Goal: Task Accomplishment & Management: Use online tool/utility

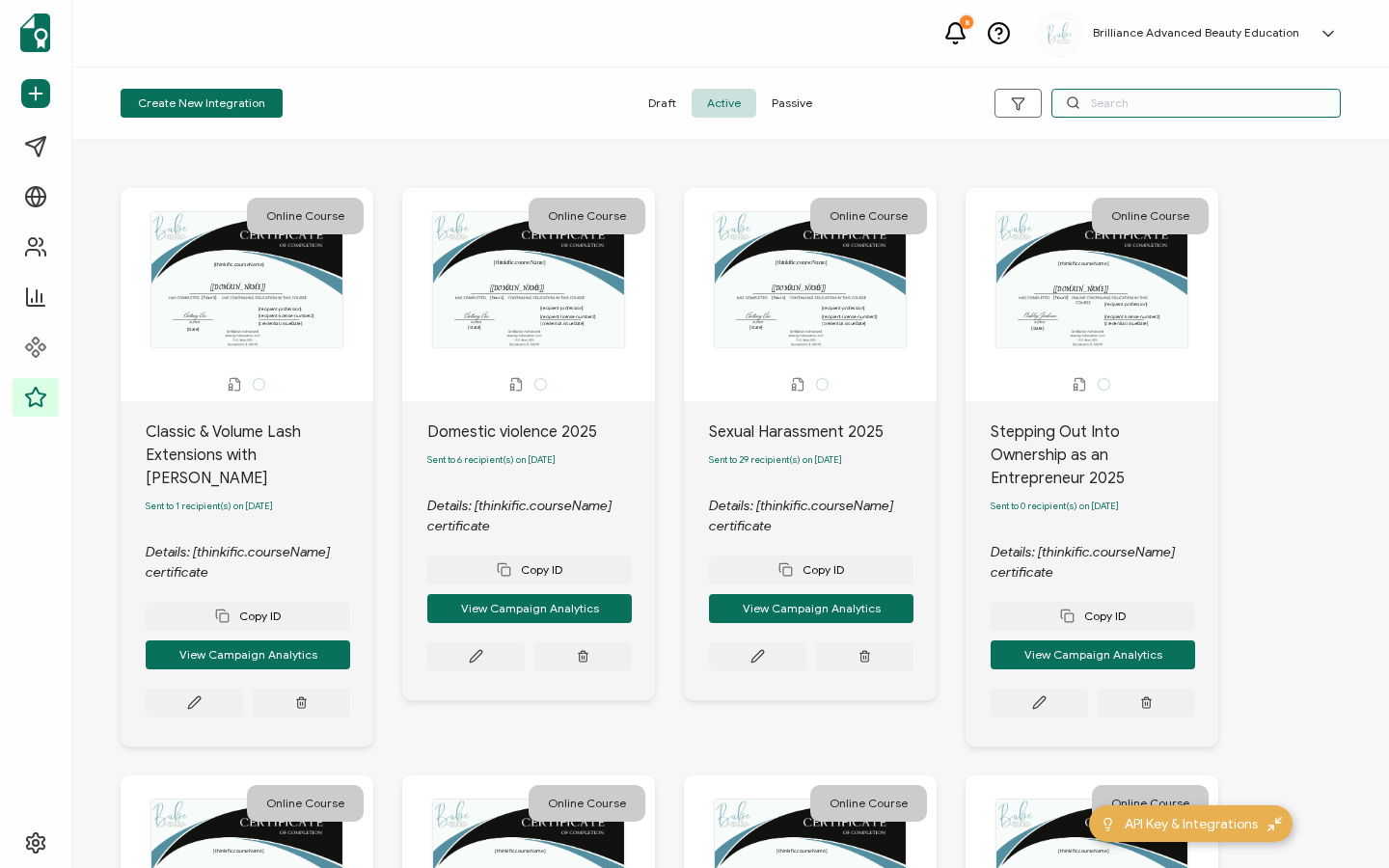
click at [1139, 100] on input "text" at bounding box center [1196, 103] width 290 height 29
click at [1127, 106] on input "text" at bounding box center [1196, 103] width 290 height 29
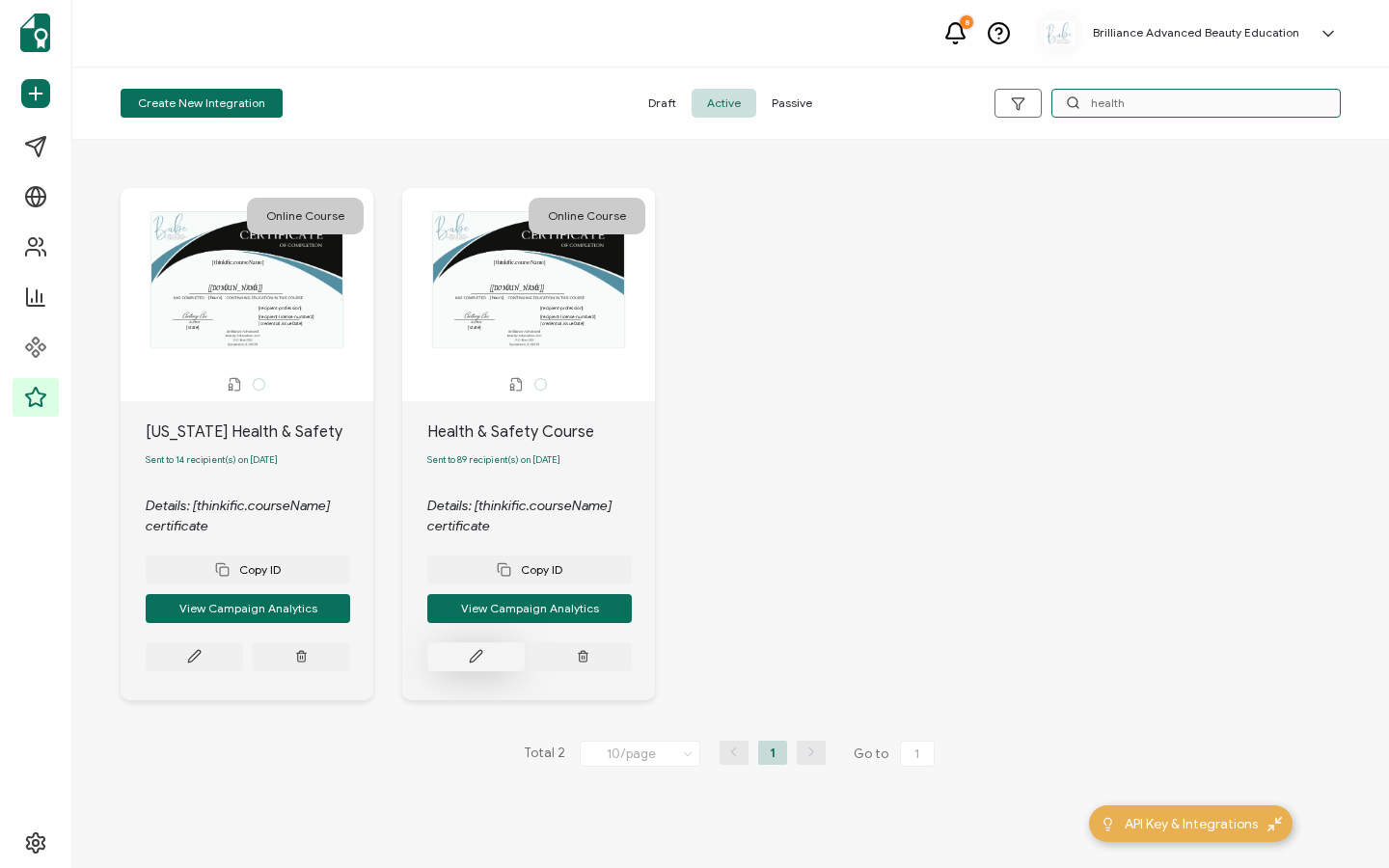
type input "health"
click at [243, 671] on button at bounding box center [194, 656] width 98 height 29
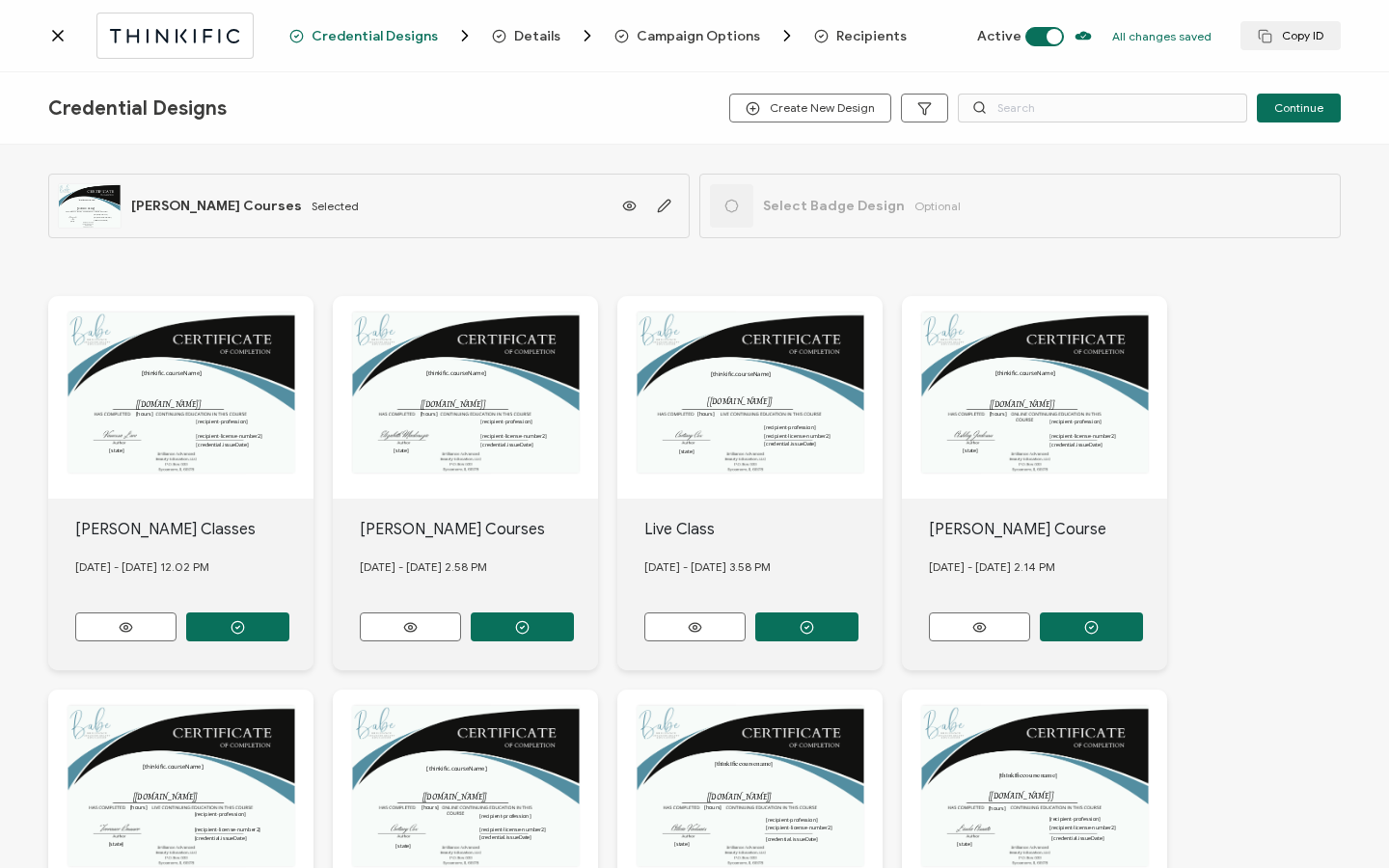
click at [836, 31] on span "Recipients" at bounding box center [871, 36] width 70 height 15
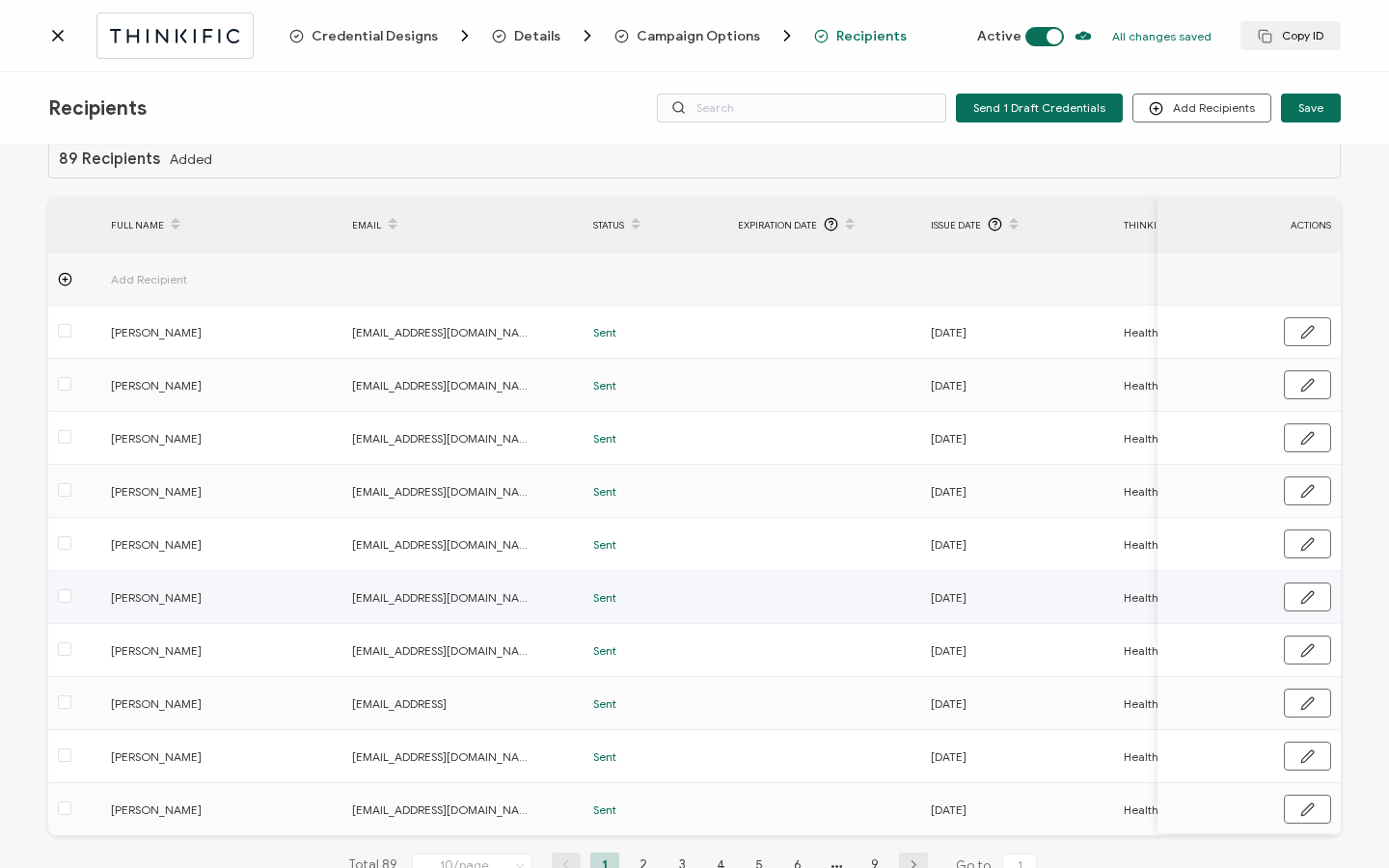
scroll to position [98, 0]
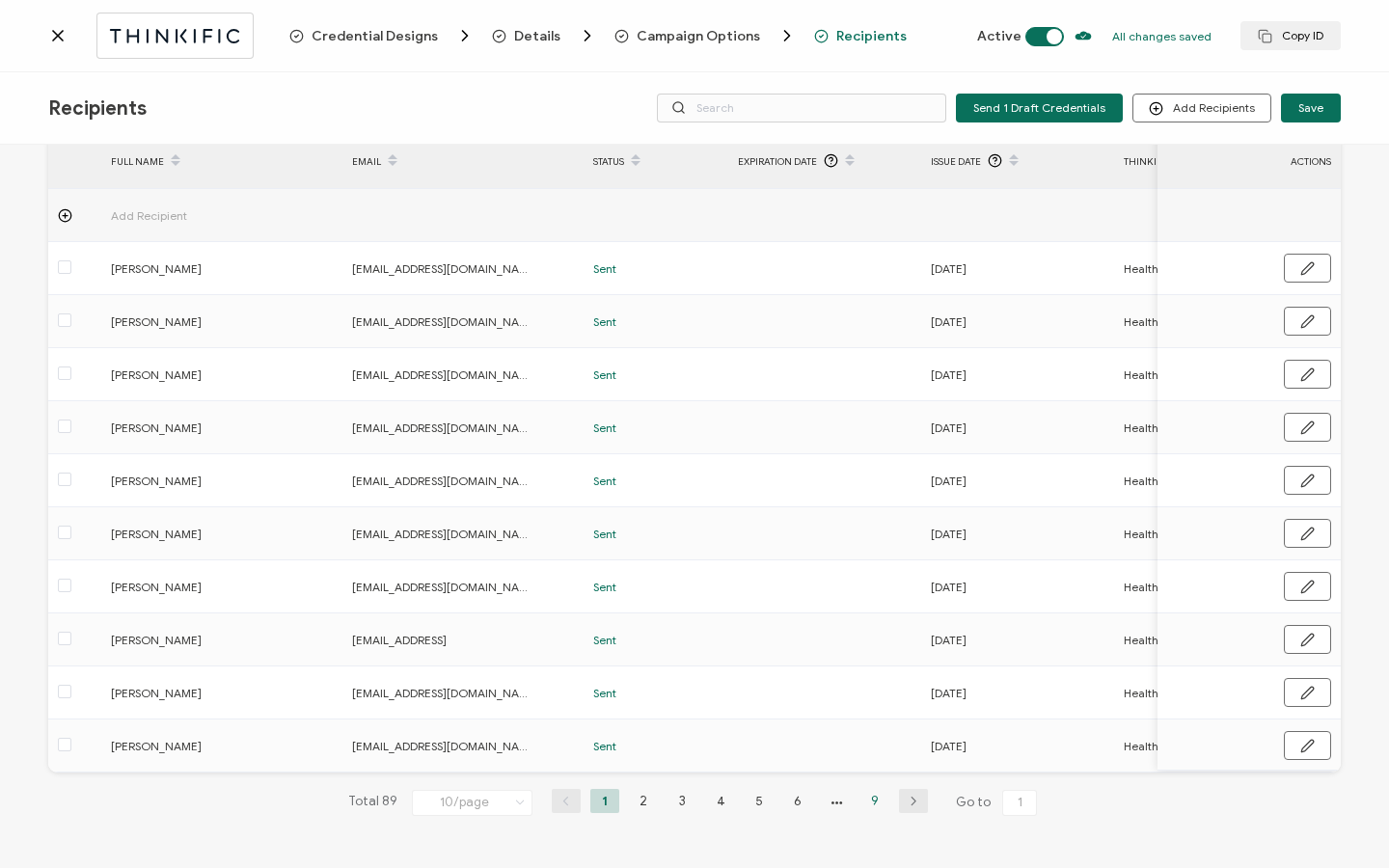
click at [864, 795] on li "9" at bounding box center [874, 801] width 29 height 24
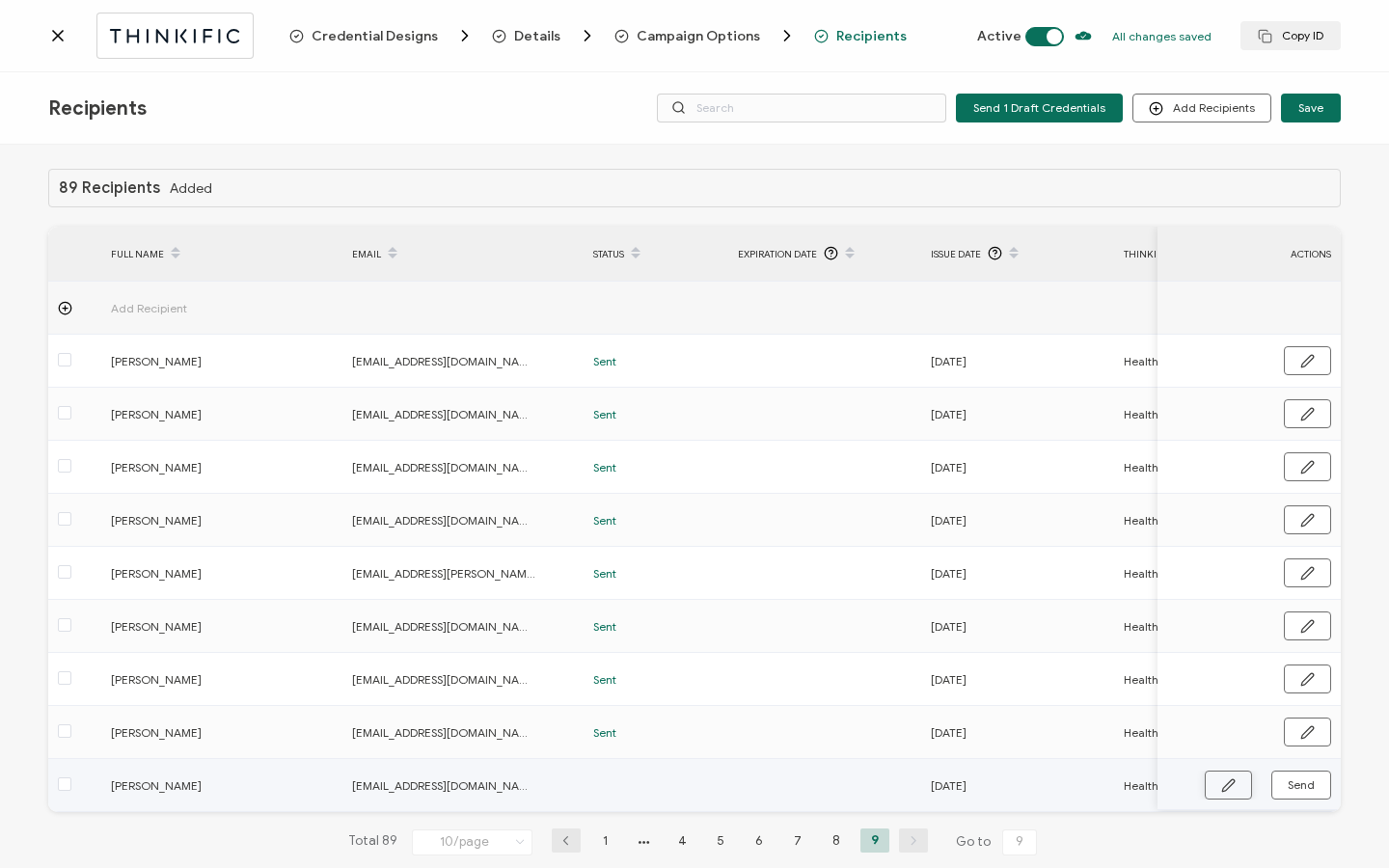
drag, startPoint x: 756, startPoint y: 817, endPoint x: 1236, endPoint y: 786, distance: 481.0
click at [1237, 786] on div "89 Recipients Added FULL NAME EMAIL Status Expiration Date Issue Date Thinkific…" at bounding box center [694, 528] width 1292 height 718
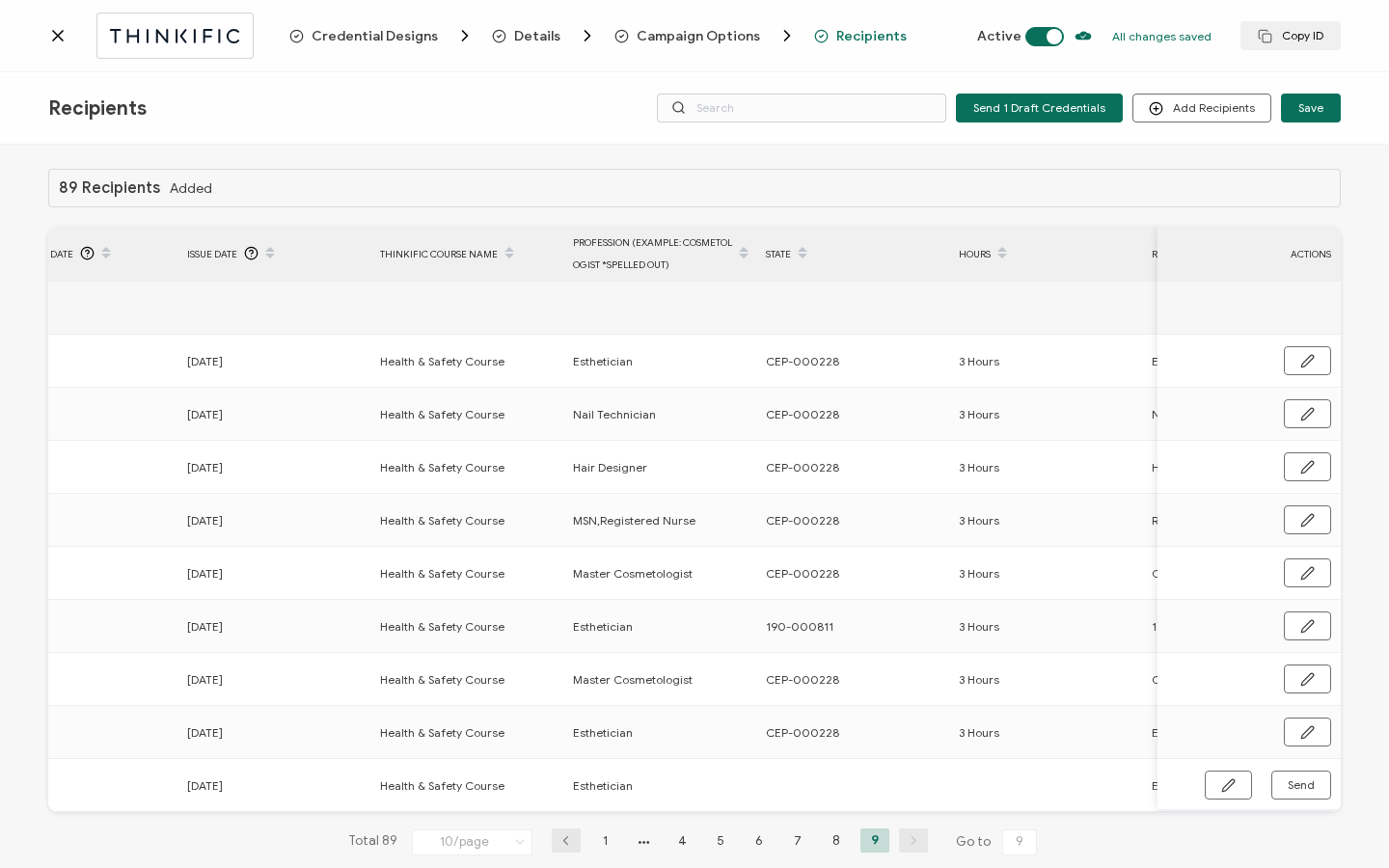
scroll to position [0, 848]
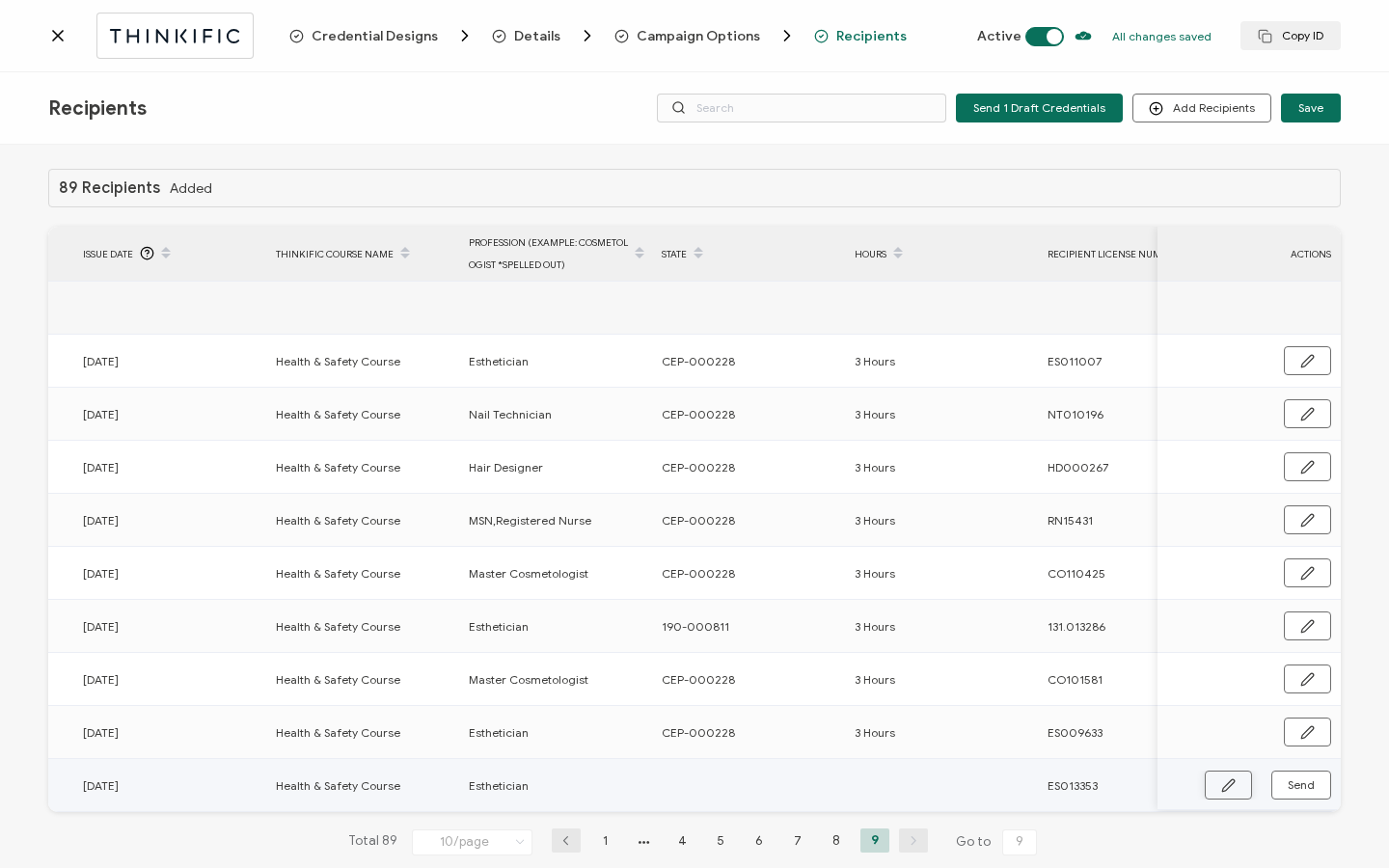
click at [1227, 784] on icon "button" at bounding box center [1228, 785] width 15 height 15
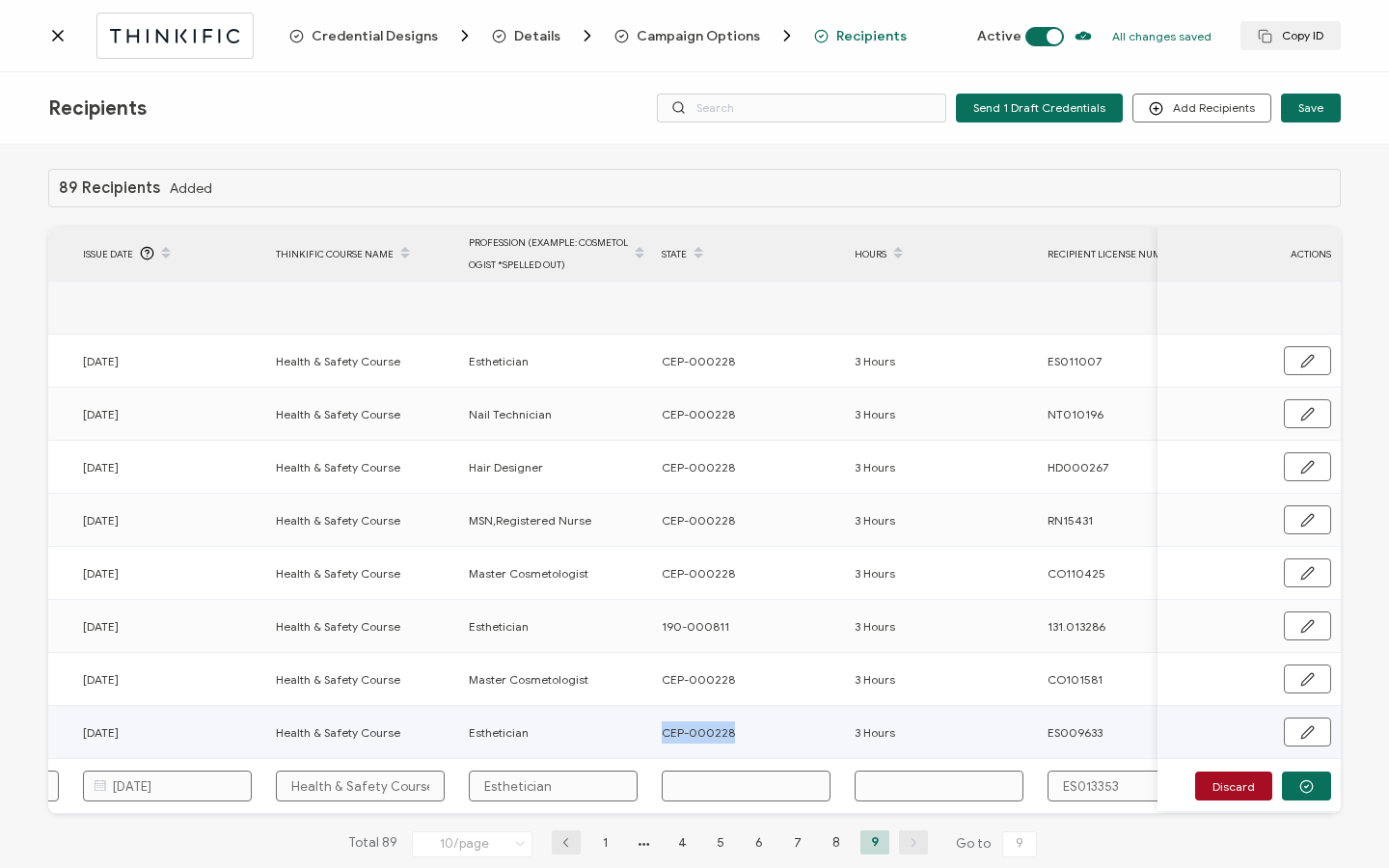
drag, startPoint x: 736, startPoint y: 732, endPoint x: 653, endPoint y: 740, distance: 83.4
click at [643, 738] on tr "[PERSON_NAME] [EMAIL_ADDRESS][DOMAIN_NAME] Sent [DATE] Health & Safety Course E…" at bounding box center [306, 733] width 2214 height 53
copy tr "CEP-000228"
click at [718, 773] on input "text" at bounding box center [745, 786] width 169 height 31
paste input "CEP-000228"
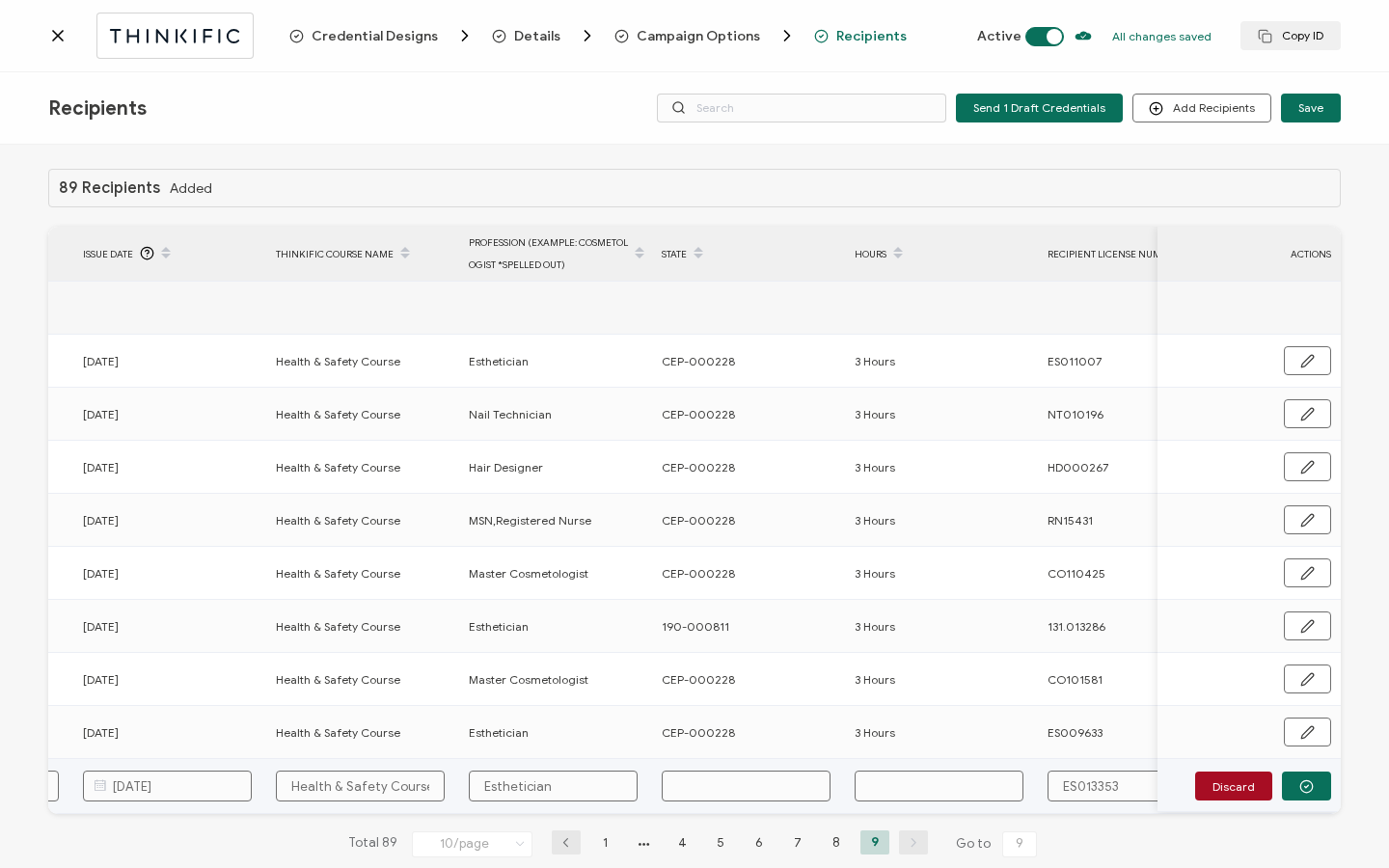
type input "CEP-000228"
click at [938, 796] on input "text" at bounding box center [938, 786] width 169 height 31
type input "3"
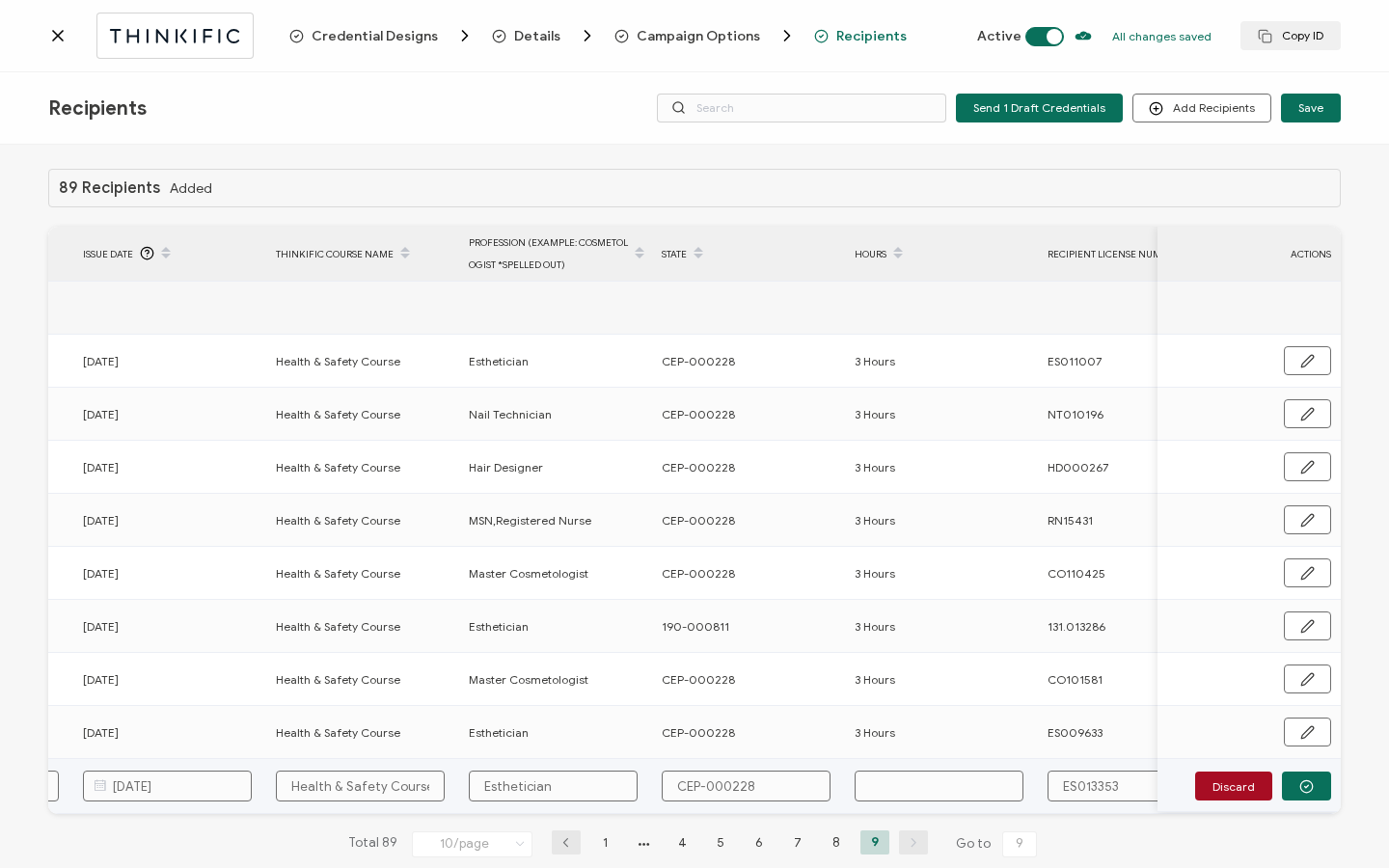
type input "3"
type input "3 H"
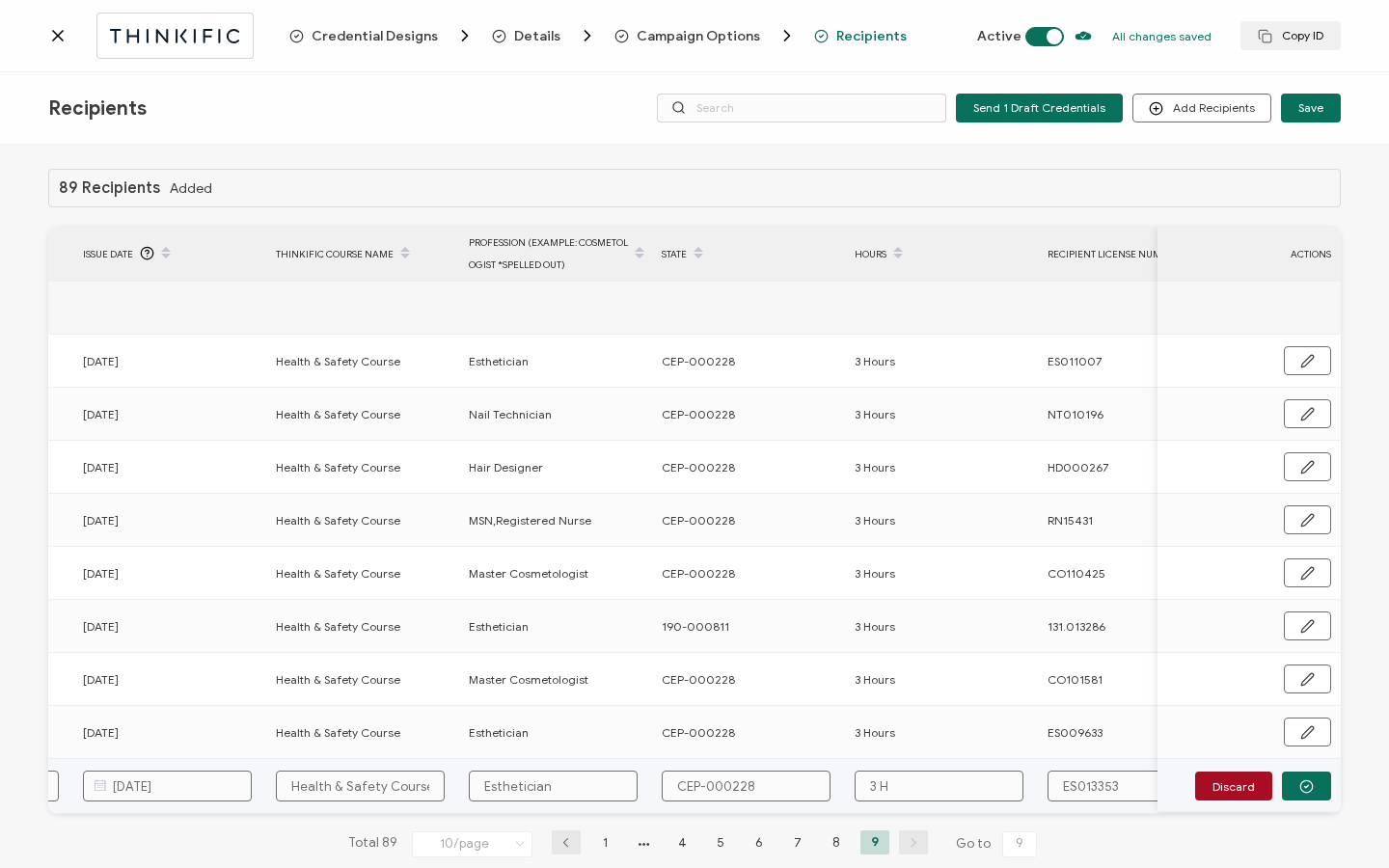
type input "3 Ho"
type input "3 Hou"
type input "3 Hour"
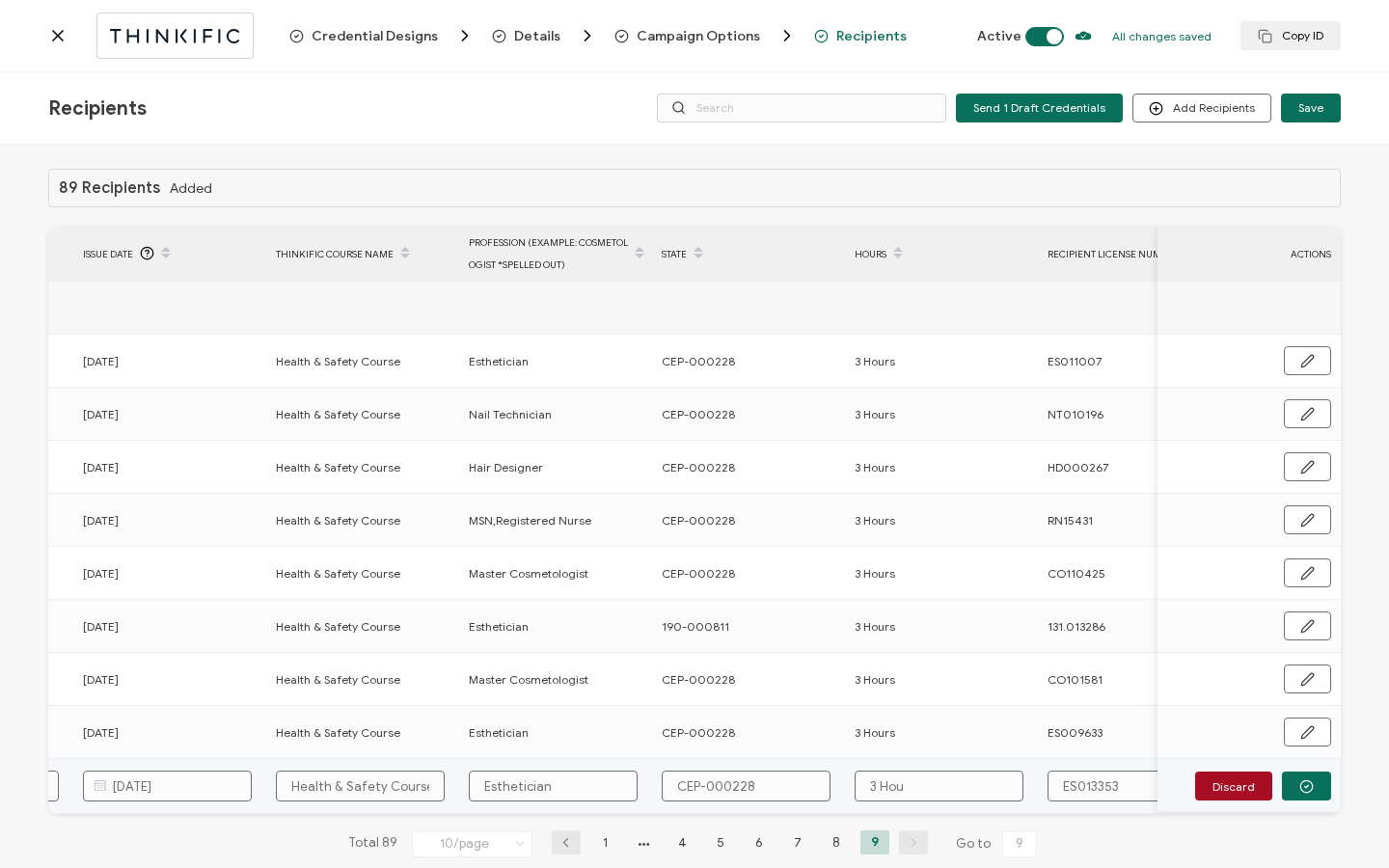
type input "3 Hour"
type input "3 Hours"
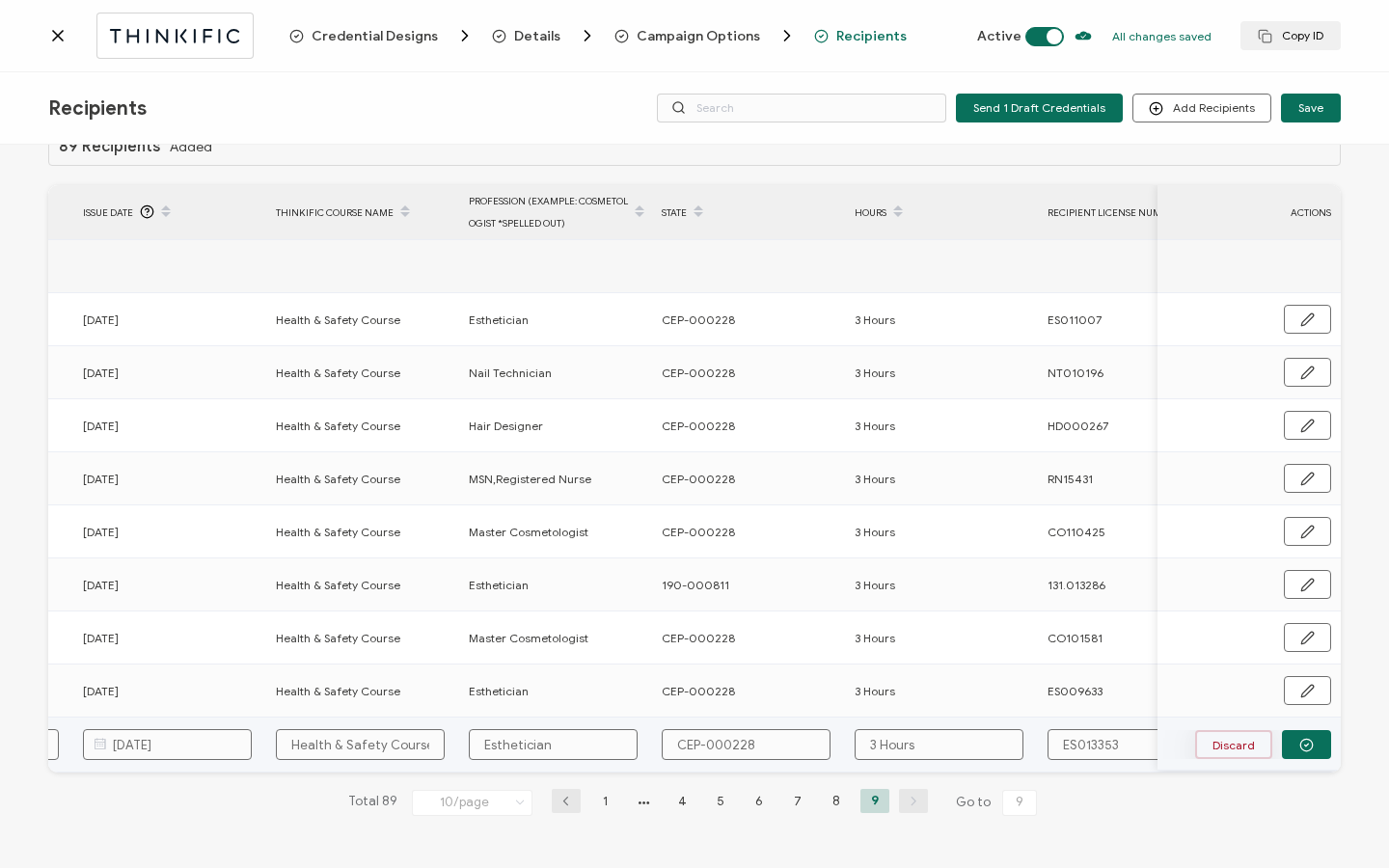
scroll to position [46, 0]
click at [1299, 740] on icon "button" at bounding box center [1306, 744] width 15 height 15
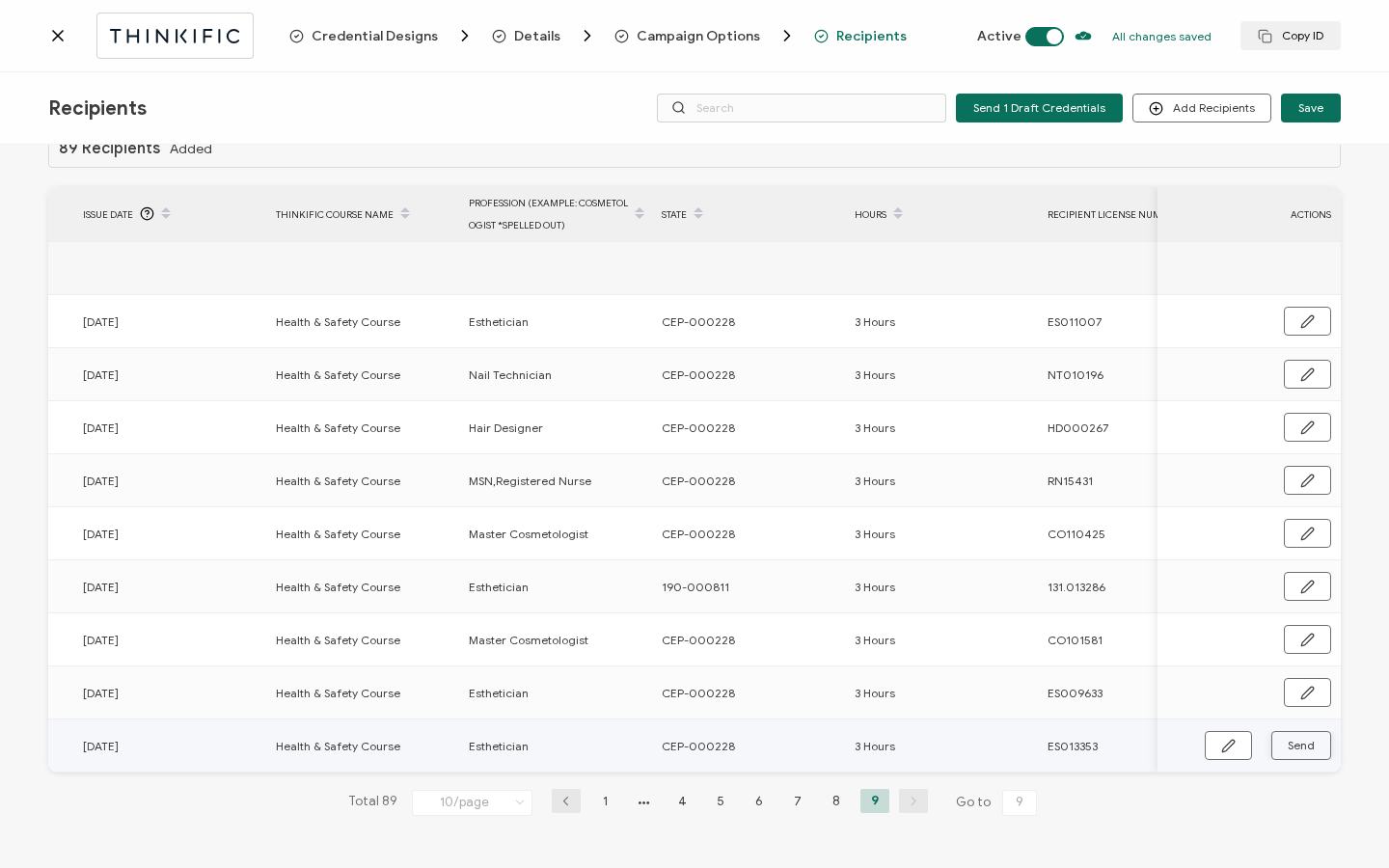
scroll to position [44, 0]
click at [1236, 740] on span "Send" at bounding box center [1228, 745] width 15 height 15
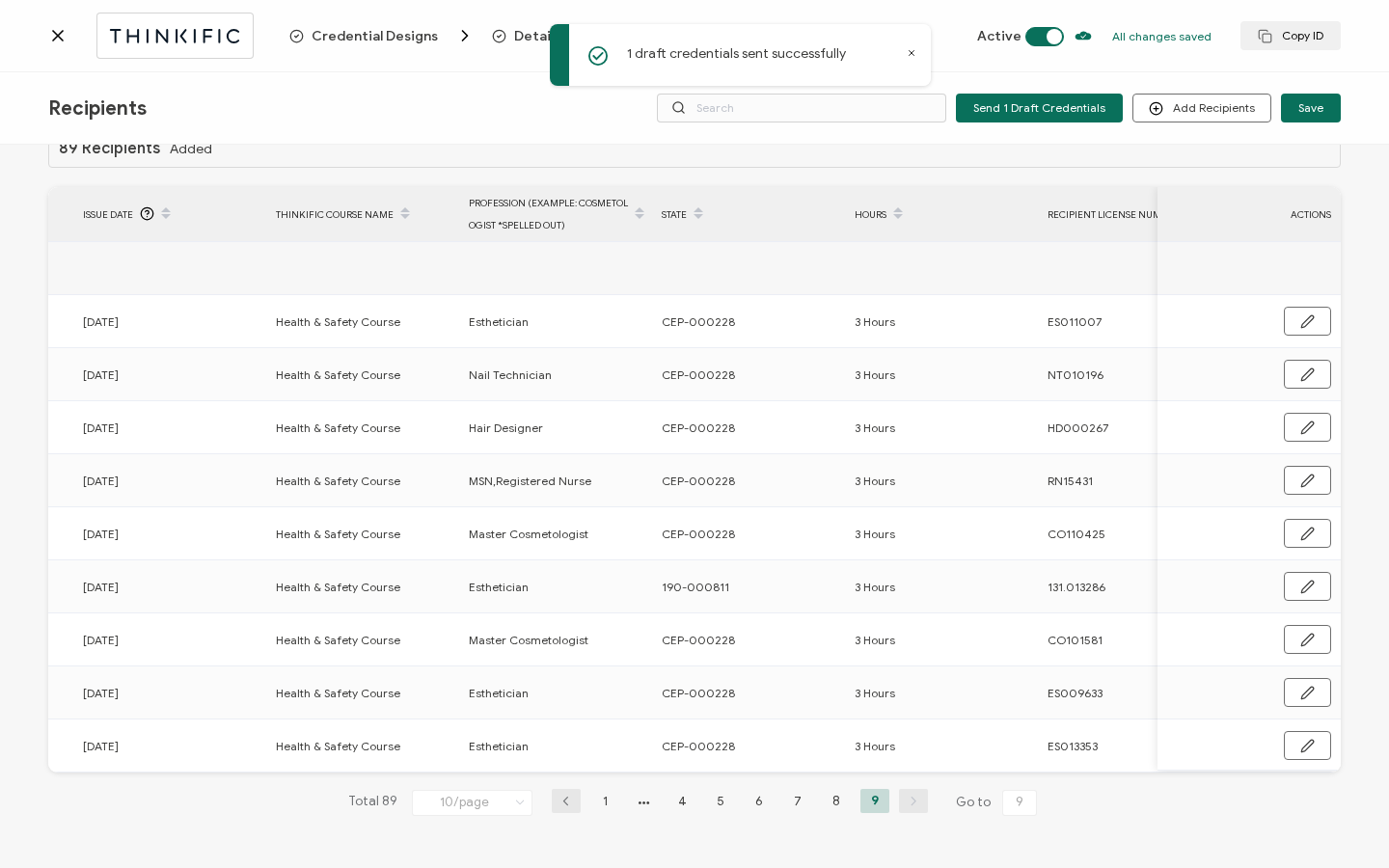
click at [62, 37] on icon at bounding box center [58, 36] width 20 height 20
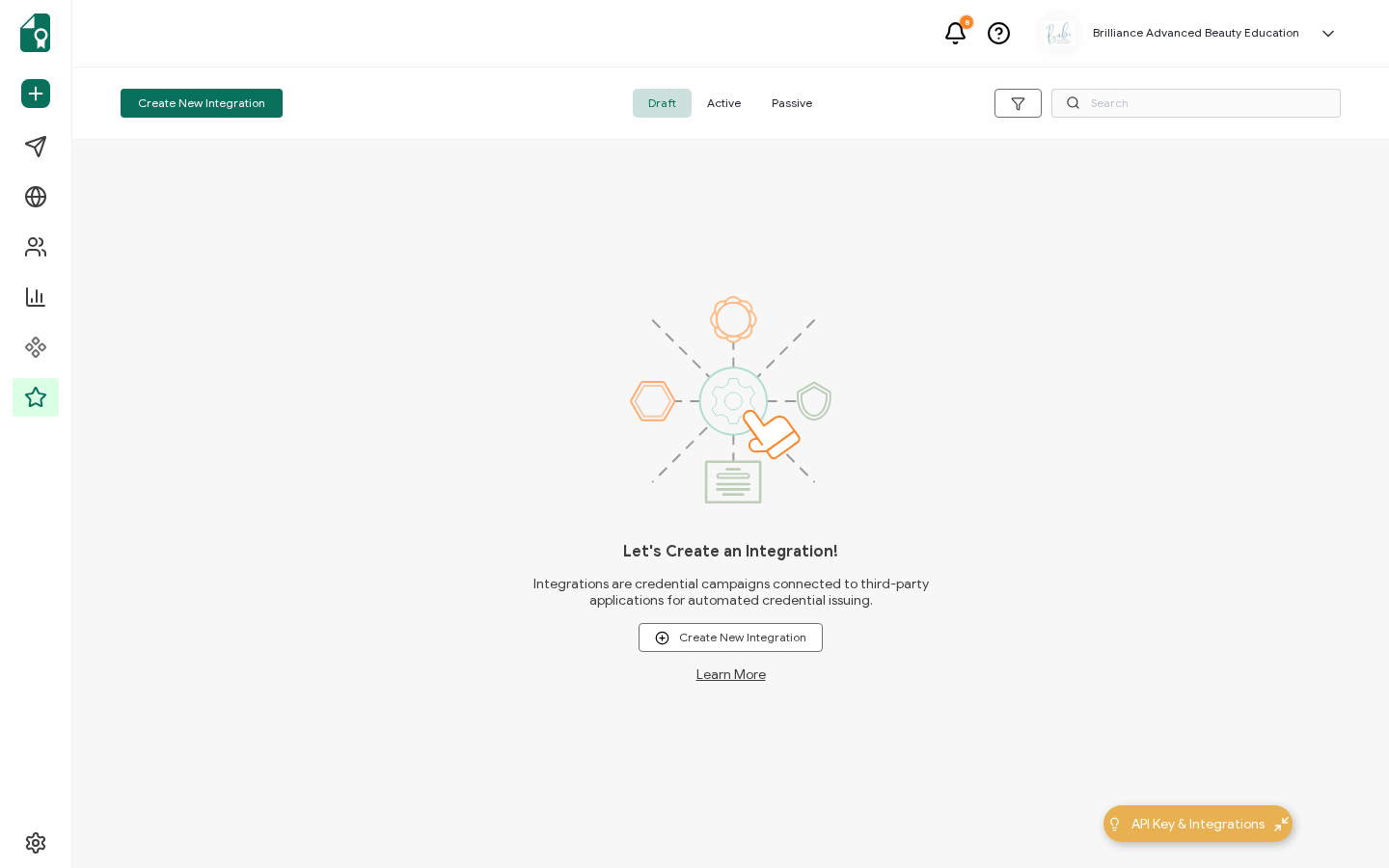
click at [735, 102] on span "Active" at bounding box center [724, 103] width 64 height 29
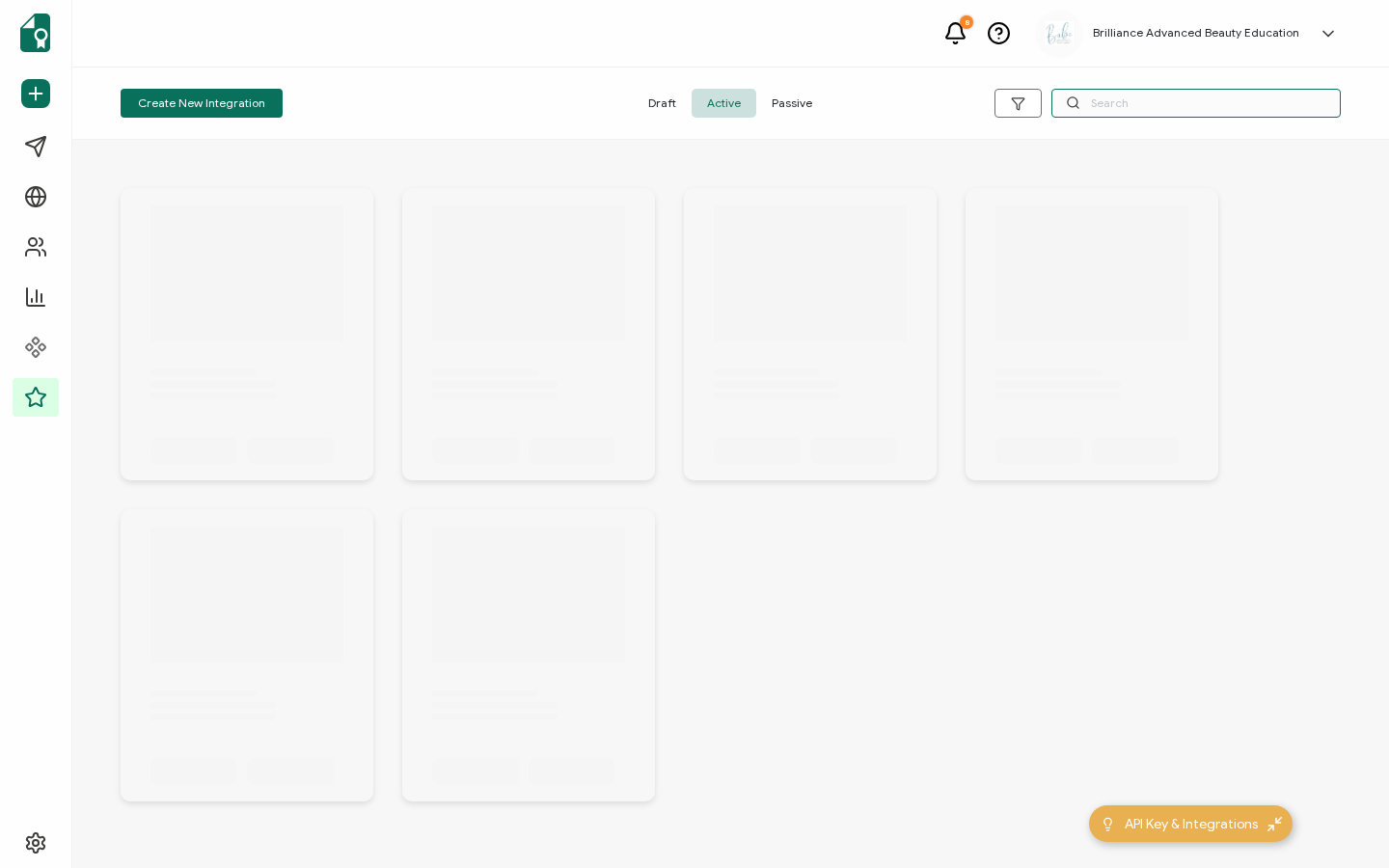
click at [1259, 93] on input "text" at bounding box center [1196, 103] width 290 height 29
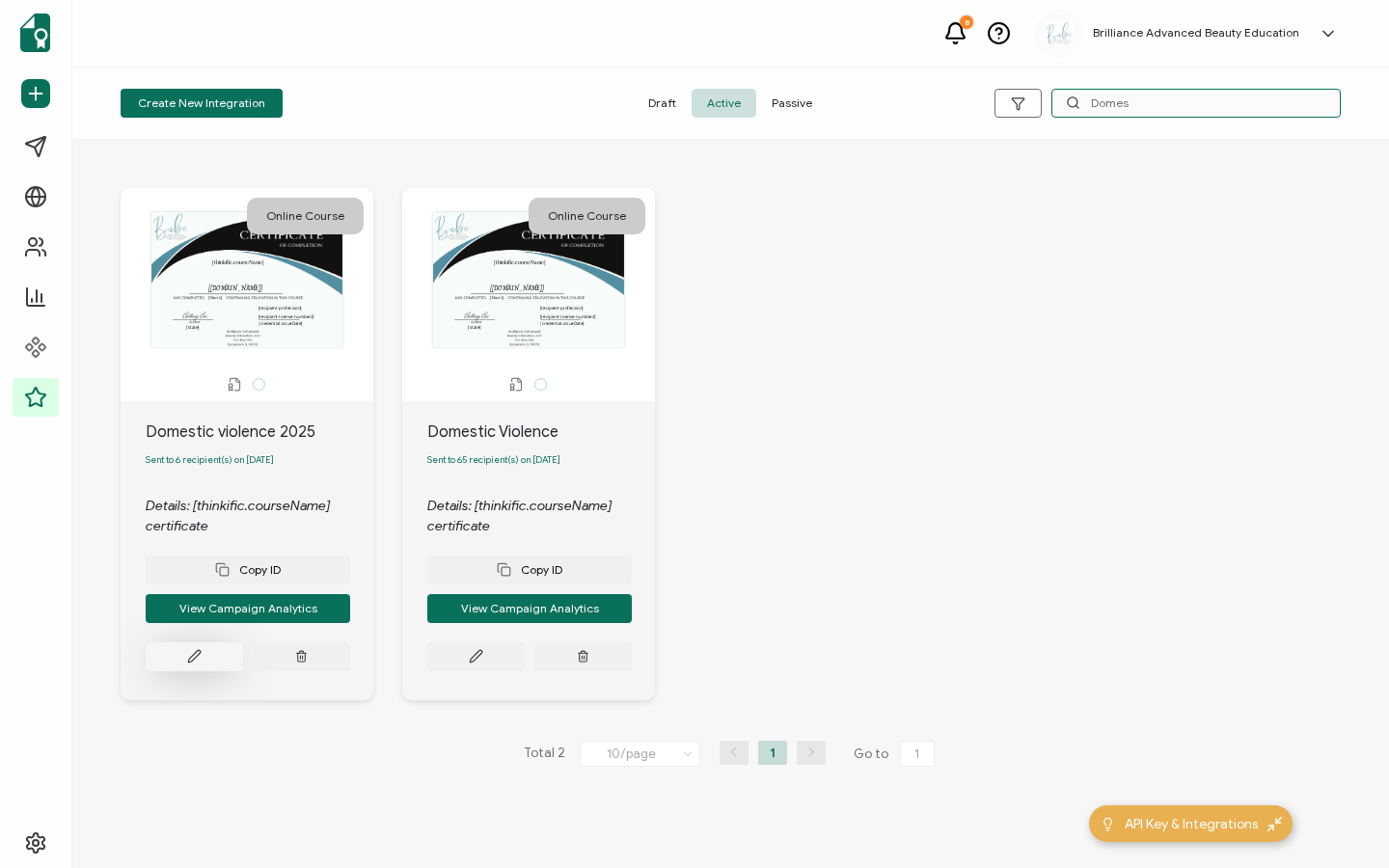
type input "Domes"
click at [201, 660] on icon at bounding box center [194, 656] width 15 height 15
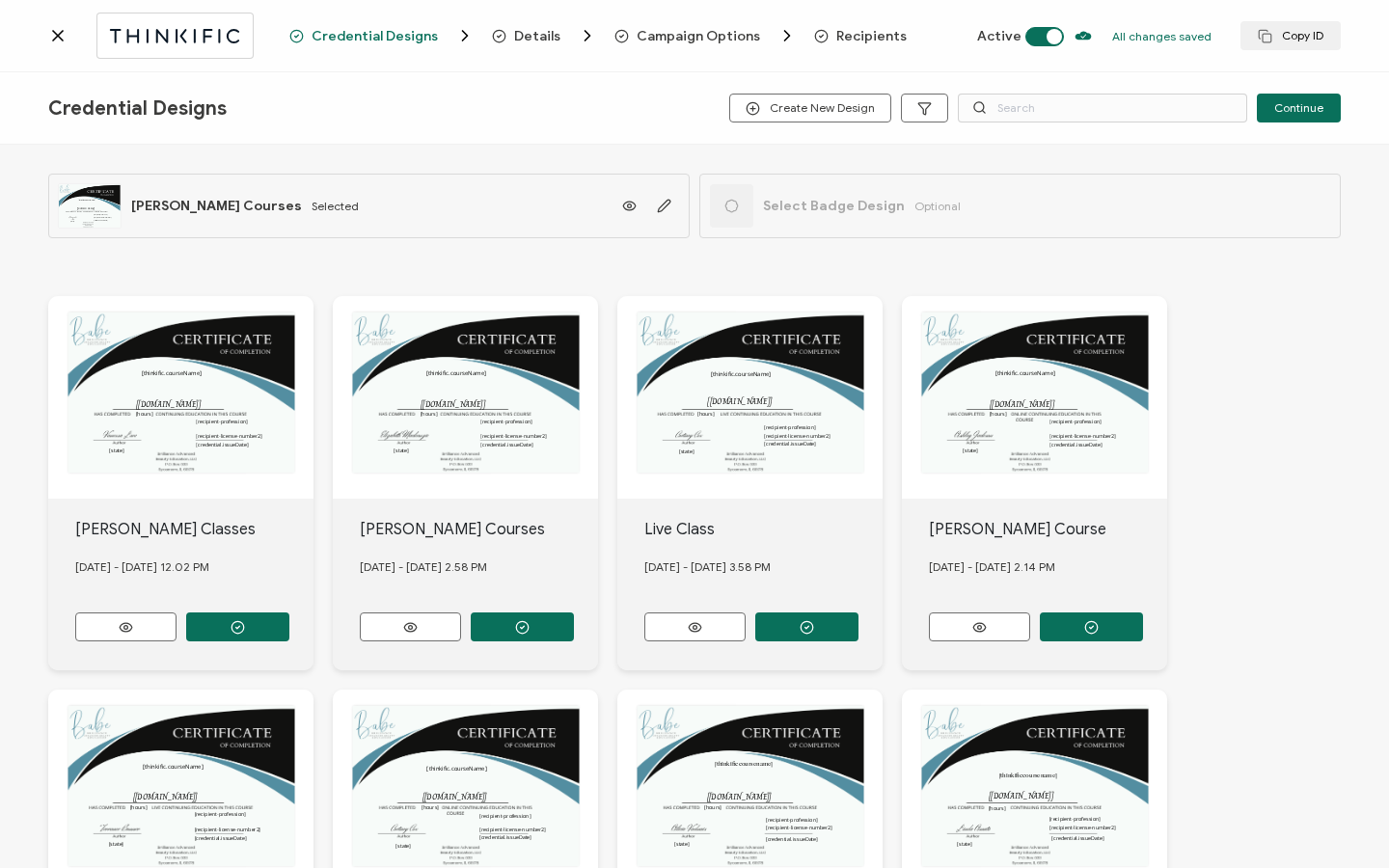
click at [878, 39] on span "Recipients" at bounding box center [871, 36] width 70 height 15
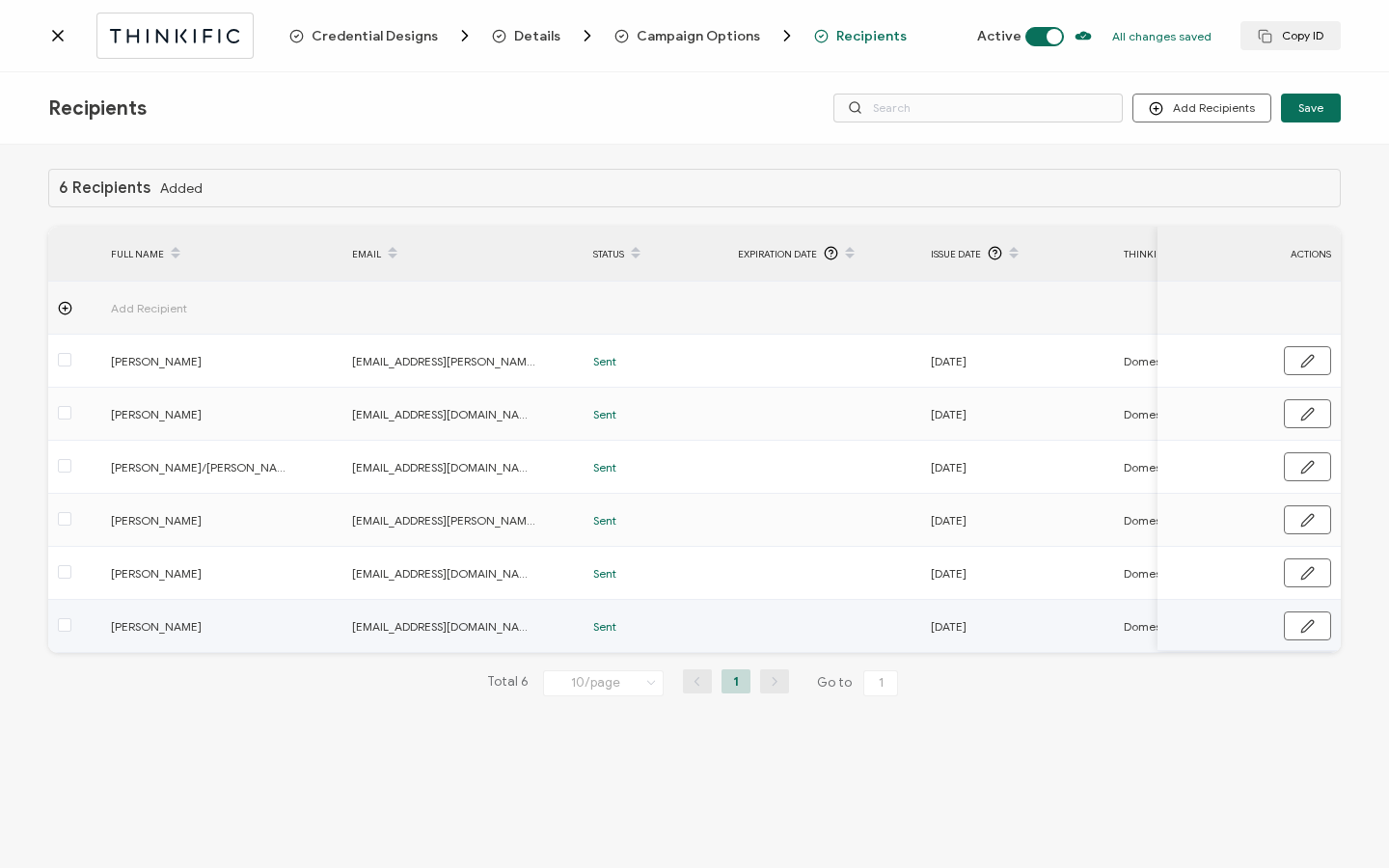
drag, startPoint x: 779, startPoint y: 651, endPoint x: 1006, endPoint y: 651, distance: 227.0
click at [1017, 651] on tr "[PERSON_NAME] [EMAIL_ADDRESS][DOMAIN_NAME] Sent [DATE] Domestic Violence Preven…" at bounding box center [1155, 627] width 2214 height 53
drag, startPoint x: 778, startPoint y: 651, endPoint x: 887, endPoint y: 659, distance: 109.3
click at [887, 659] on div "6 Recipients Added FULL NAME EMAIL Status Expiration Date Issue Date Thinkific …" at bounding box center [694, 448] width 1292 height 559
click at [65, 39] on icon at bounding box center [58, 36] width 20 height 20
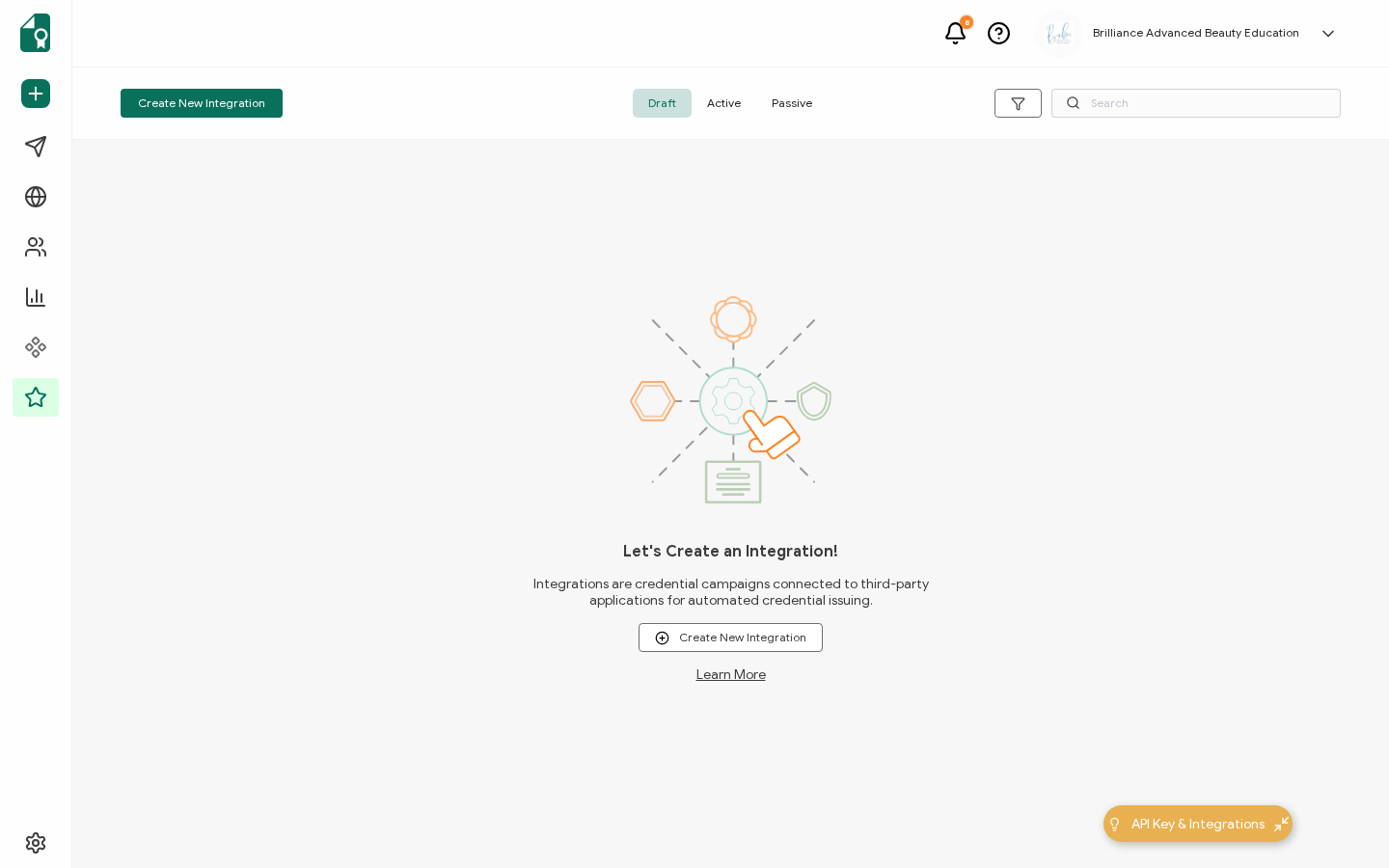
click at [708, 95] on span "Active" at bounding box center [724, 103] width 64 height 29
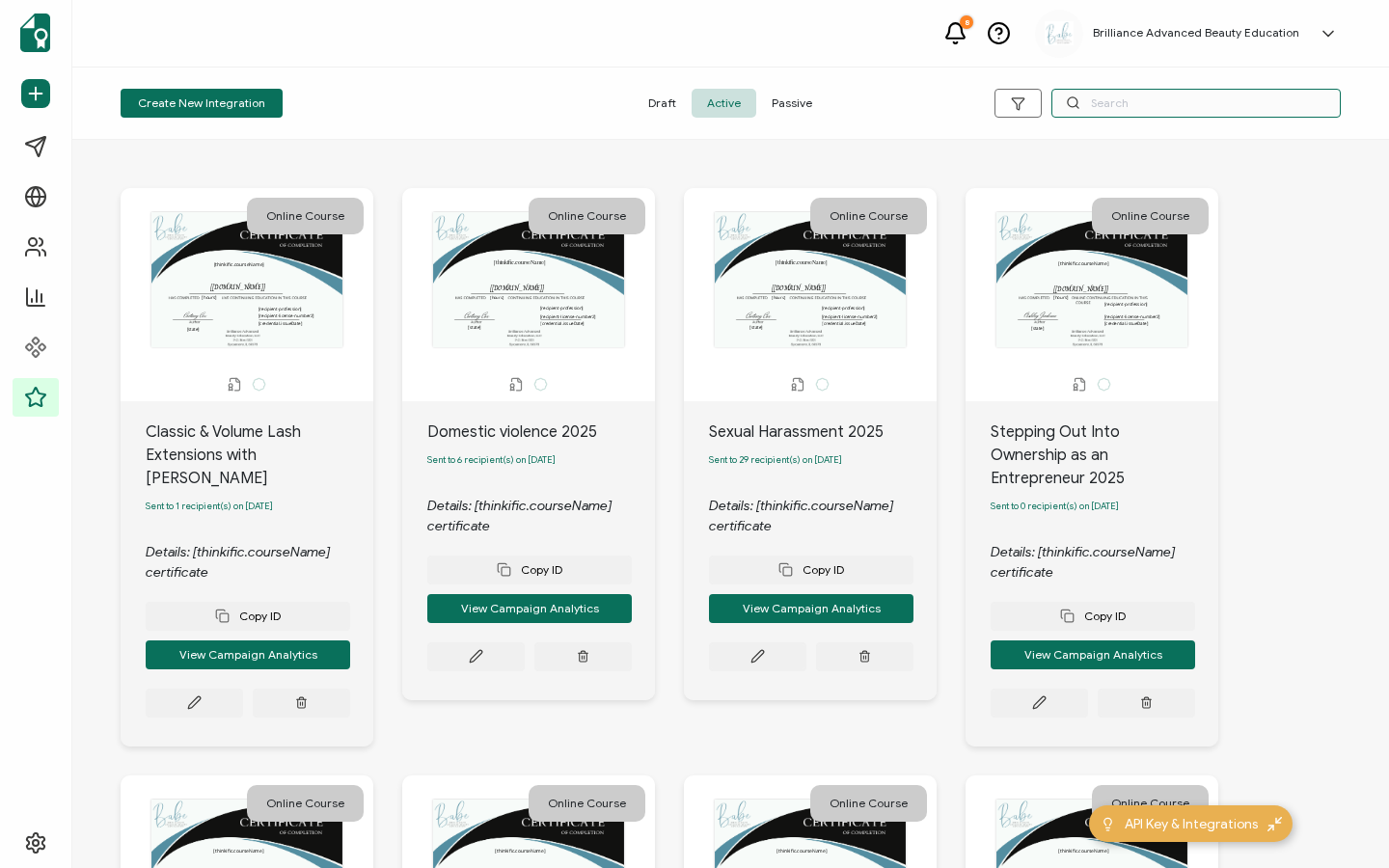
click at [1213, 104] on input "text" at bounding box center [1196, 103] width 290 height 29
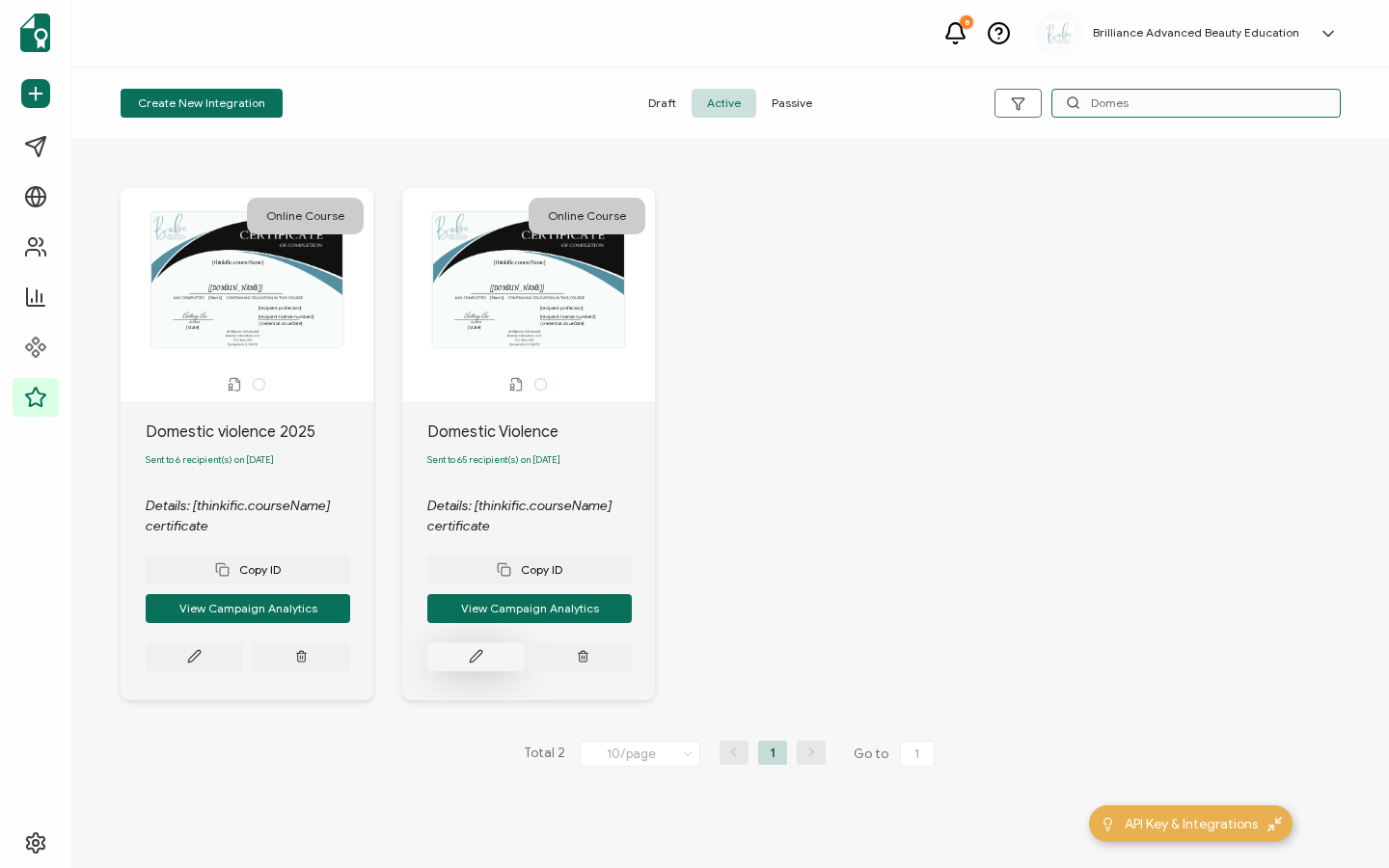
type input "Domes"
click at [243, 660] on button at bounding box center [194, 656] width 98 height 29
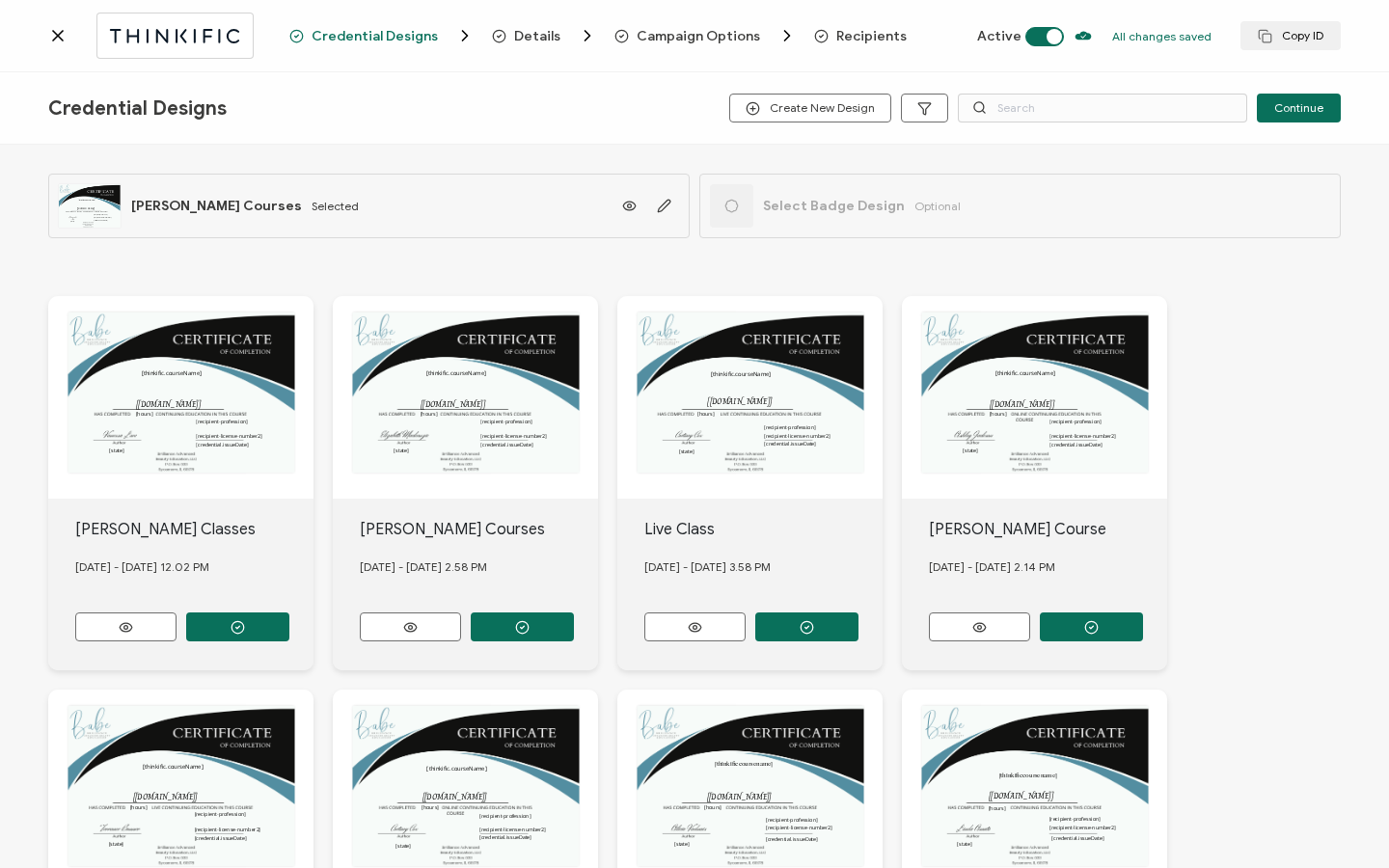
click at [836, 30] on span "Recipients" at bounding box center [871, 36] width 70 height 15
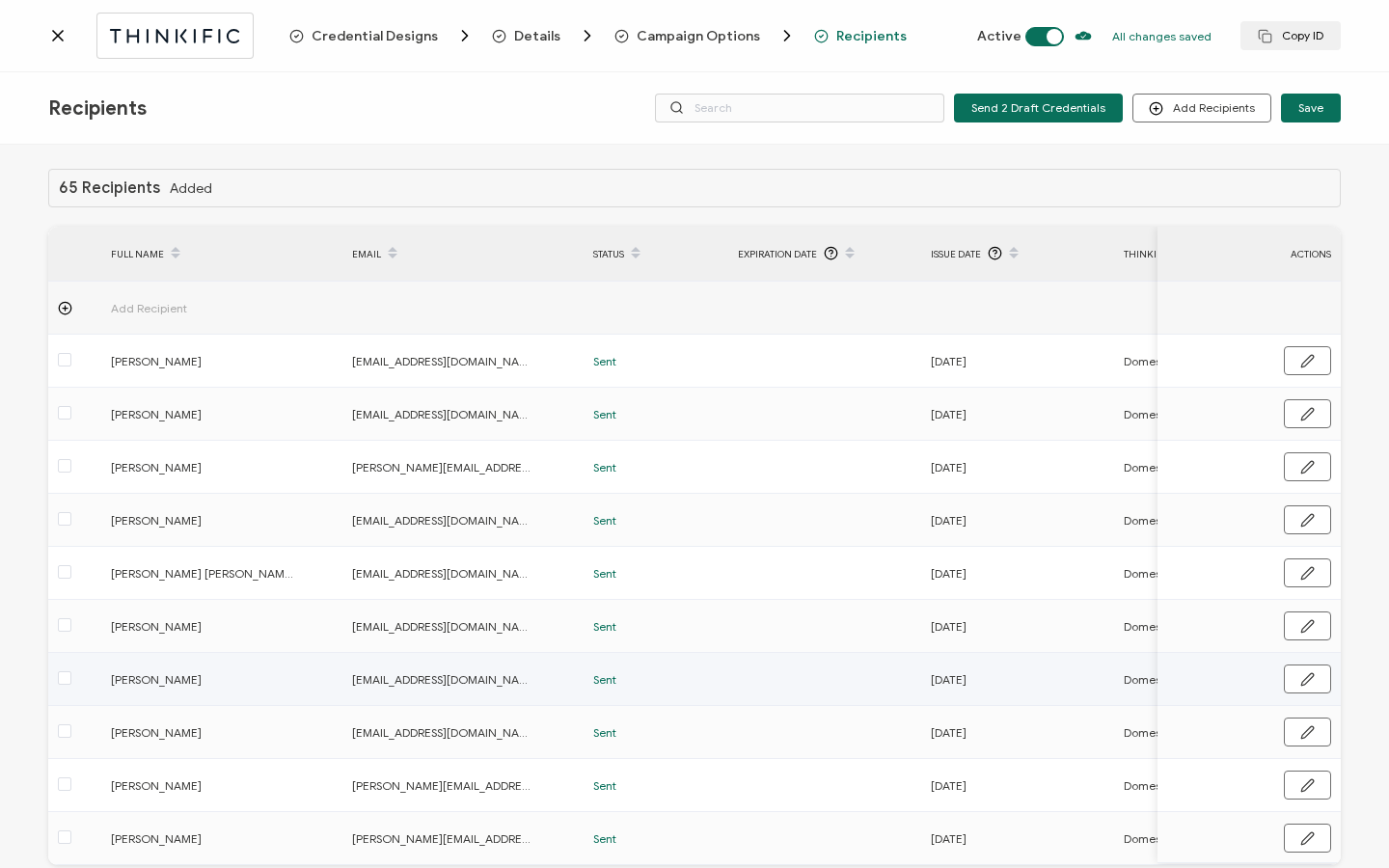
scroll to position [98, 0]
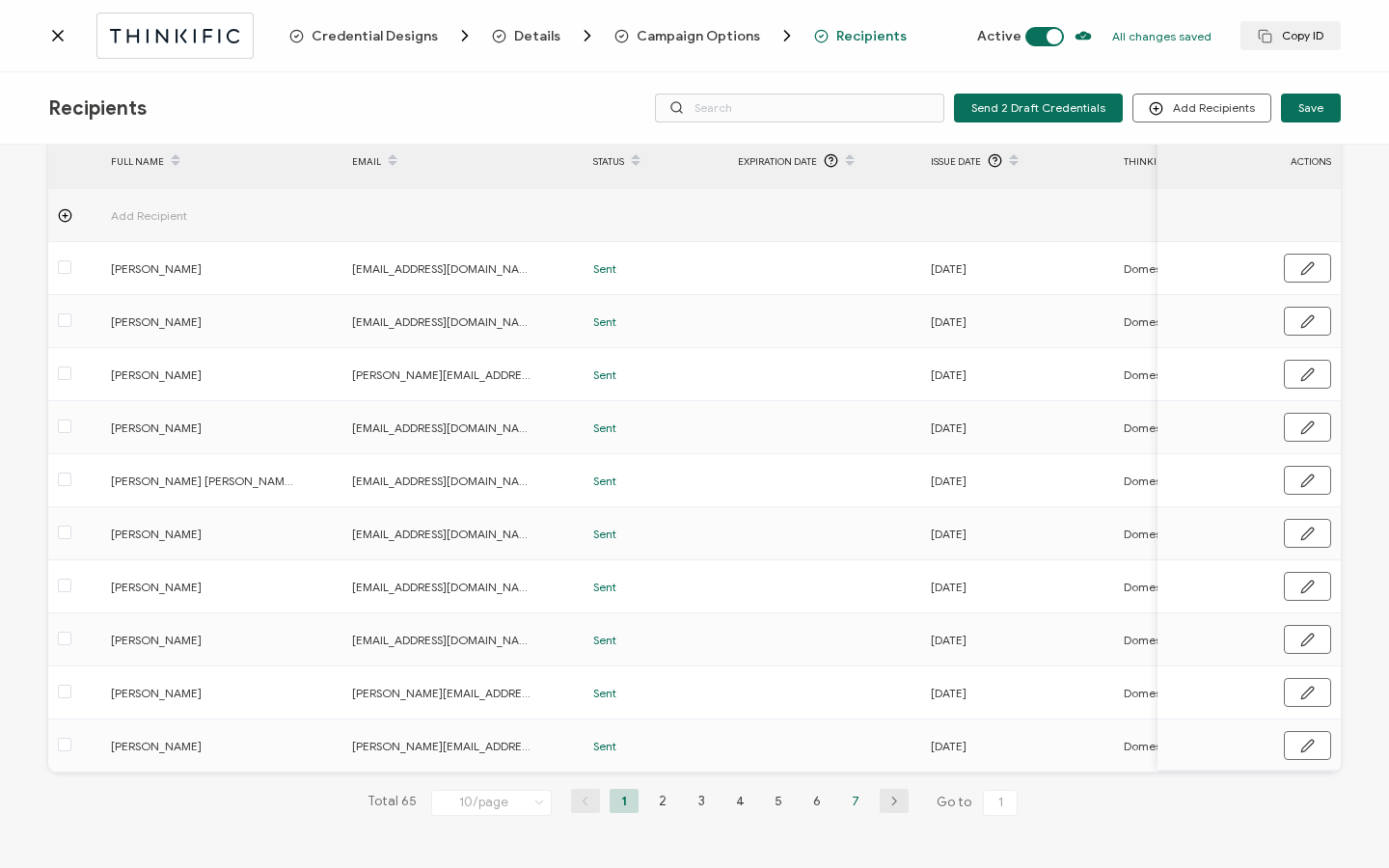
click at [857, 801] on li "7" at bounding box center [855, 801] width 29 height 24
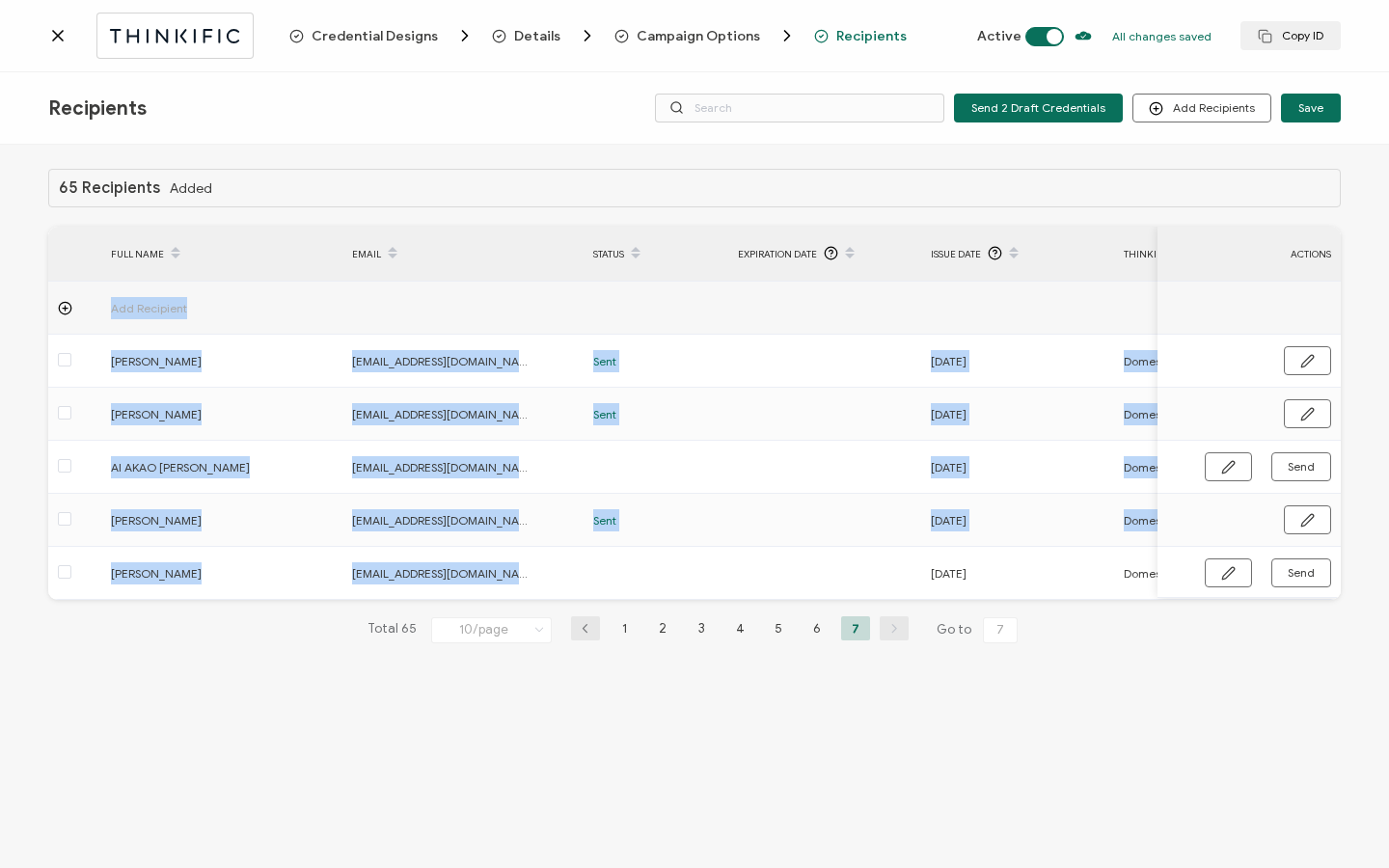
drag, startPoint x: 734, startPoint y: 598, endPoint x: 1051, endPoint y: 604, distance: 317.1
click at [1052, 600] on div "Add Recipient [PERSON_NAME] [EMAIL_ADDRESS][DOMAIN_NAME] Sent [DATE] Domestic V…" at bounding box center [694, 441] width 1292 height 318
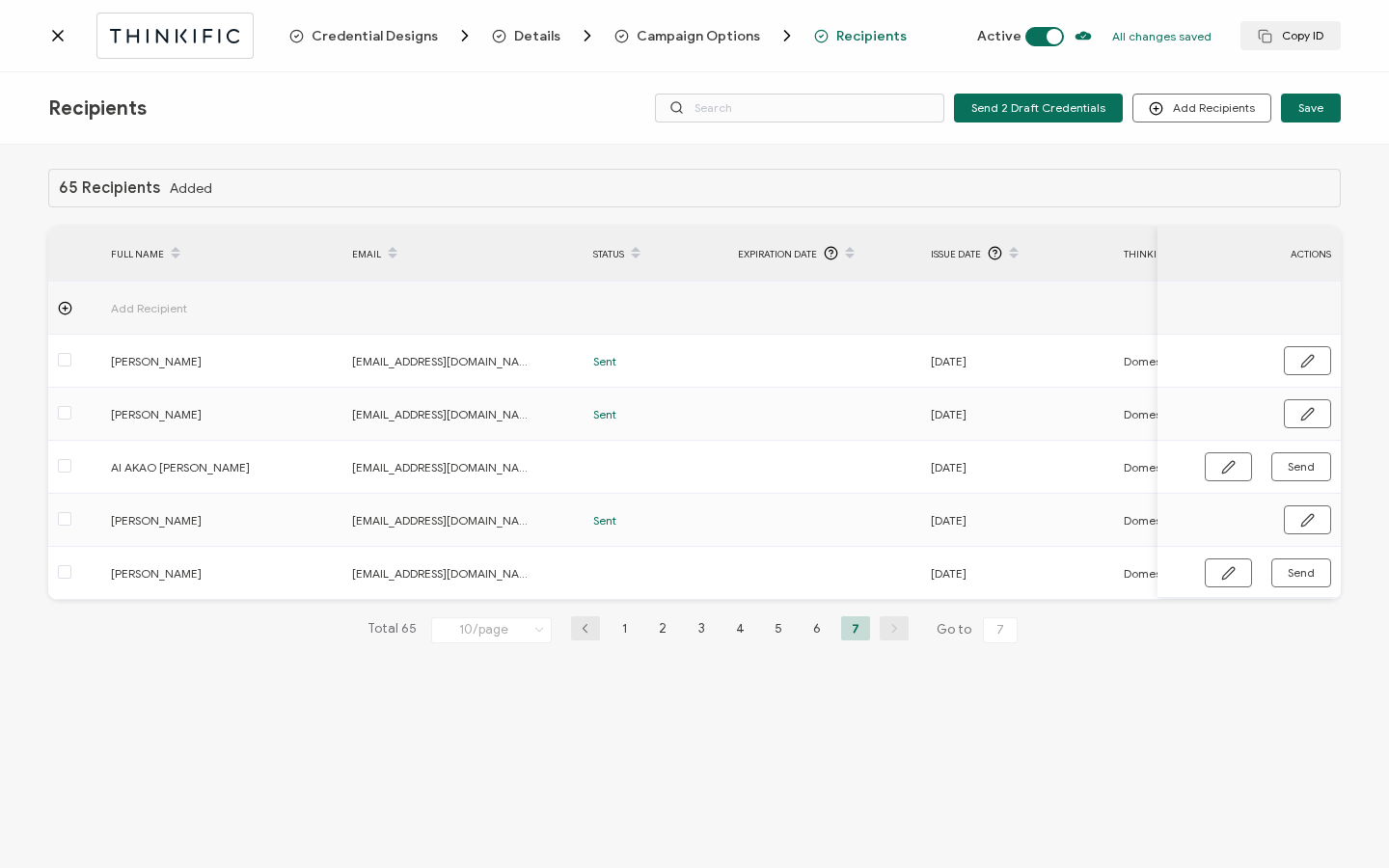
drag, startPoint x: 744, startPoint y: 607, endPoint x: 813, endPoint y: 602, distance: 69.2
click at [842, 607] on div "65 Recipients Added FULL NAME EMAIL Status Expiration Date Issue Date Thinkific…" at bounding box center [694, 421] width 1292 height 505
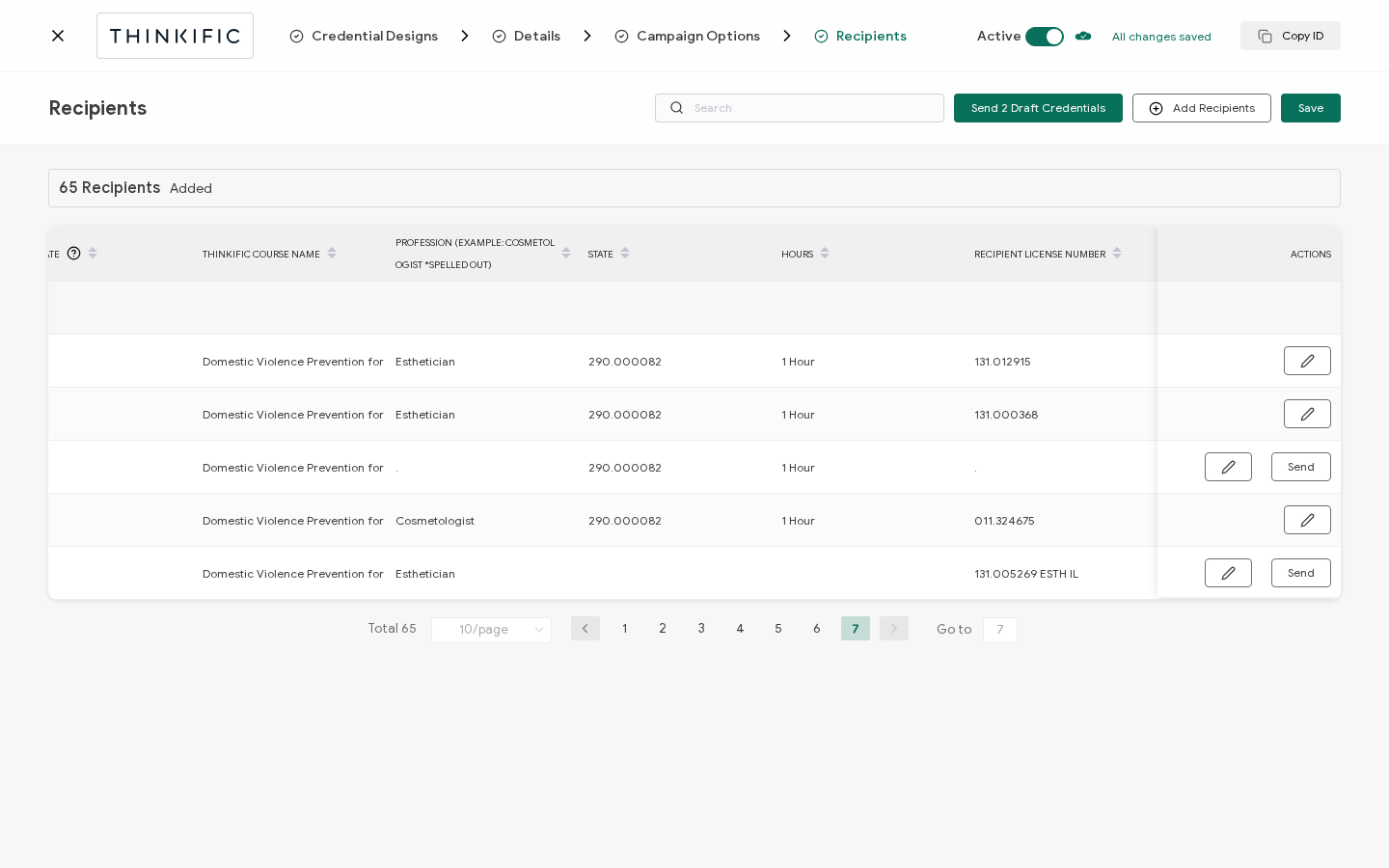
scroll to position [0, 921]
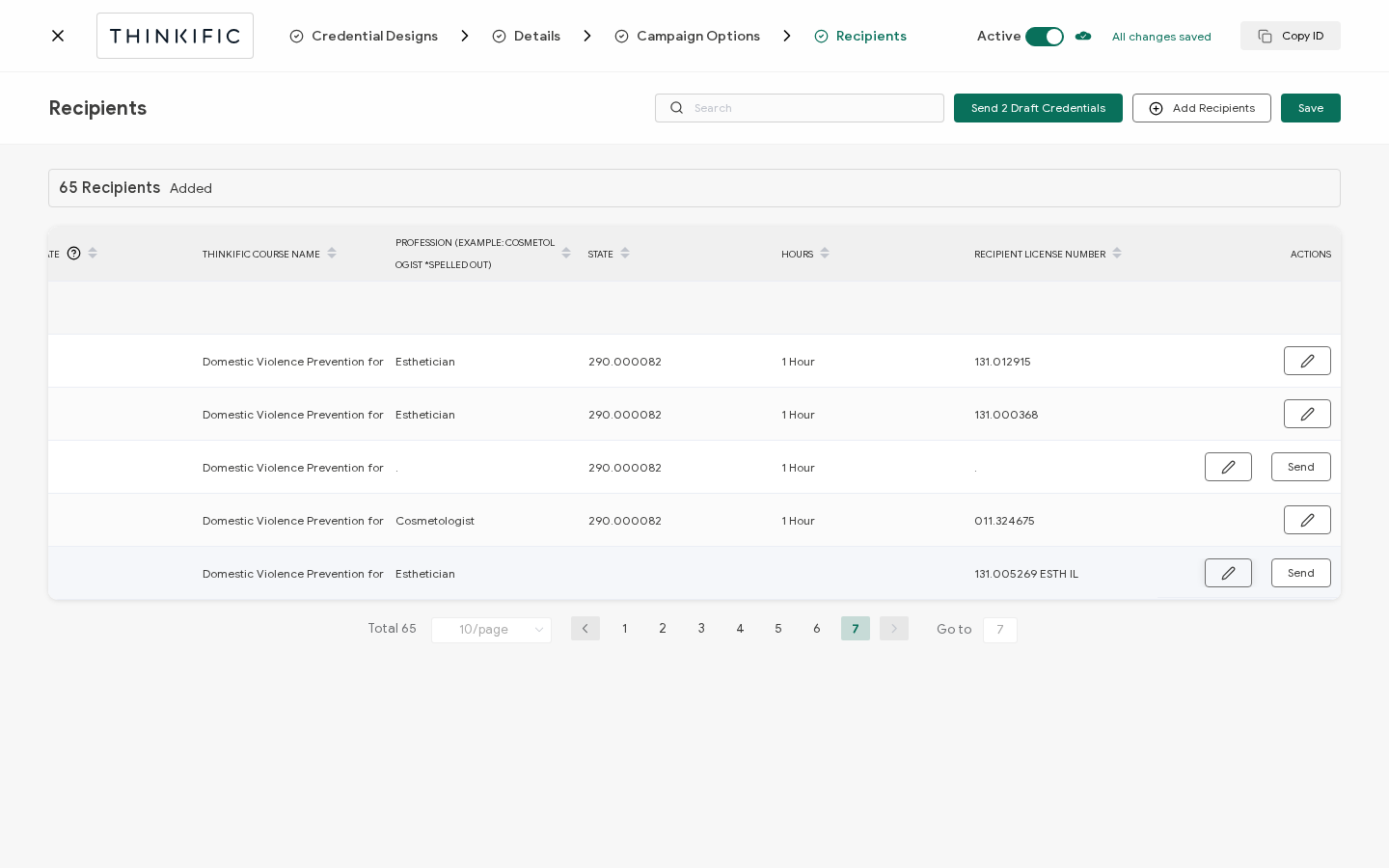
click at [1212, 571] on button "button" at bounding box center [1229, 572] width 47 height 29
drag, startPoint x: 588, startPoint y: 519, endPoint x: 667, endPoint y: 526, distance: 79.3
click at [667, 526] on div "290.000082" at bounding box center [673, 520] width 191 height 22
copy span "290.000082"
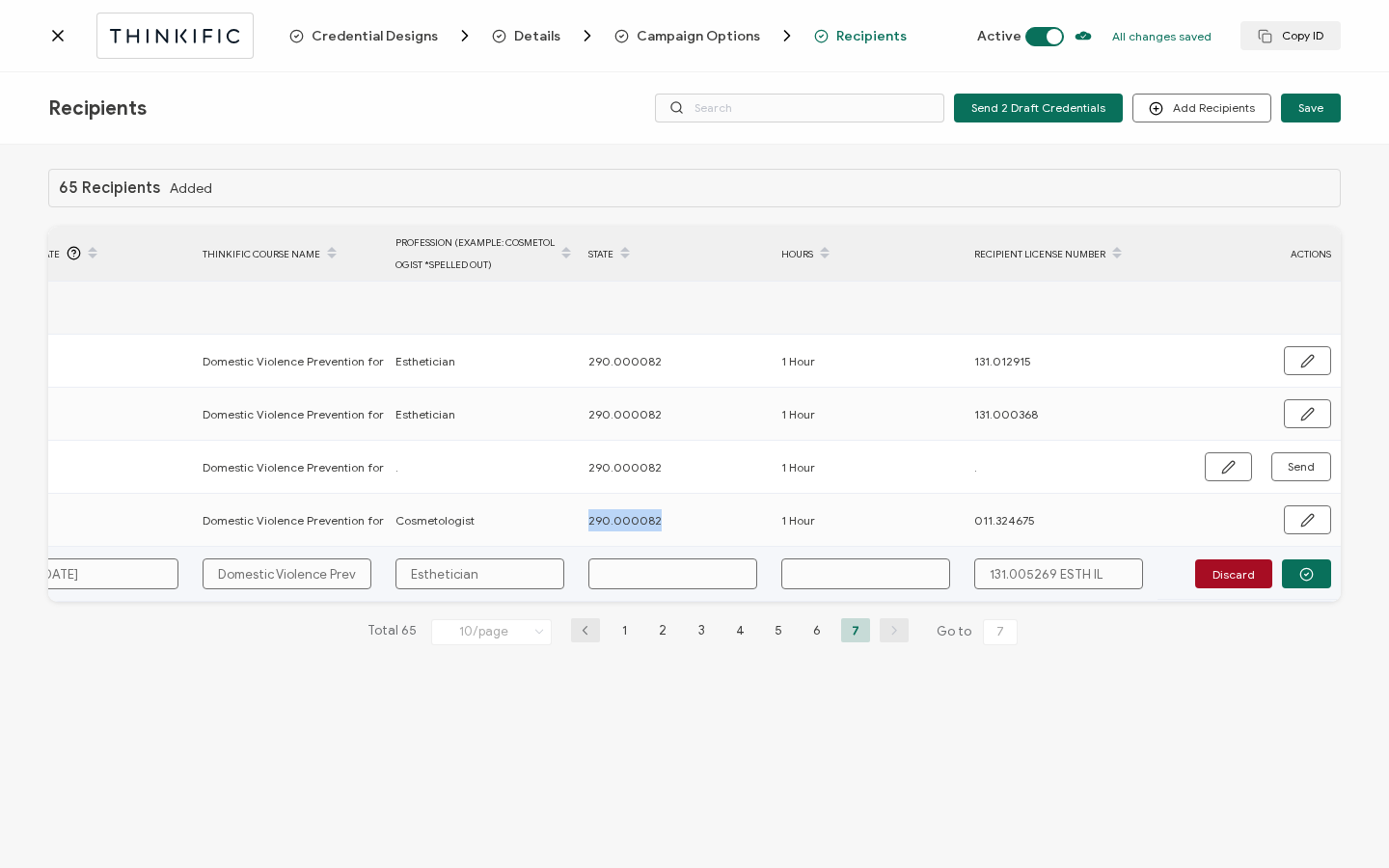
click at [651, 577] on input "text" at bounding box center [672, 573] width 169 height 31
paste input "290.000082"
type input "290.000082"
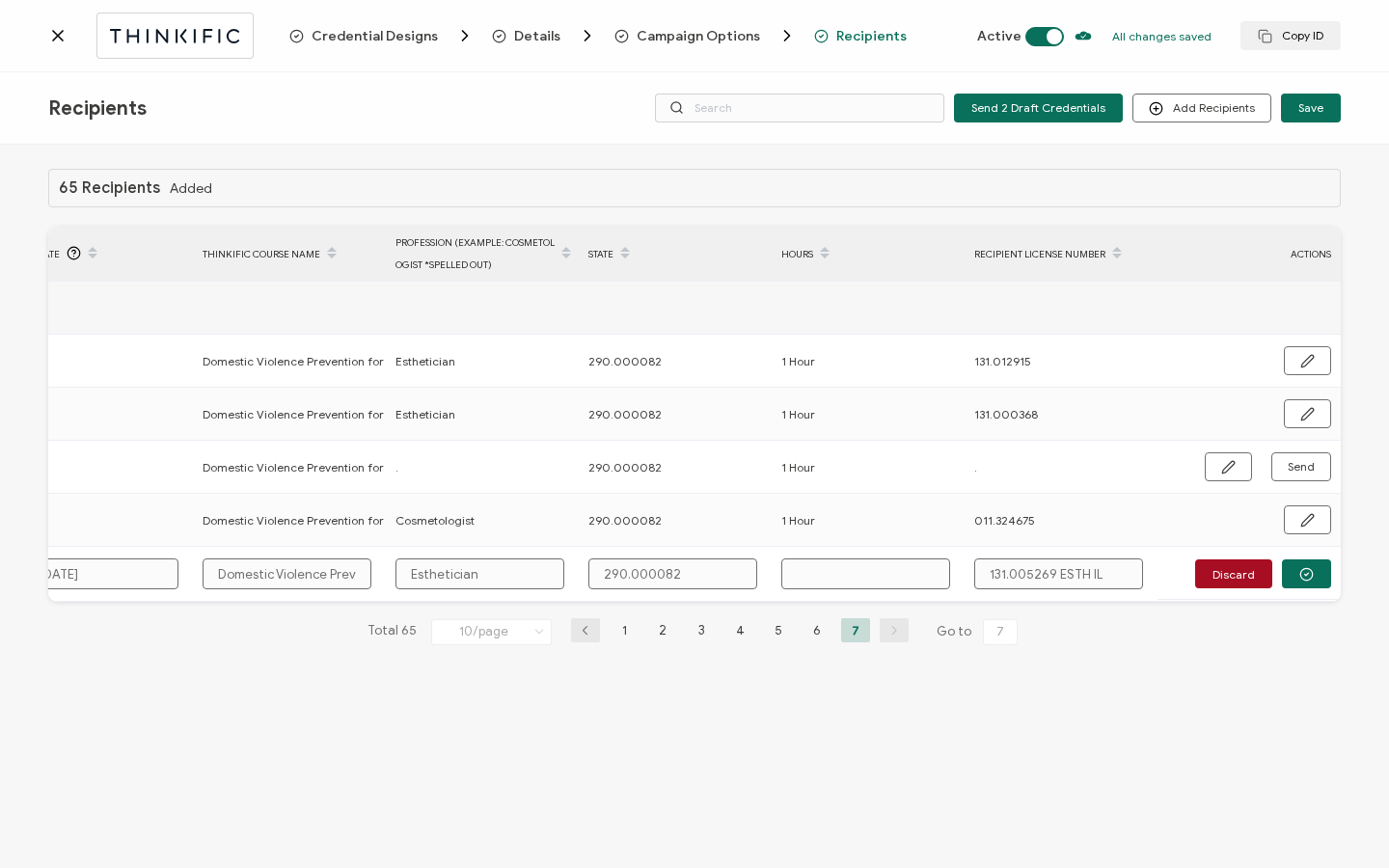
click at [832, 564] on input "text" at bounding box center [865, 573] width 169 height 31
type input "1"
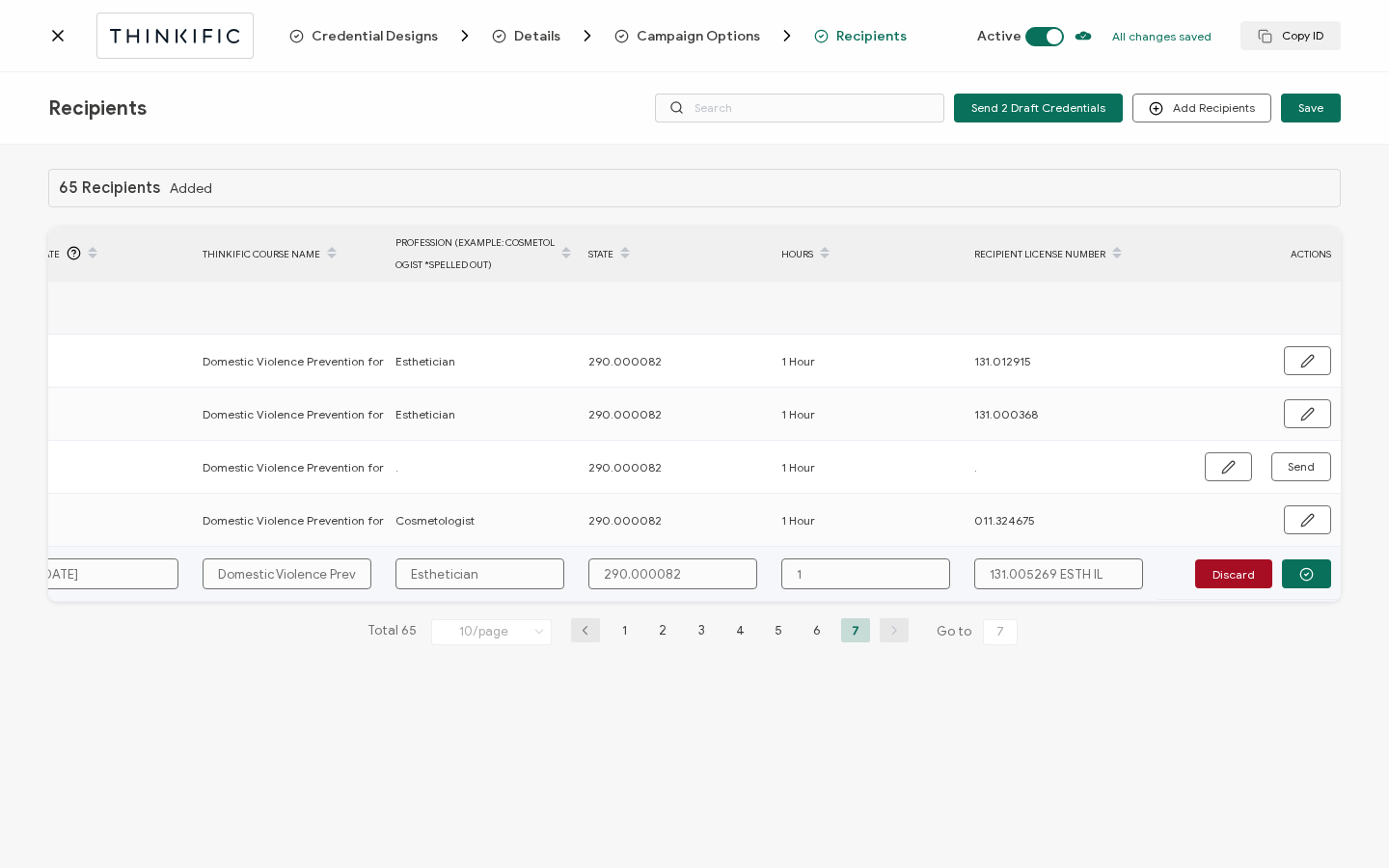
type input "1 H"
type input "1 Ho"
type input "1 Hou"
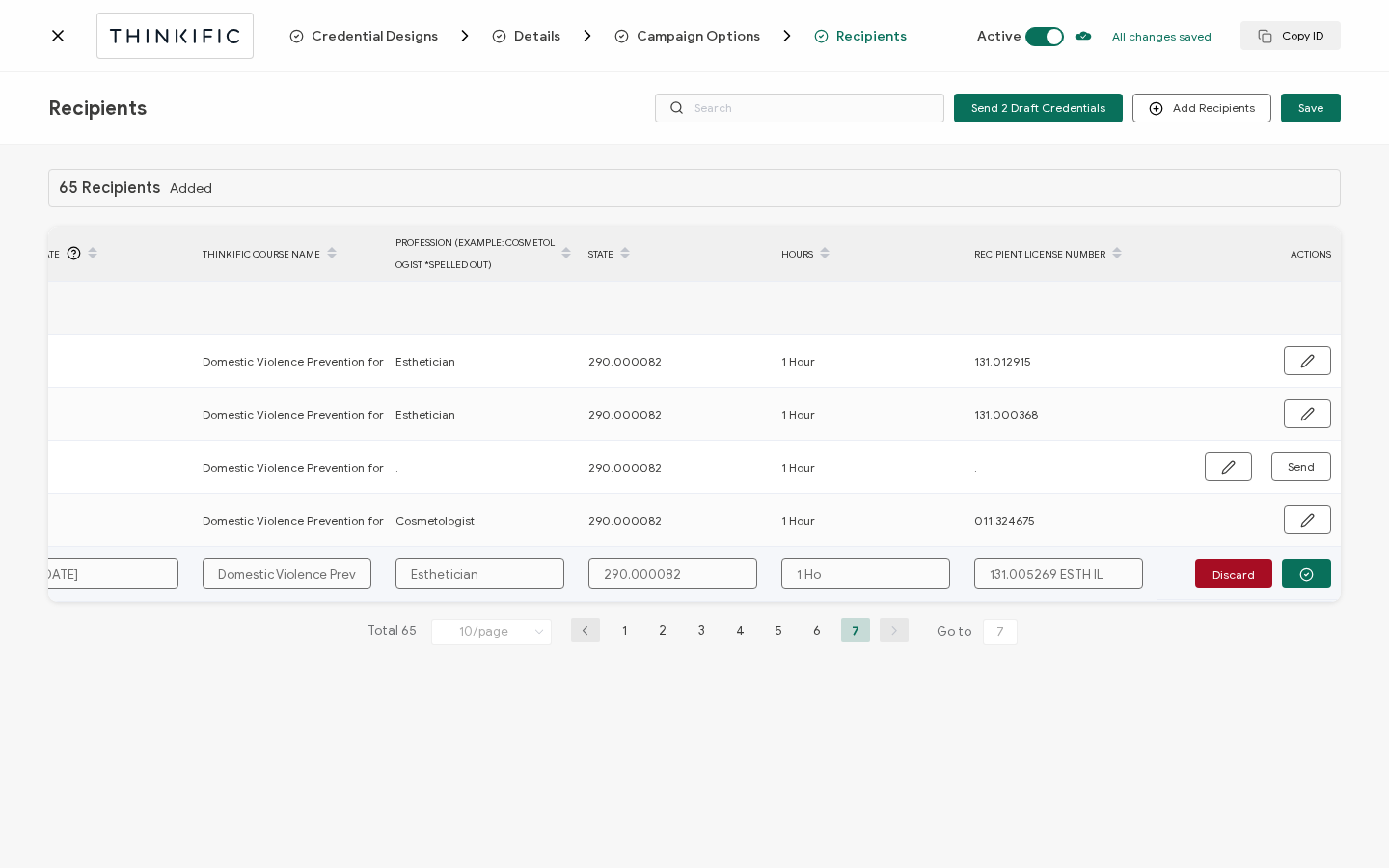
type input "1 Hou"
type input "1 Hour"
drag, startPoint x: 1058, startPoint y: 573, endPoint x: 1142, endPoint y: 574, distance: 84.0
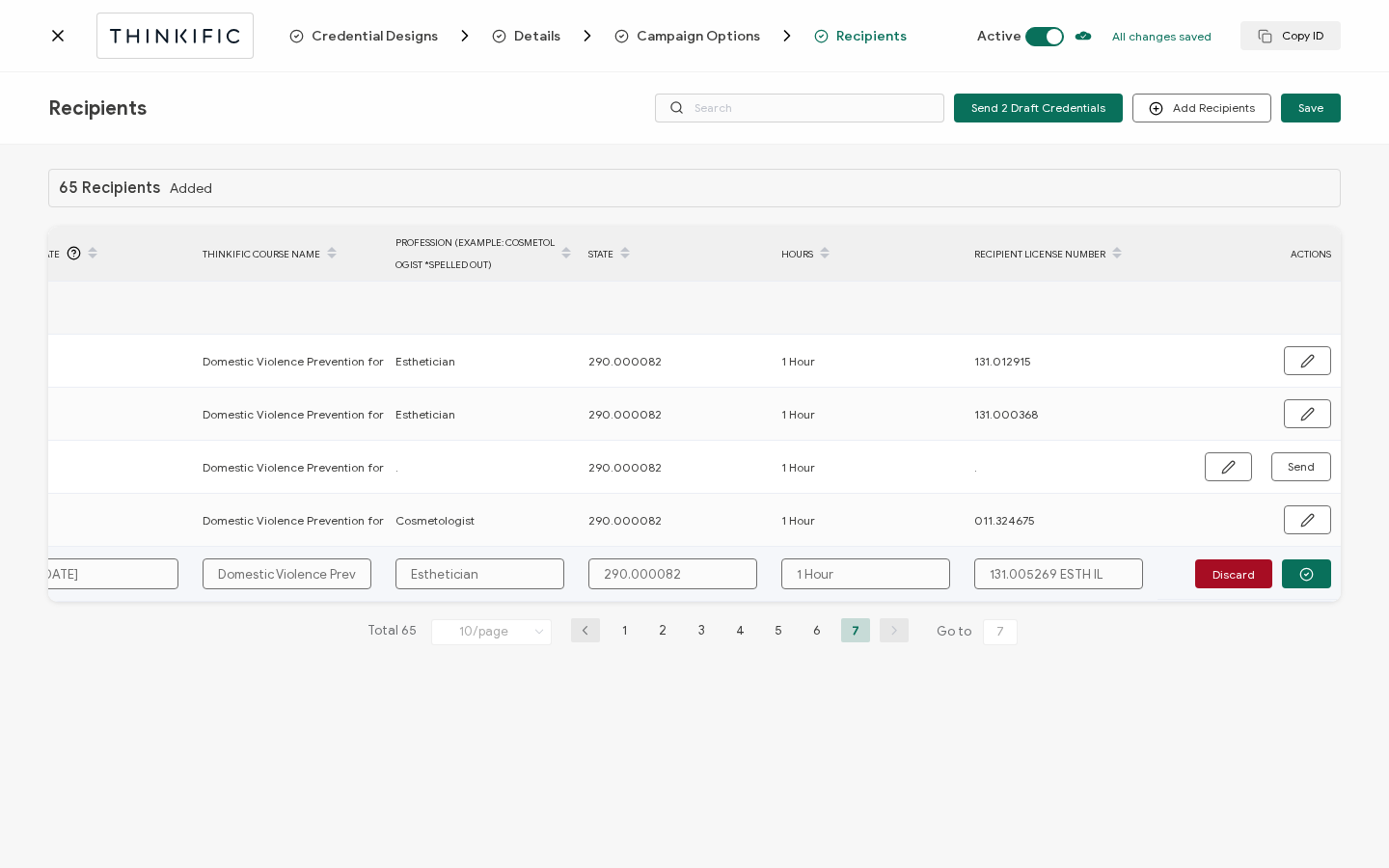
click at [1142, 574] on input "131.005269 ESTH IL" at bounding box center [1058, 573] width 169 height 31
type input "131.005269"
click at [1296, 572] on button "button" at bounding box center [1307, 573] width 49 height 29
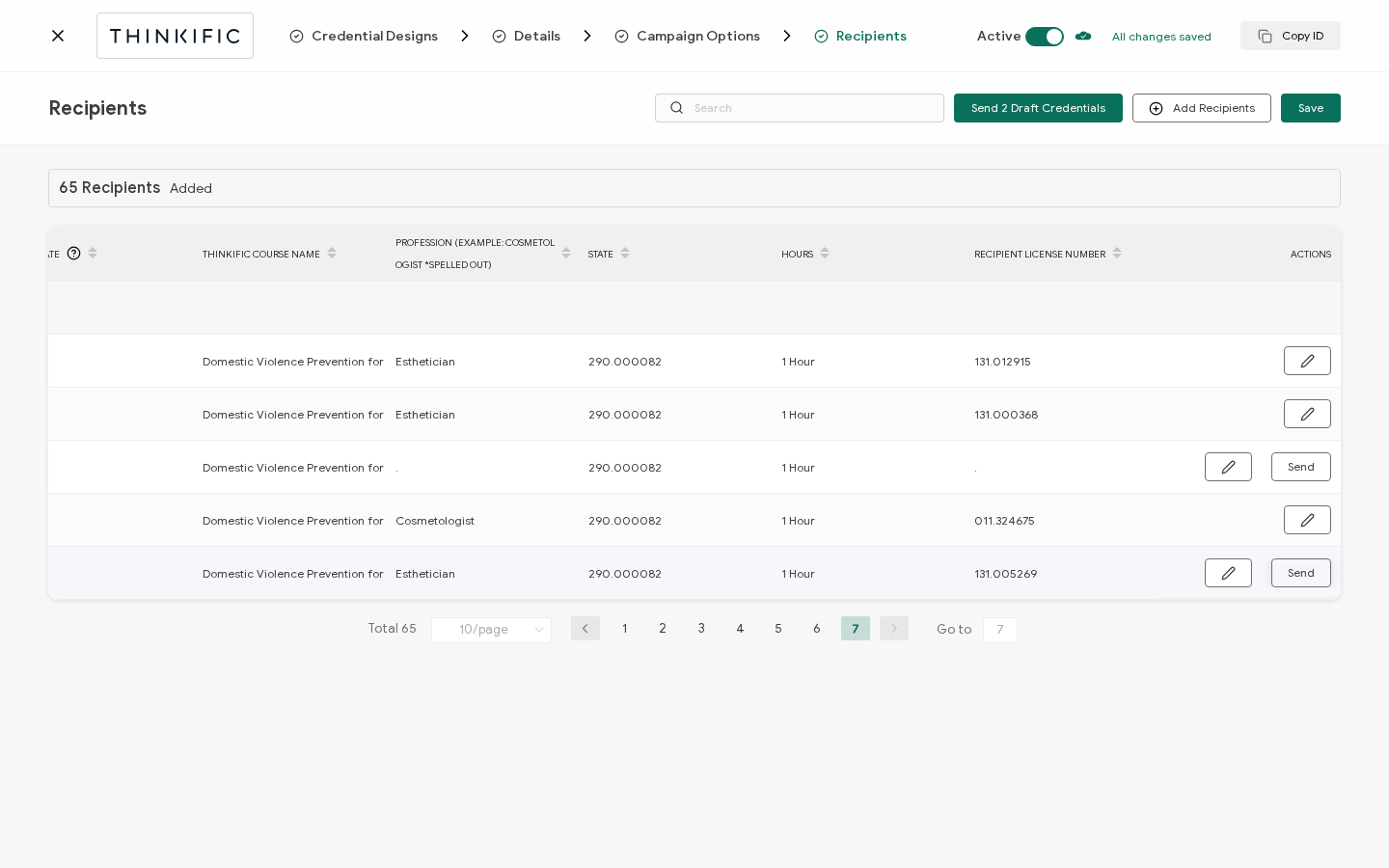
click at [1236, 572] on span "Send" at bounding box center [1228, 573] width 15 height 15
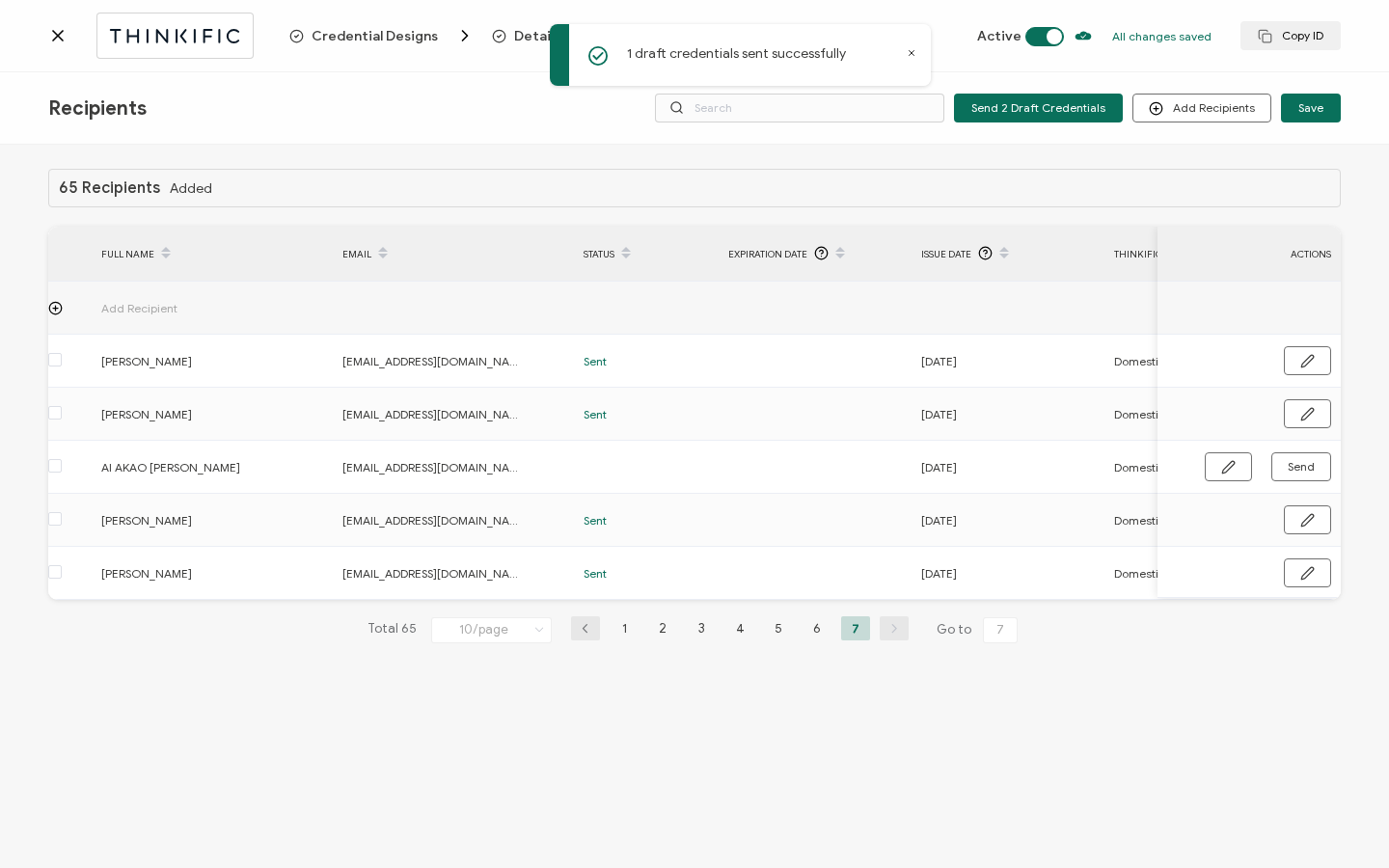
scroll to position [0, 0]
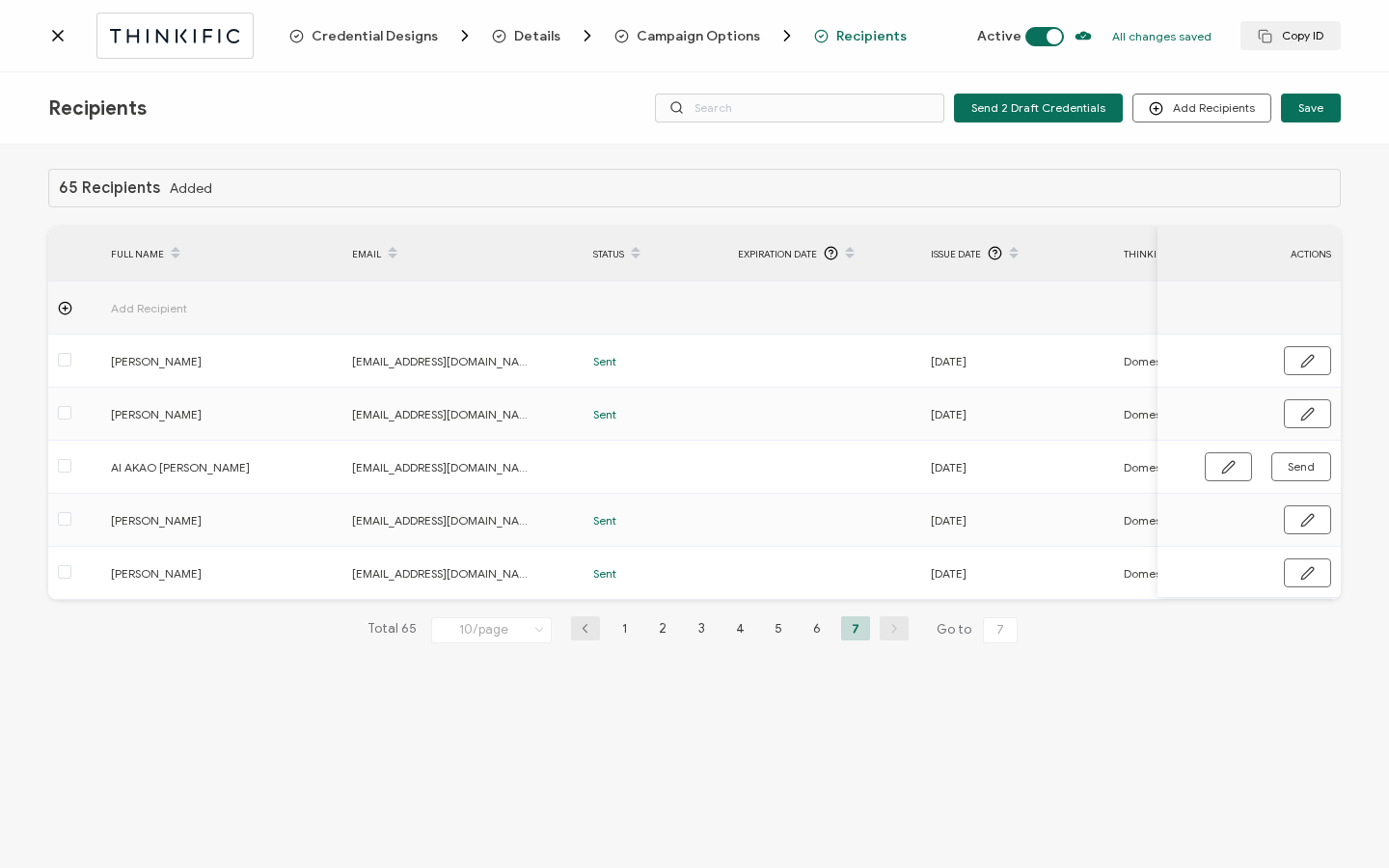
click at [51, 39] on icon at bounding box center [58, 36] width 20 height 20
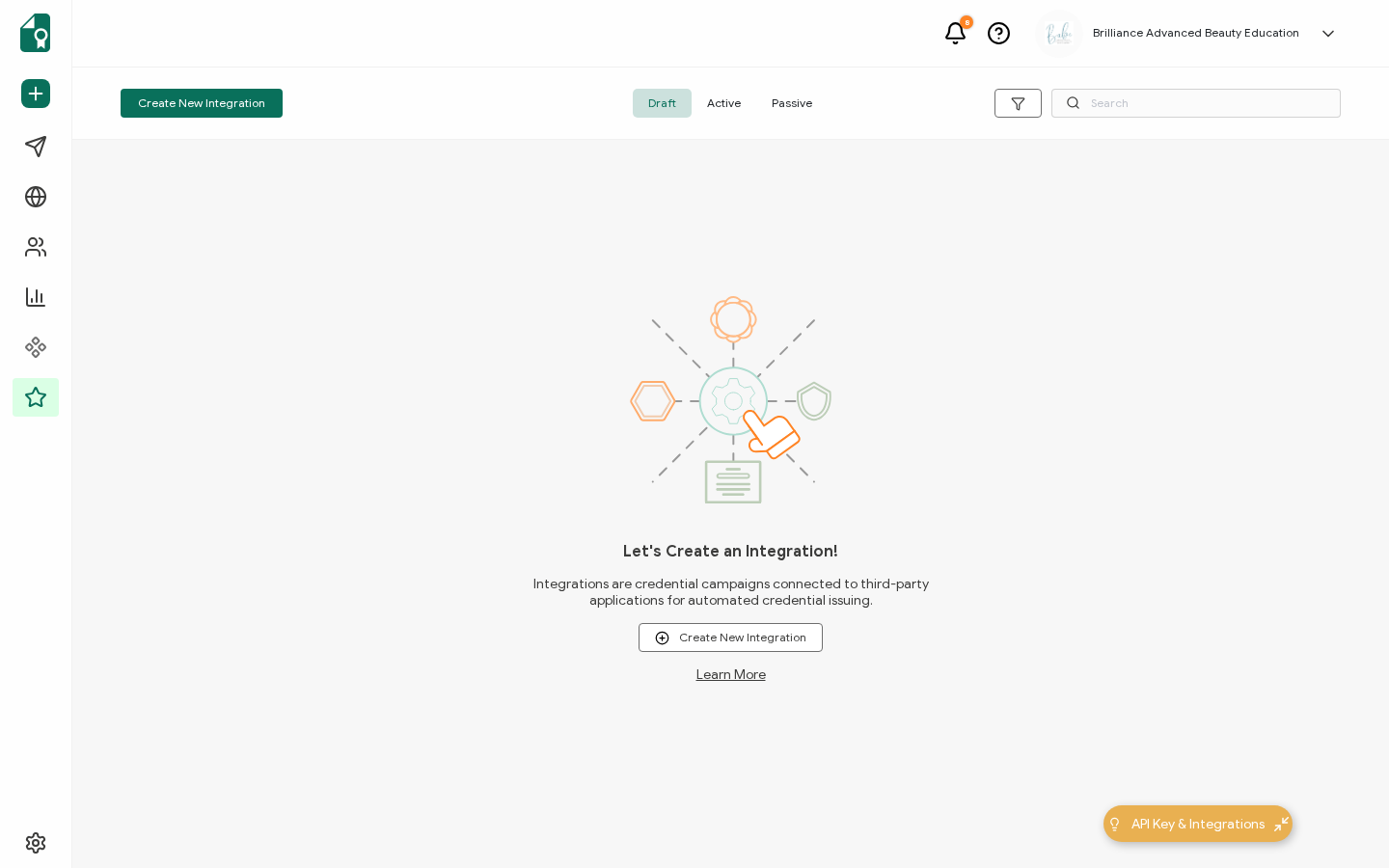
click at [735, 99] on span "Active" at bounding box center [724, 103] width 64 height 29
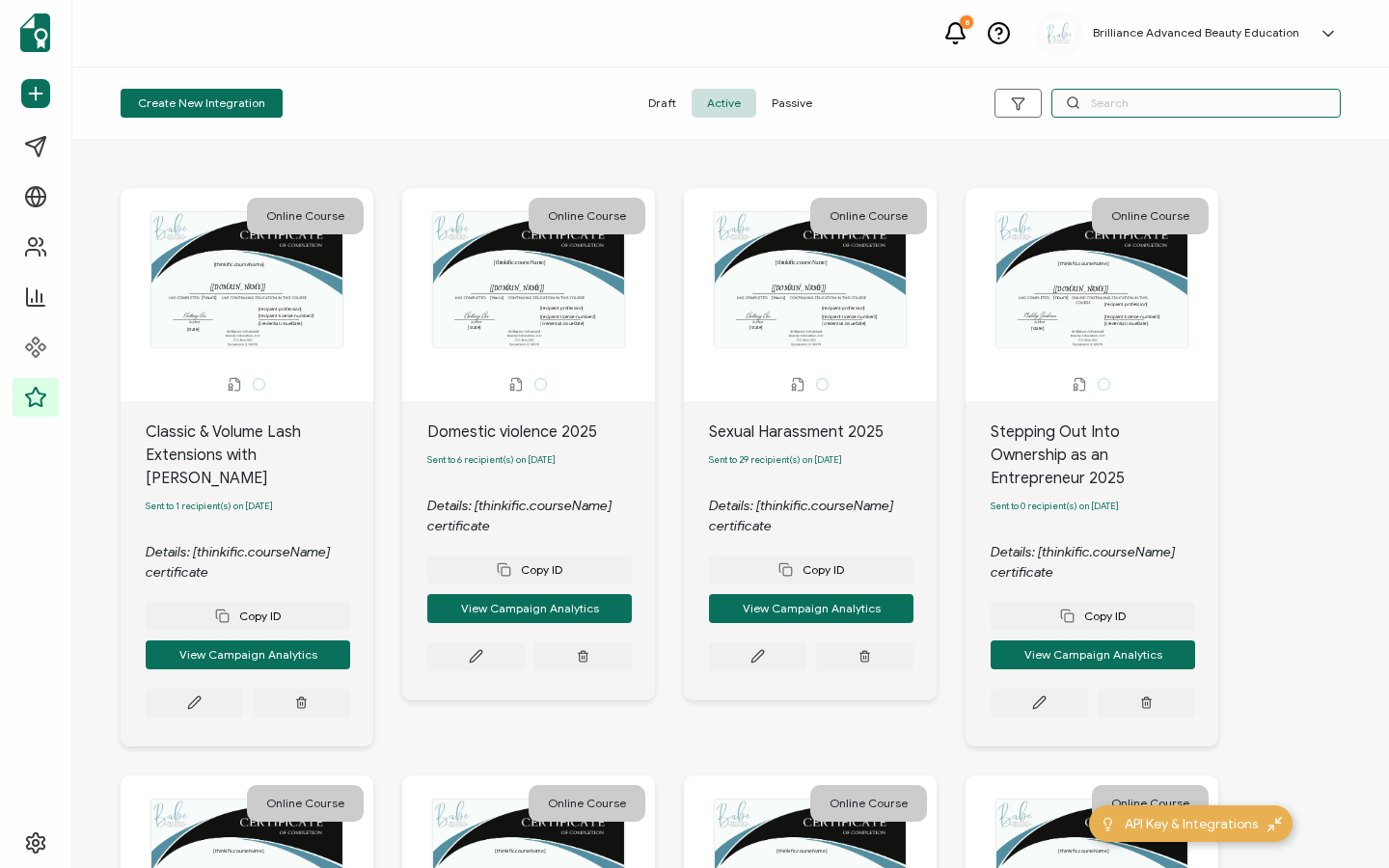
click at [1200, 102] on input "text" at bounding box center [1196, 103] width 290 height 29
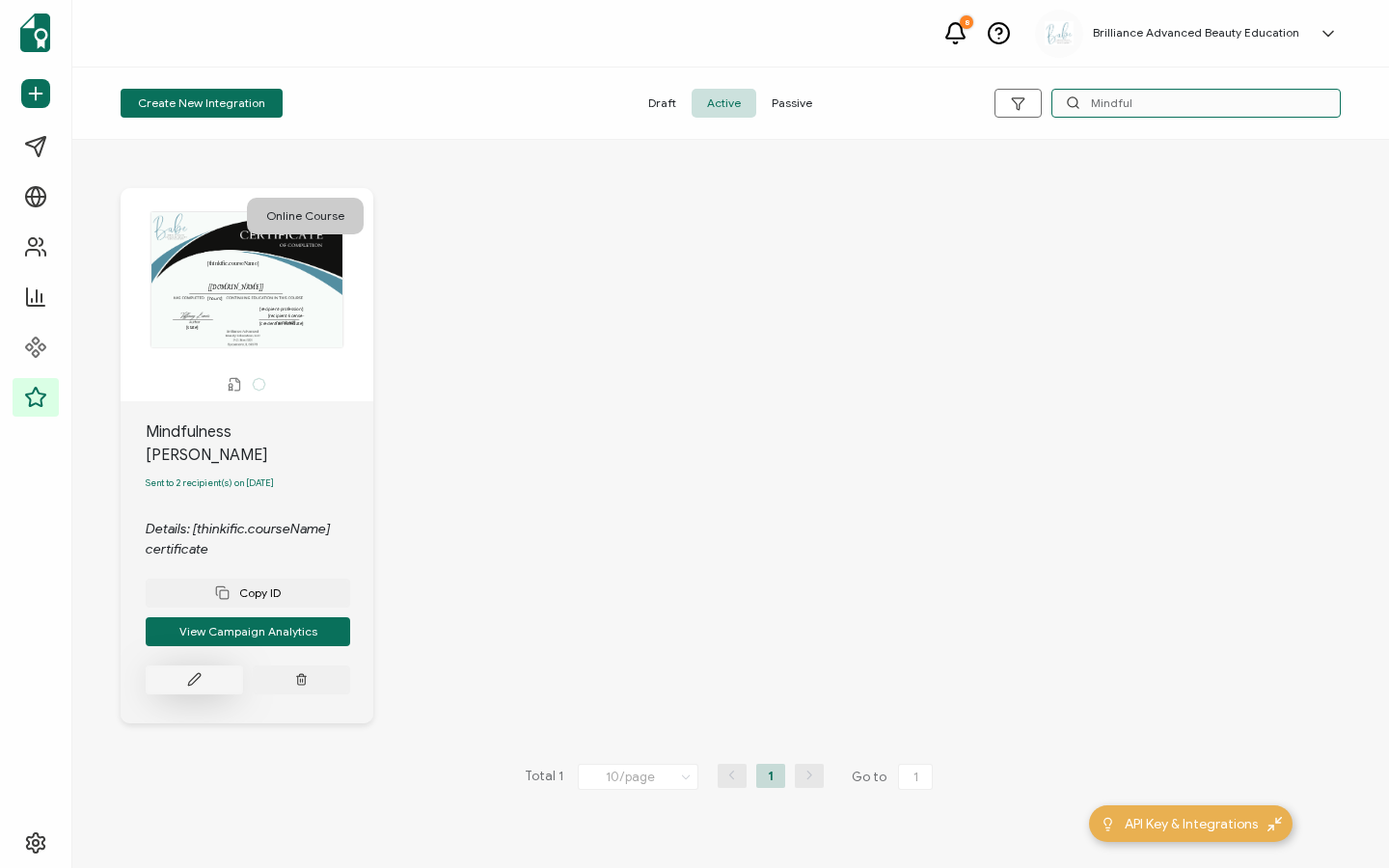
type input "Mindful"
click at [197, 674] on icon at bounding box center [194, 680] width 12 height 12
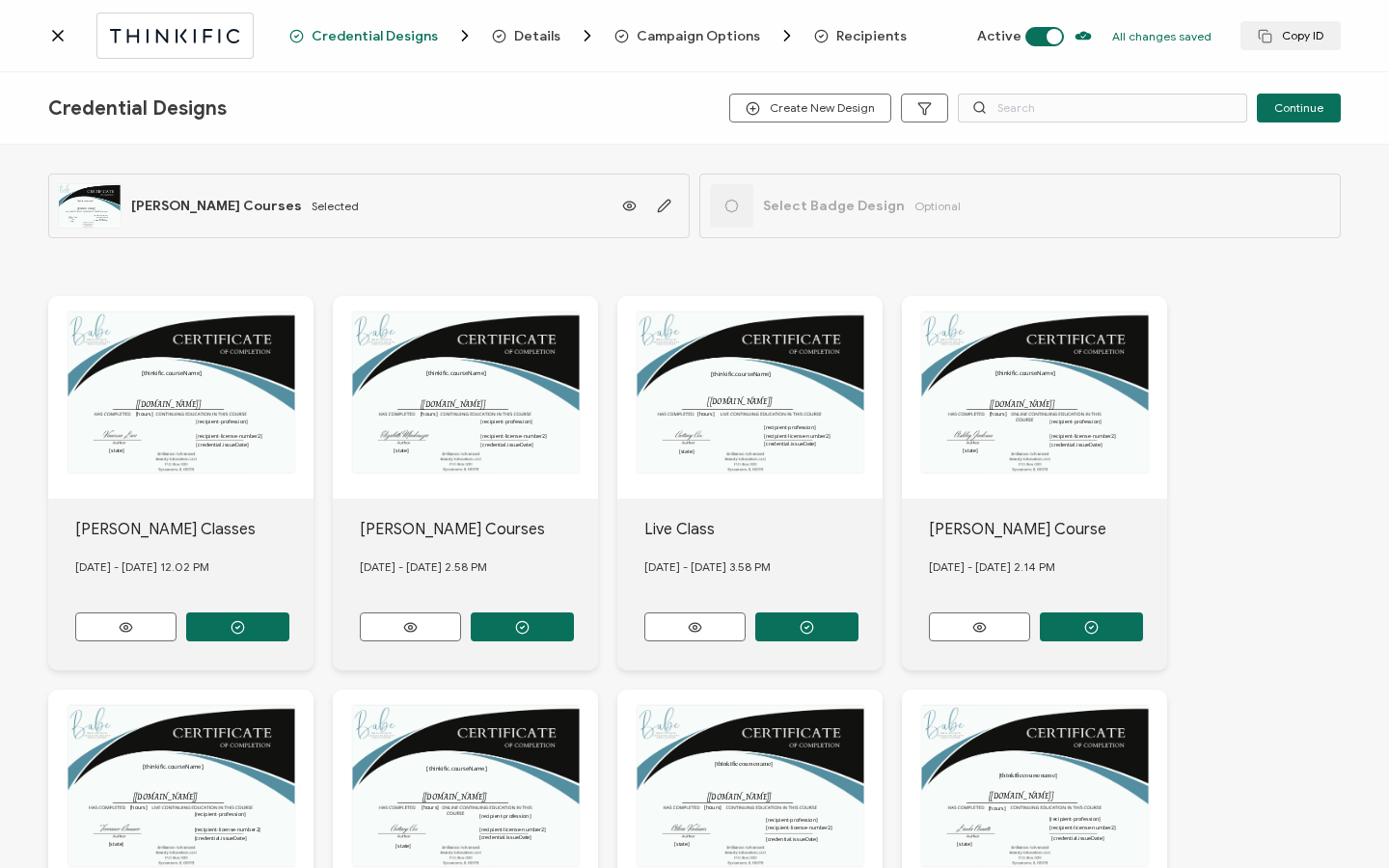
click at [836, 39] on span "Recipients" at bounding box center [871, 36] width 70 height 15
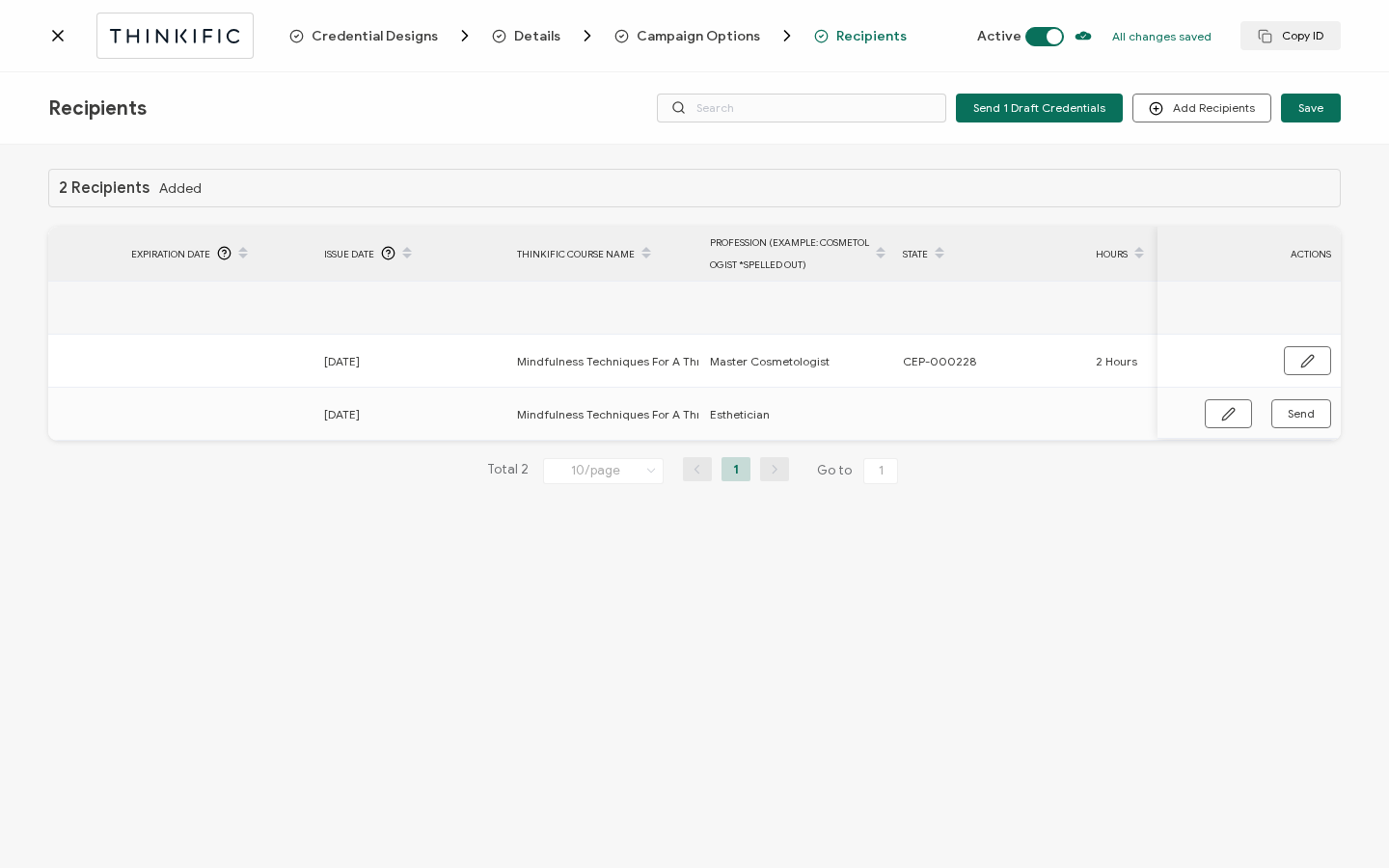
scroll to position [0, 921]
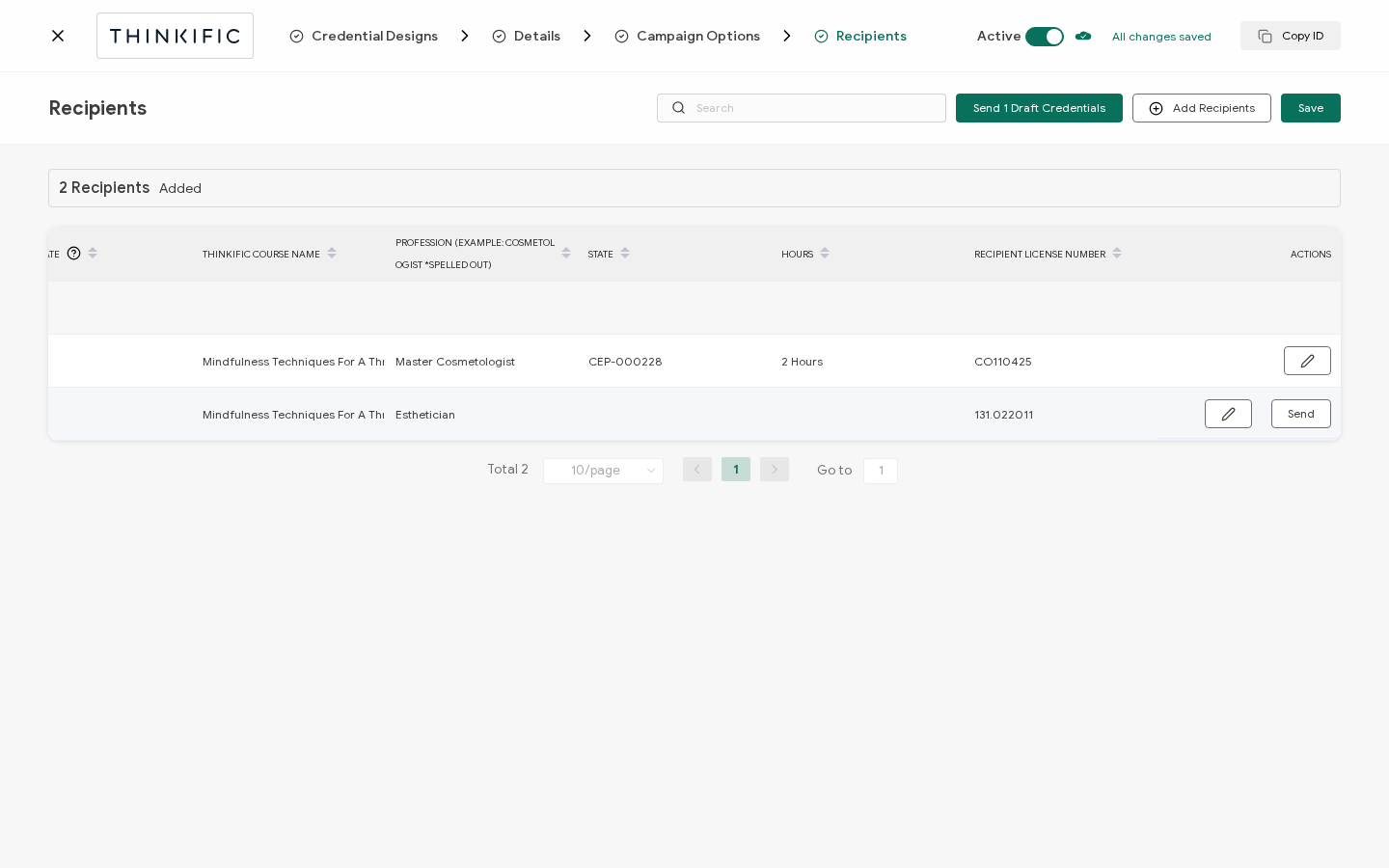
click at [1204, 413] on div "Send" at bounding box center [1249, 413] width 183 height 29
click at [62, 36] on icon at bounding box center [58, 36] width 20 height 20
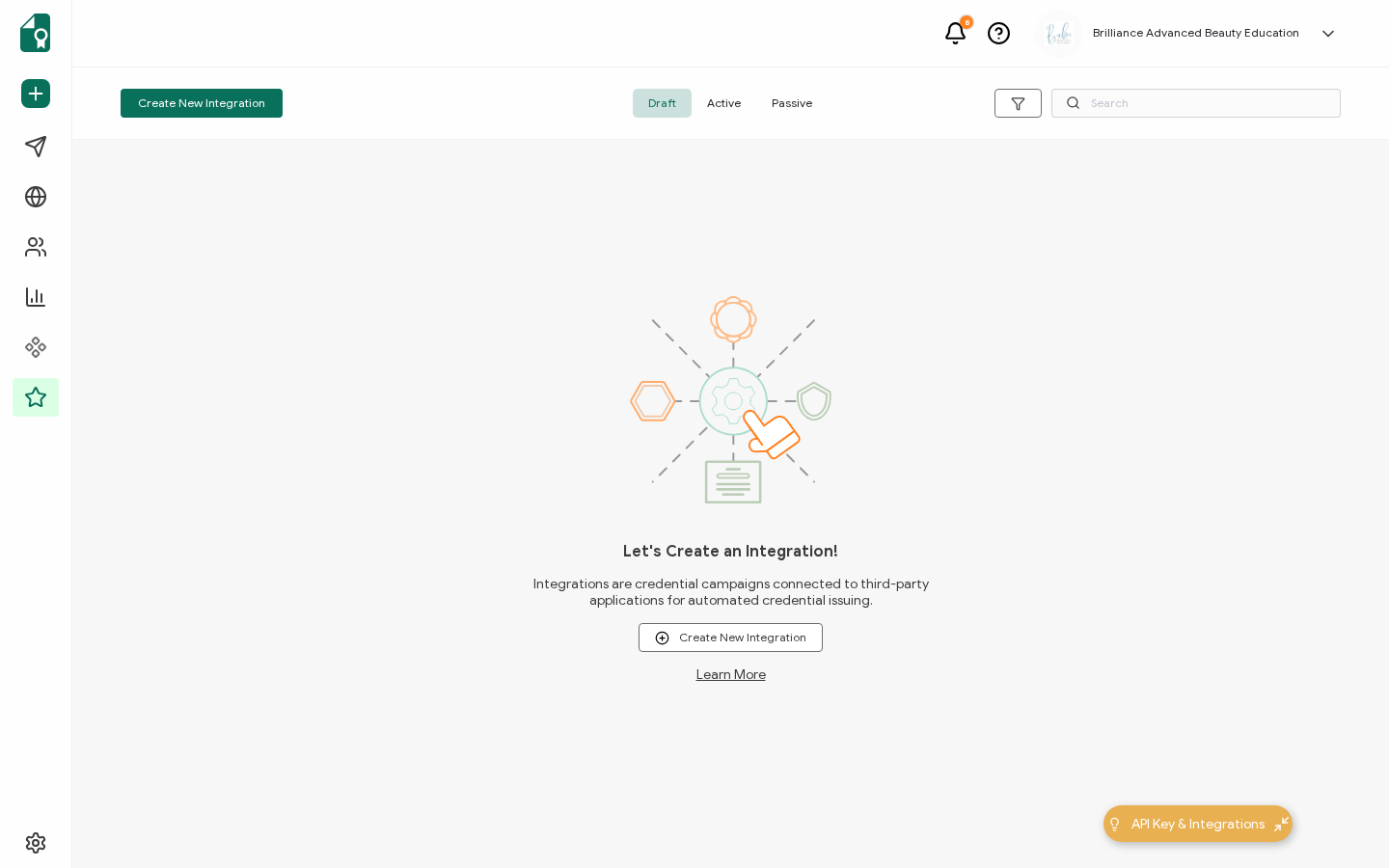
click at [722, 106] on span "Active" at bounding box center [724, 103] width 64 height 29
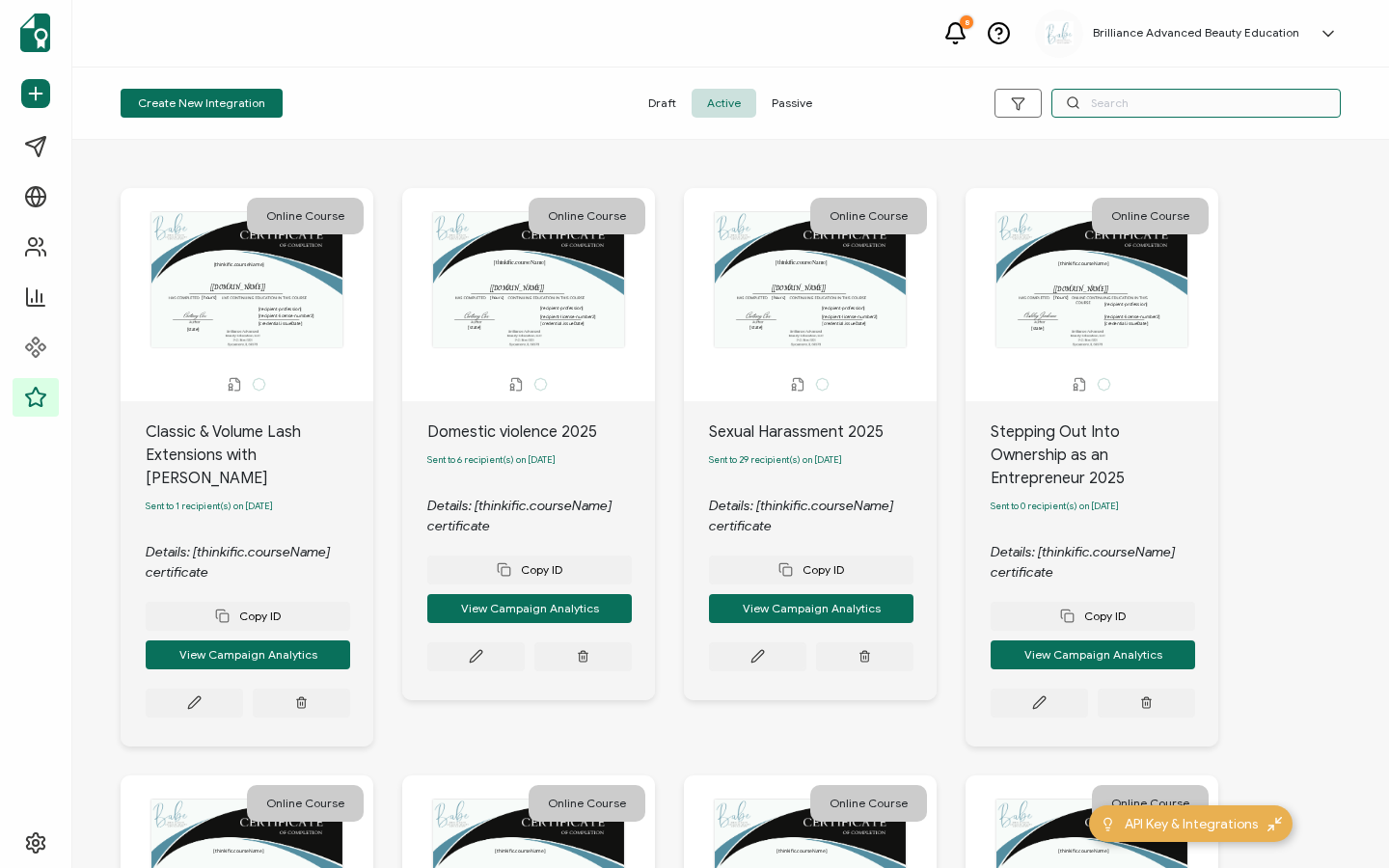
click at [1200, 109] on input "text" at bounding box center [1196, 103] width 290 height 29
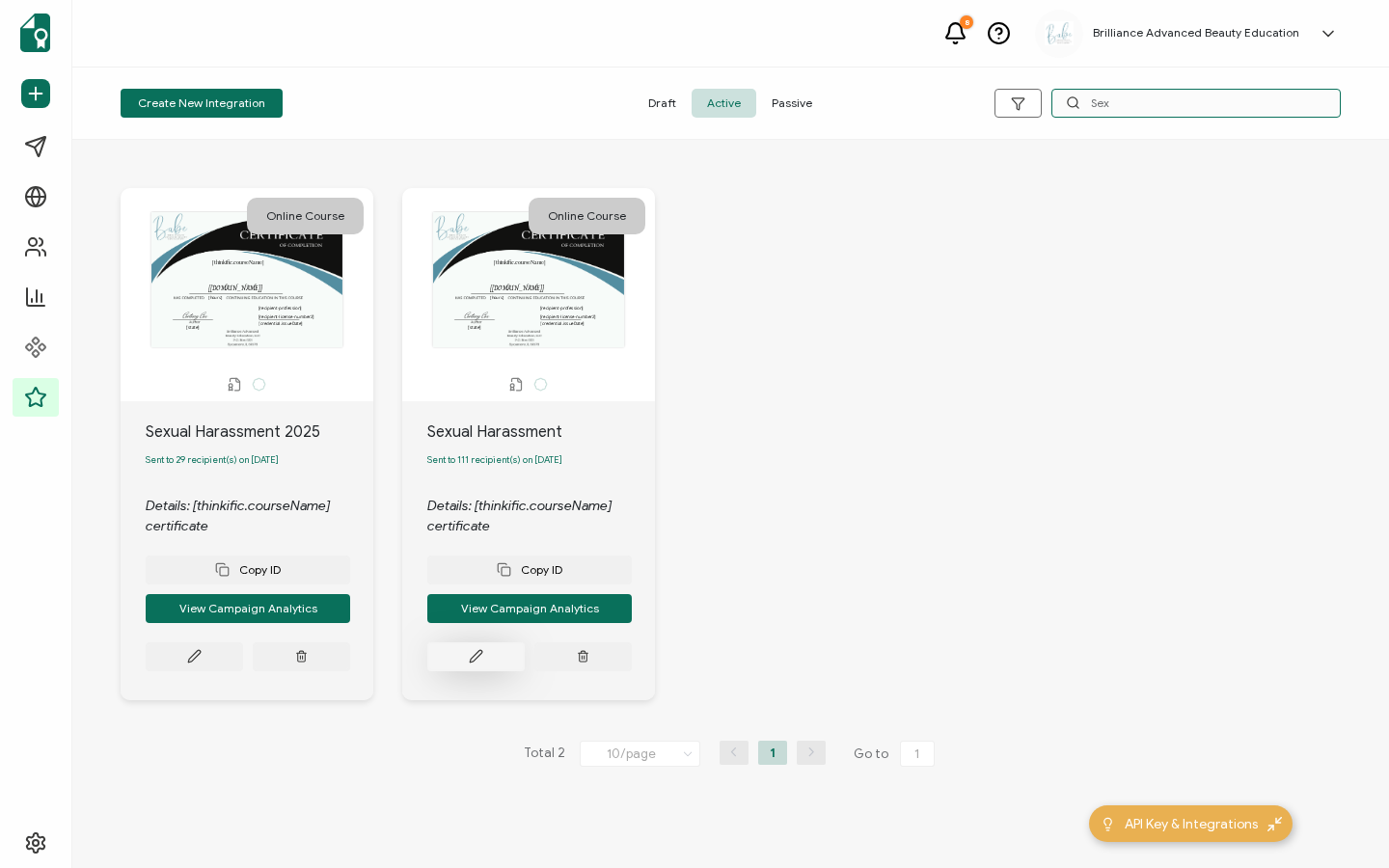
type input "Sex"
click at [243, 662] on button at bounding box center [194, 656] width 98 height 29
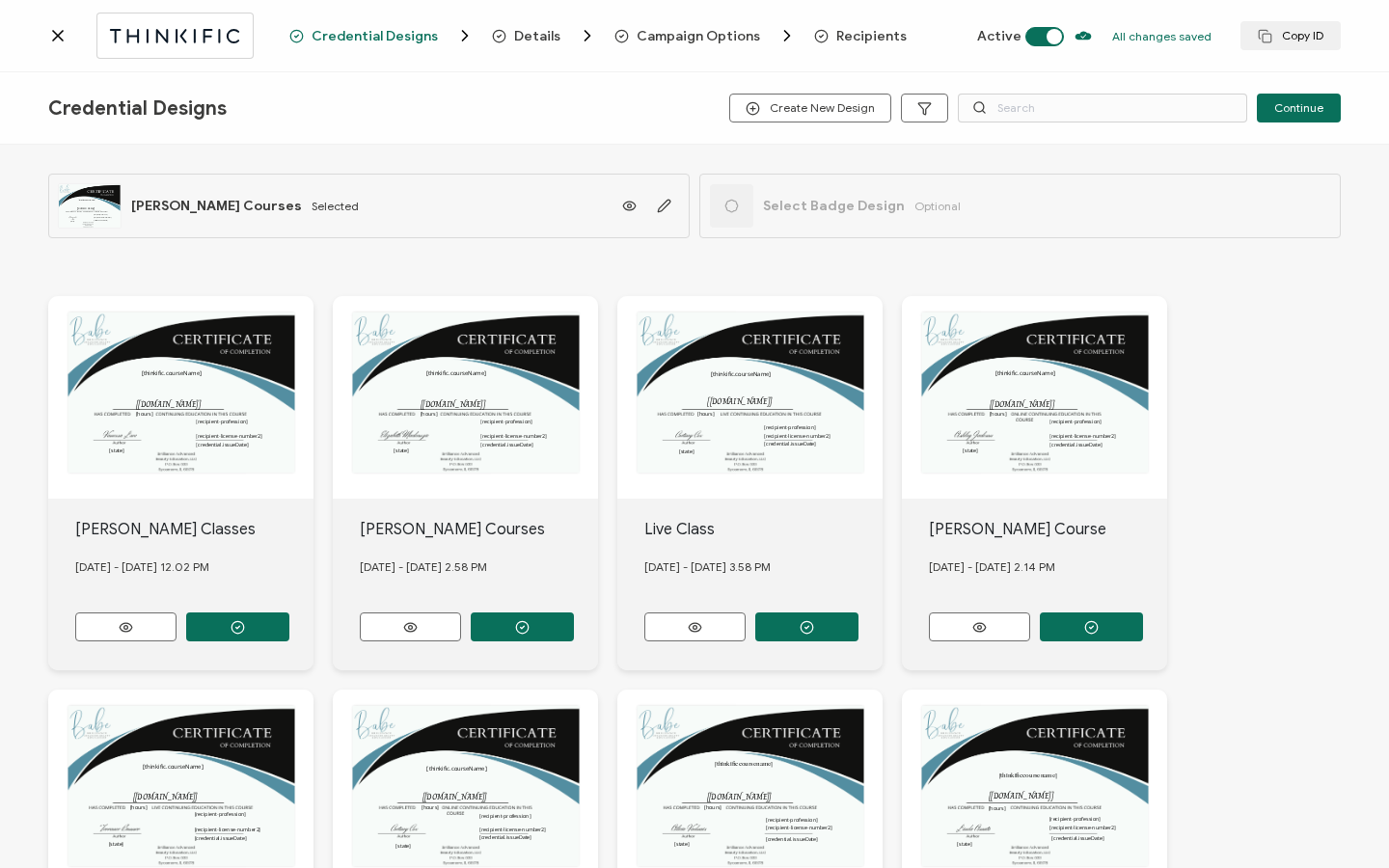
click at [836, 29] on span "Recipients" at bounding box center [871, 36] width 70 height 15
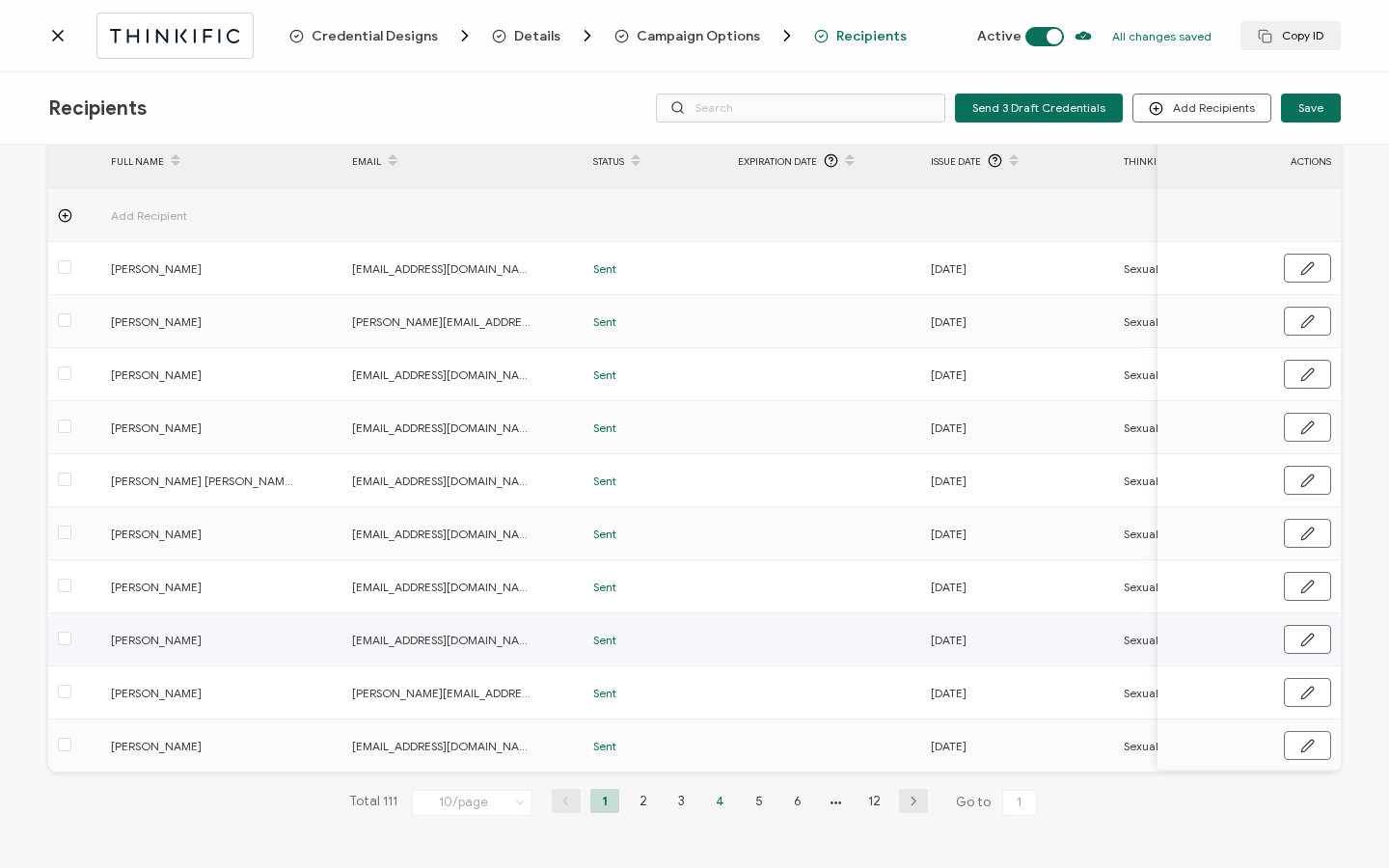
scroll to position [98, 0]
click at [863, 797] on li "12" at bounding box center [874, 801] width 29 height 24
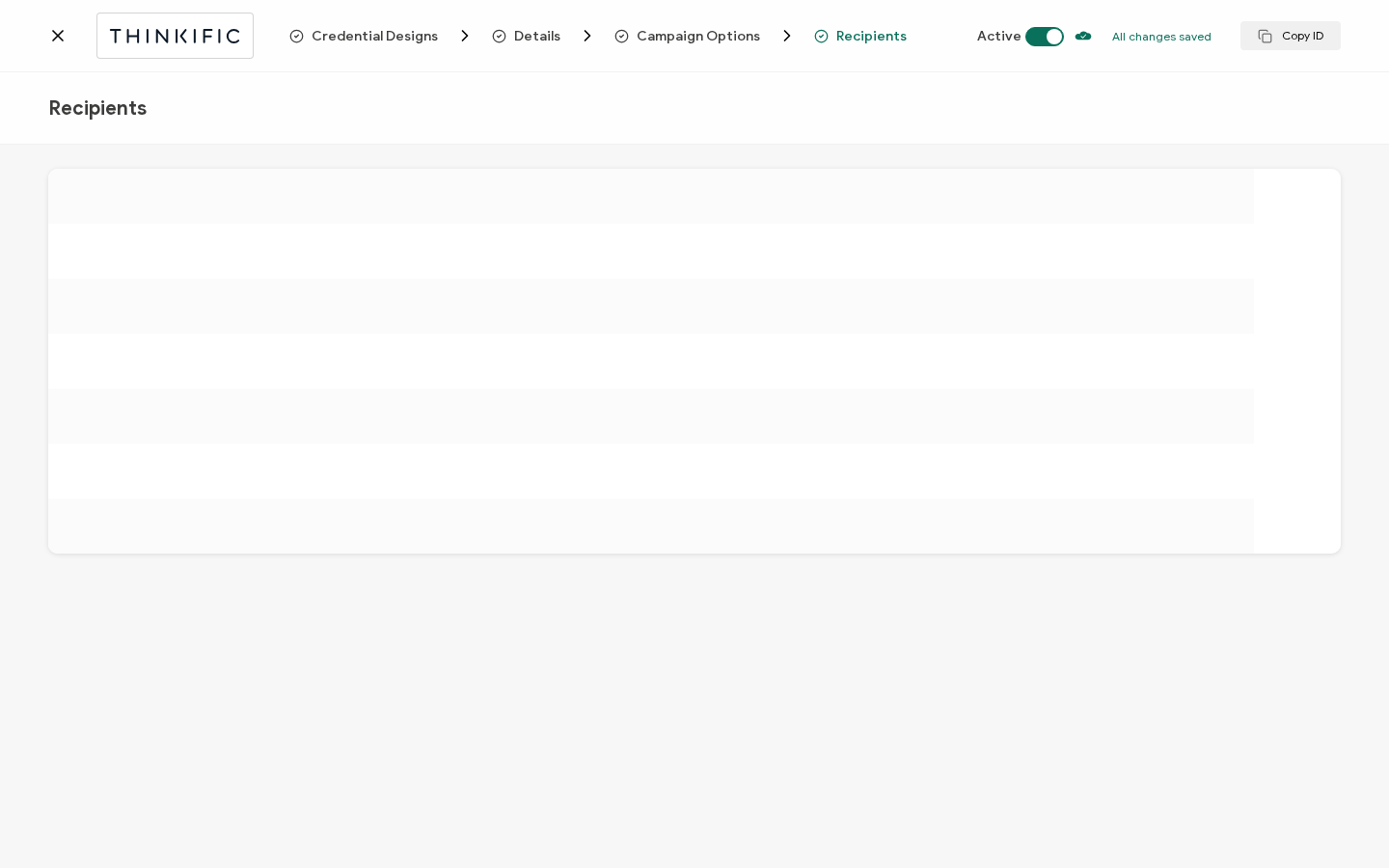
scroll to position [0, 0]
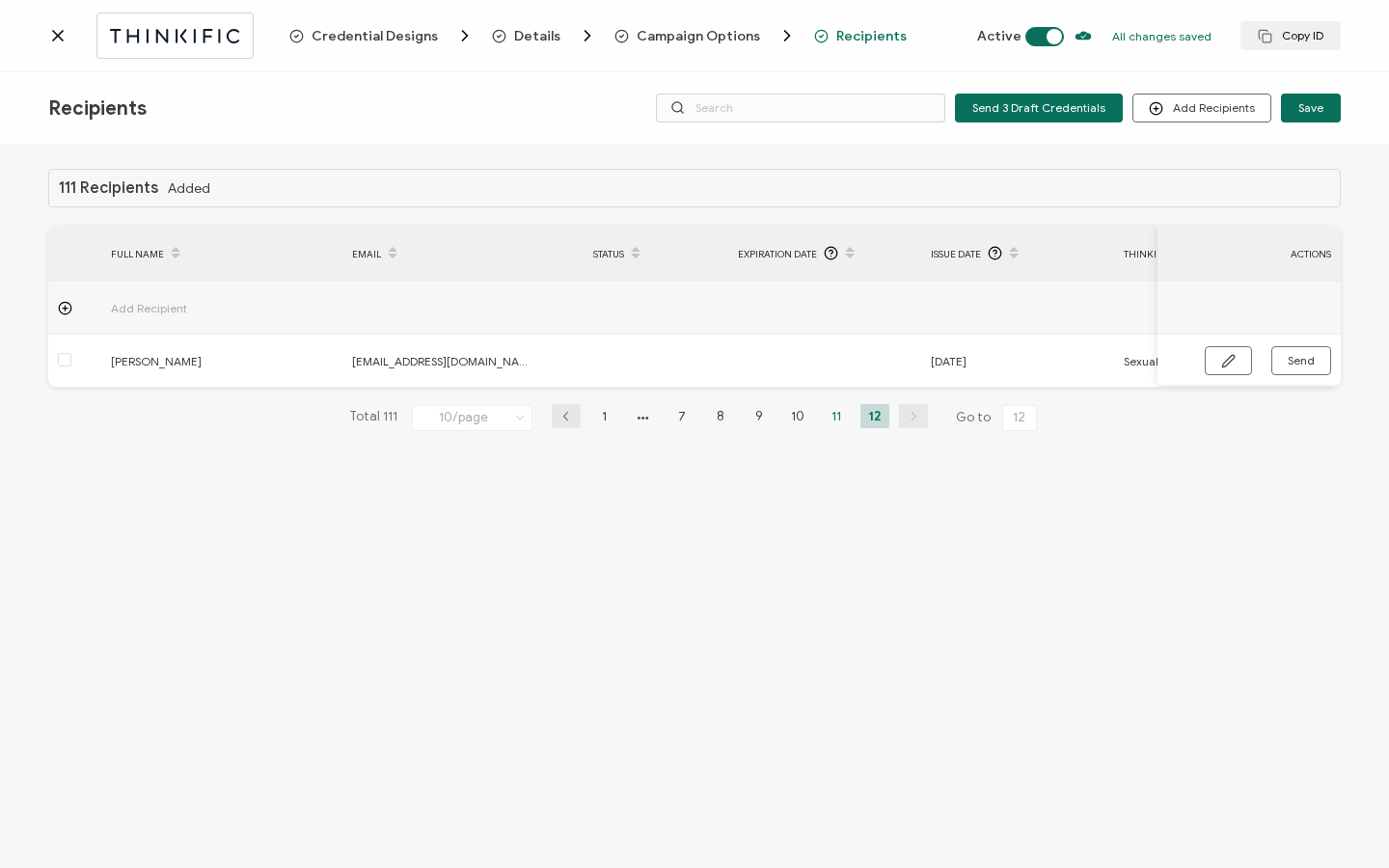
click at [835, 414] on li "11" at bounding box center [835, 416] width 29 height 24
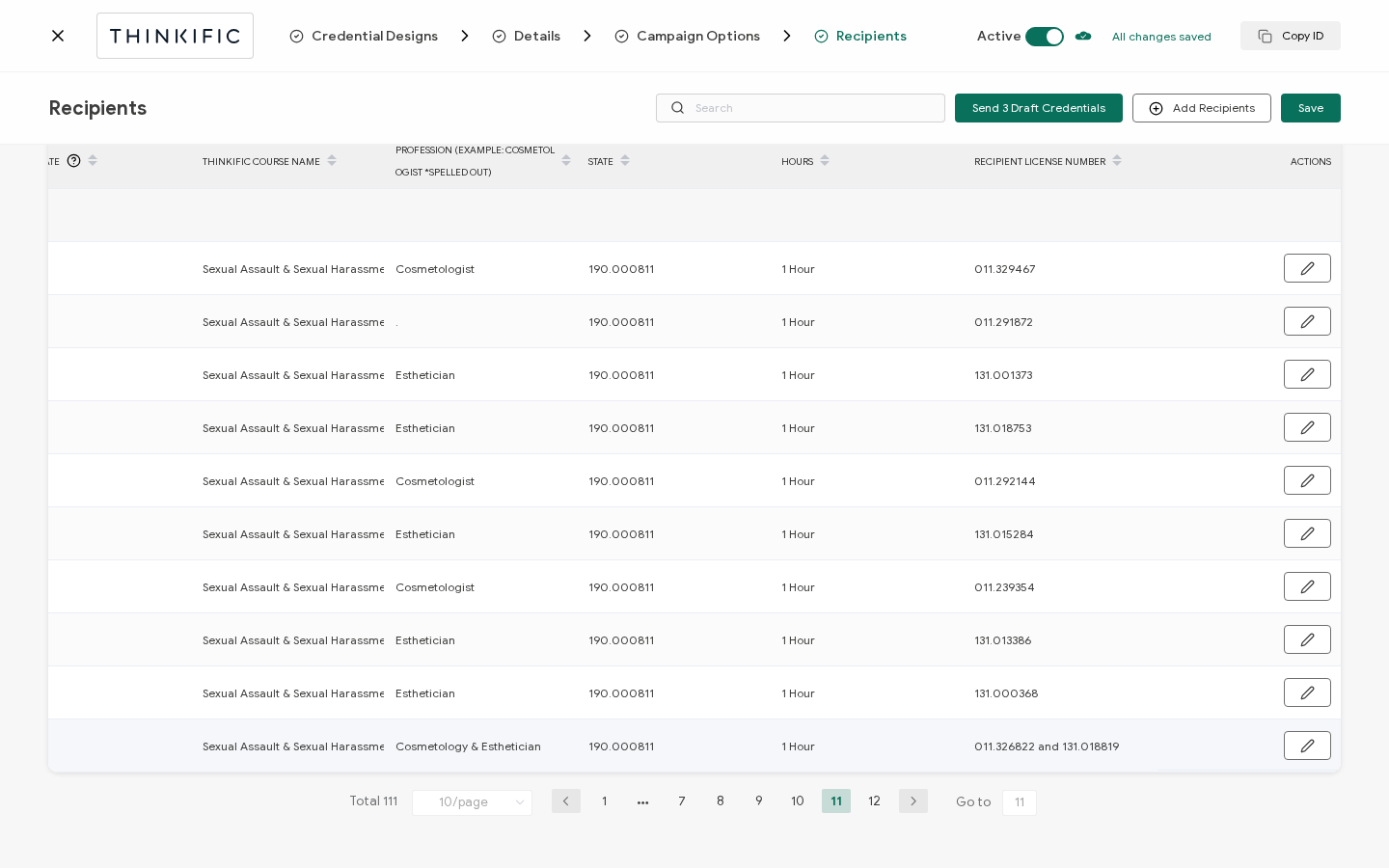
drag, startPoint x: 597, startPoint y: 739, endPoint x: 640, endPoint y: 735, distance: 43.2
click at [640, 735] on span "190.000811" at bounding box center [621, 745] width 65 height 22
copy span "190.000811"
click at [863, 793] on li "12" at bounding box center [874, 801] width 29 height 24
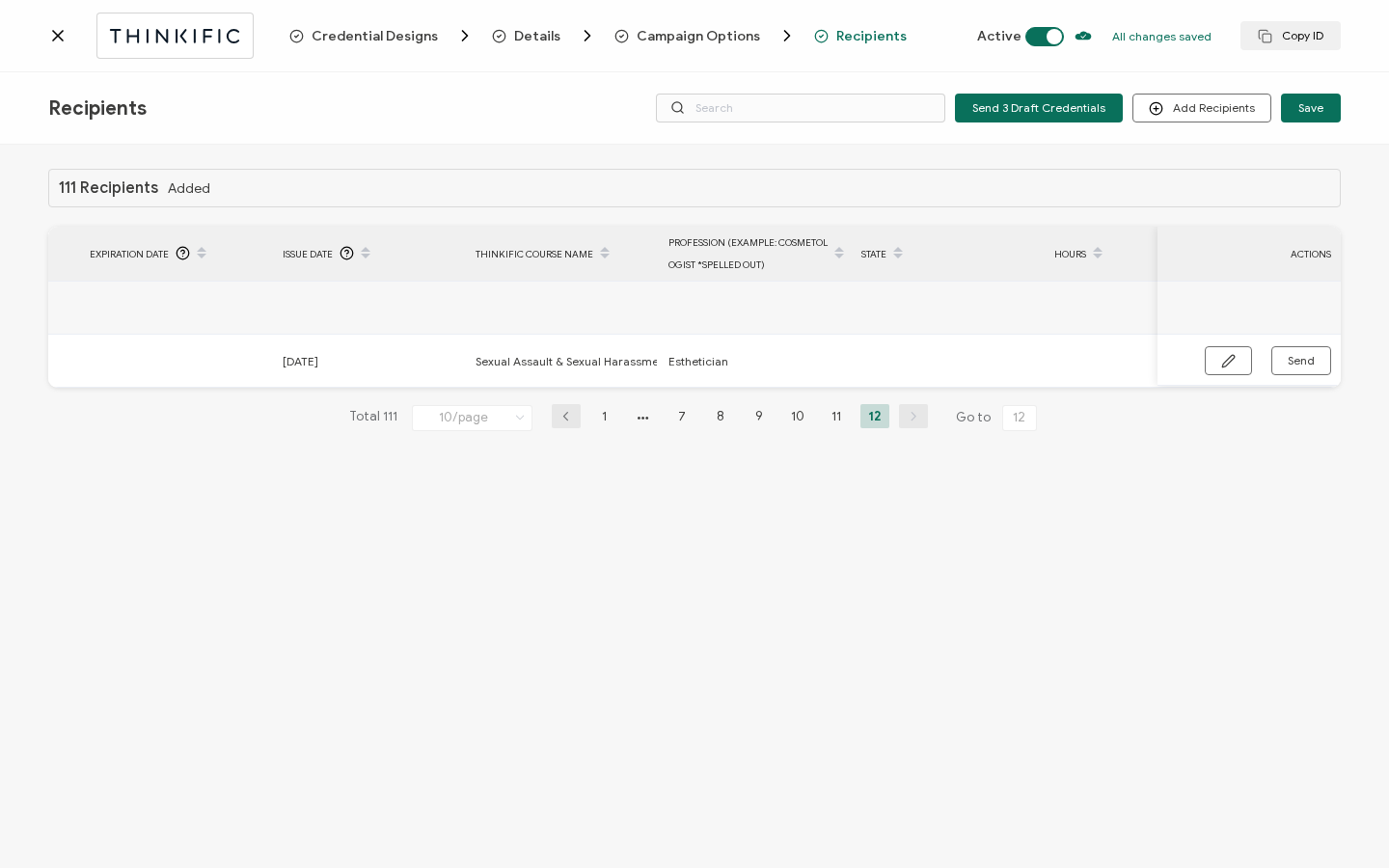
scroll to position [0, 921]
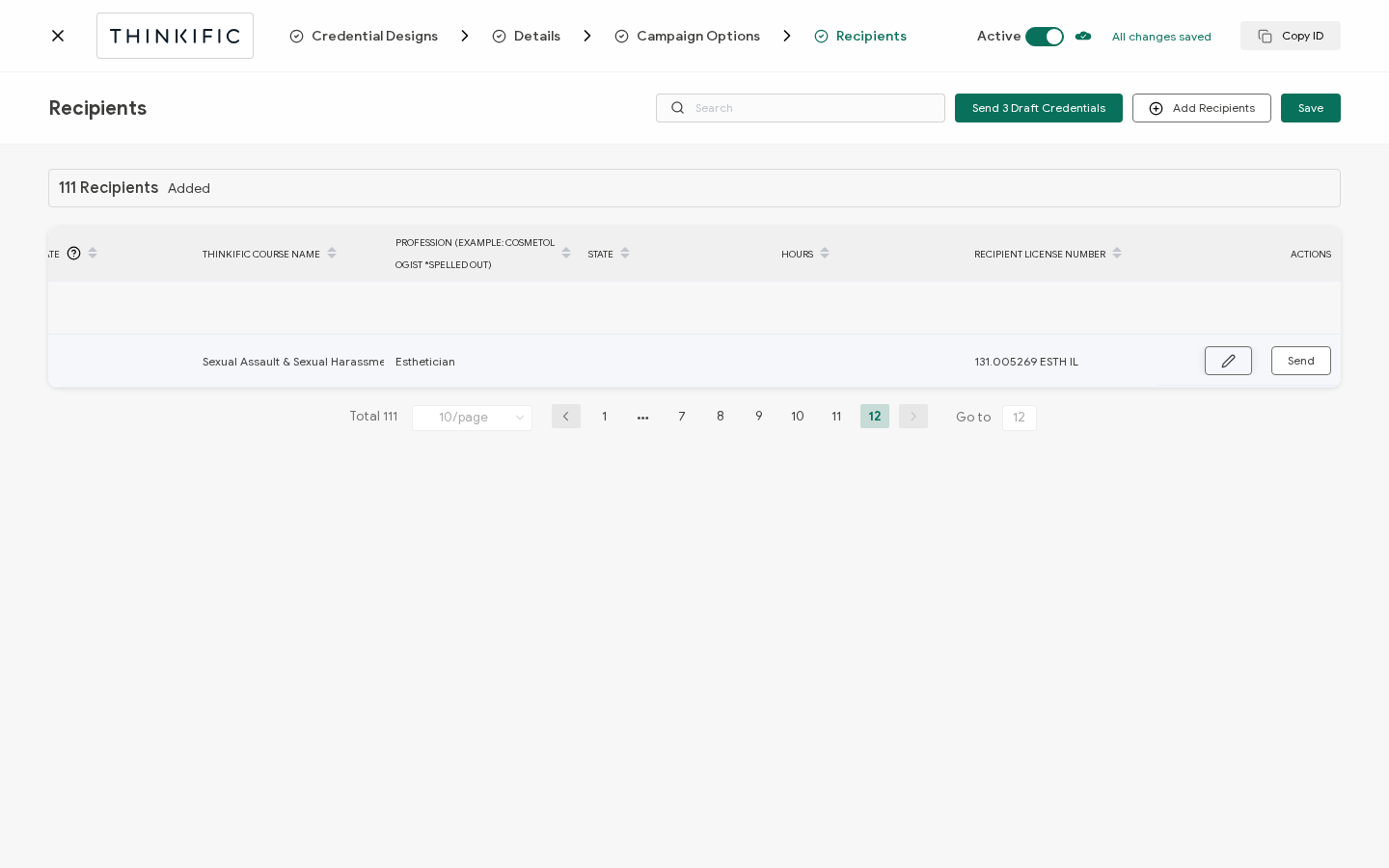
click at [1235, 364] on icon "button" at bounding box center [1228, 361] width 15 height 15
click at [628, 366] on input "text" at bounding box center [672, 361] width 169 height 31
paste input "190.000811"
type input "190.000811"
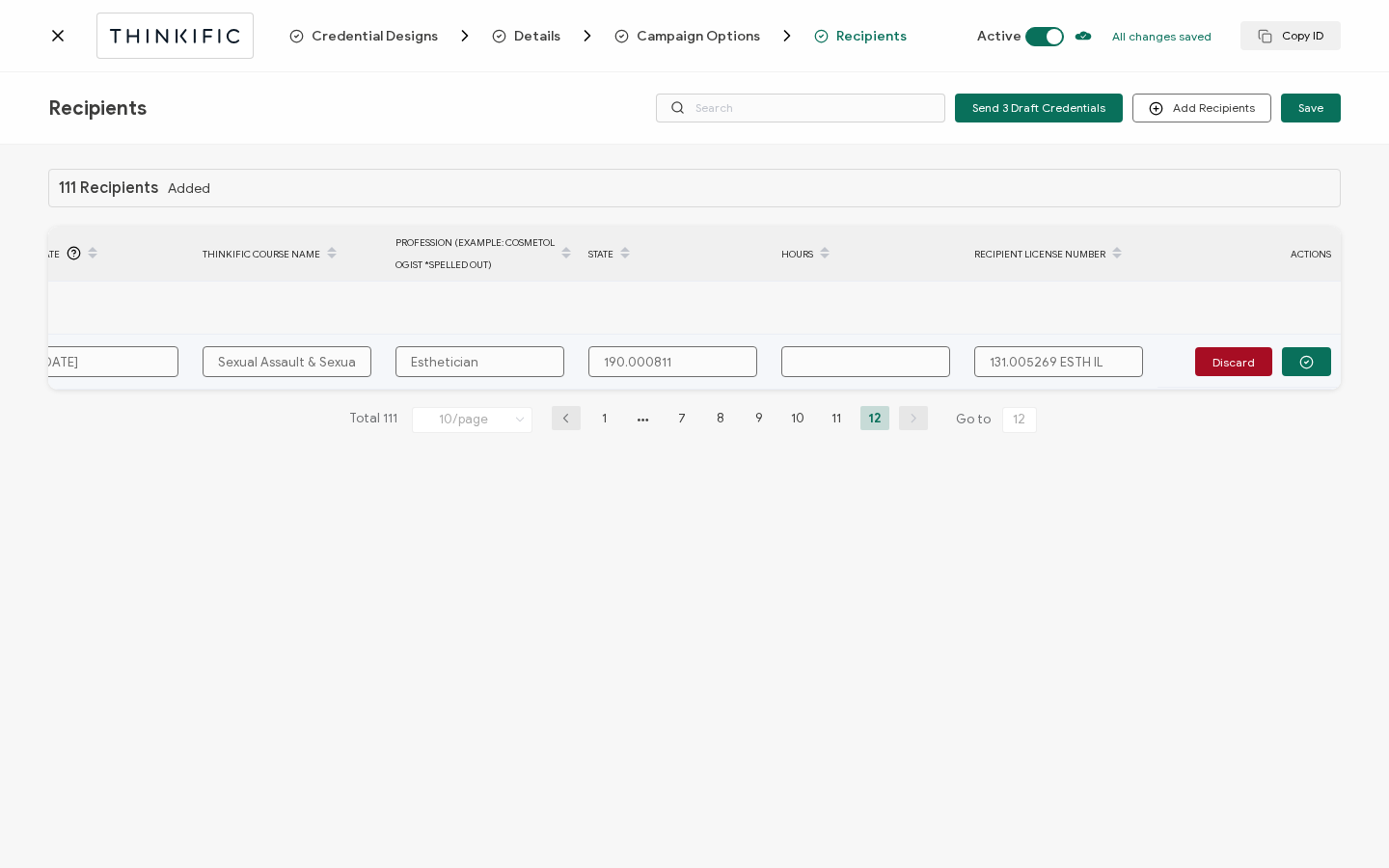
type input "190.000811"
click at [864, 360] on input "text" at bounding box center [865, 361] width 169 height 31
type input "1"
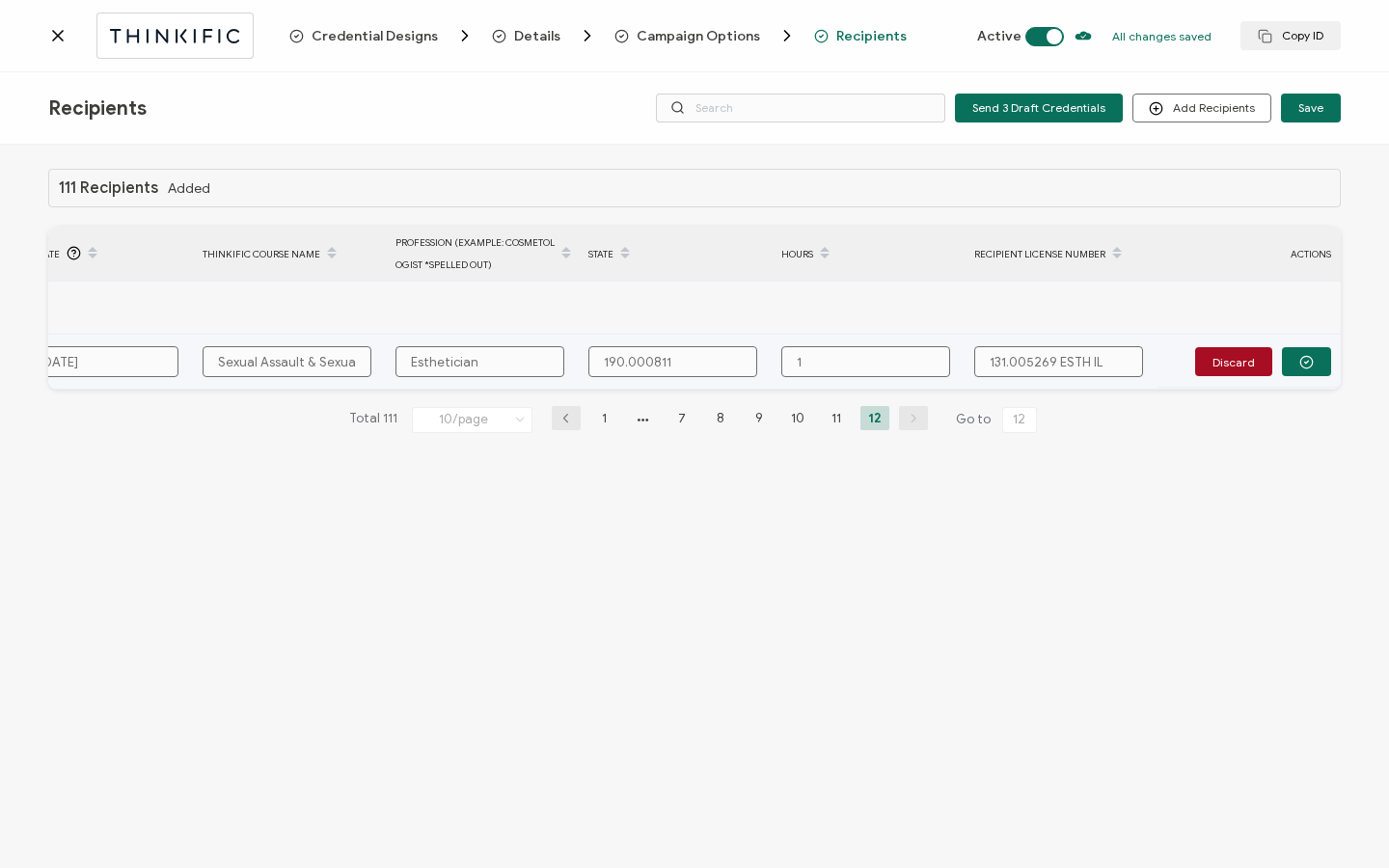
type input "1"
type input "1 H"
type input "1 Ho"
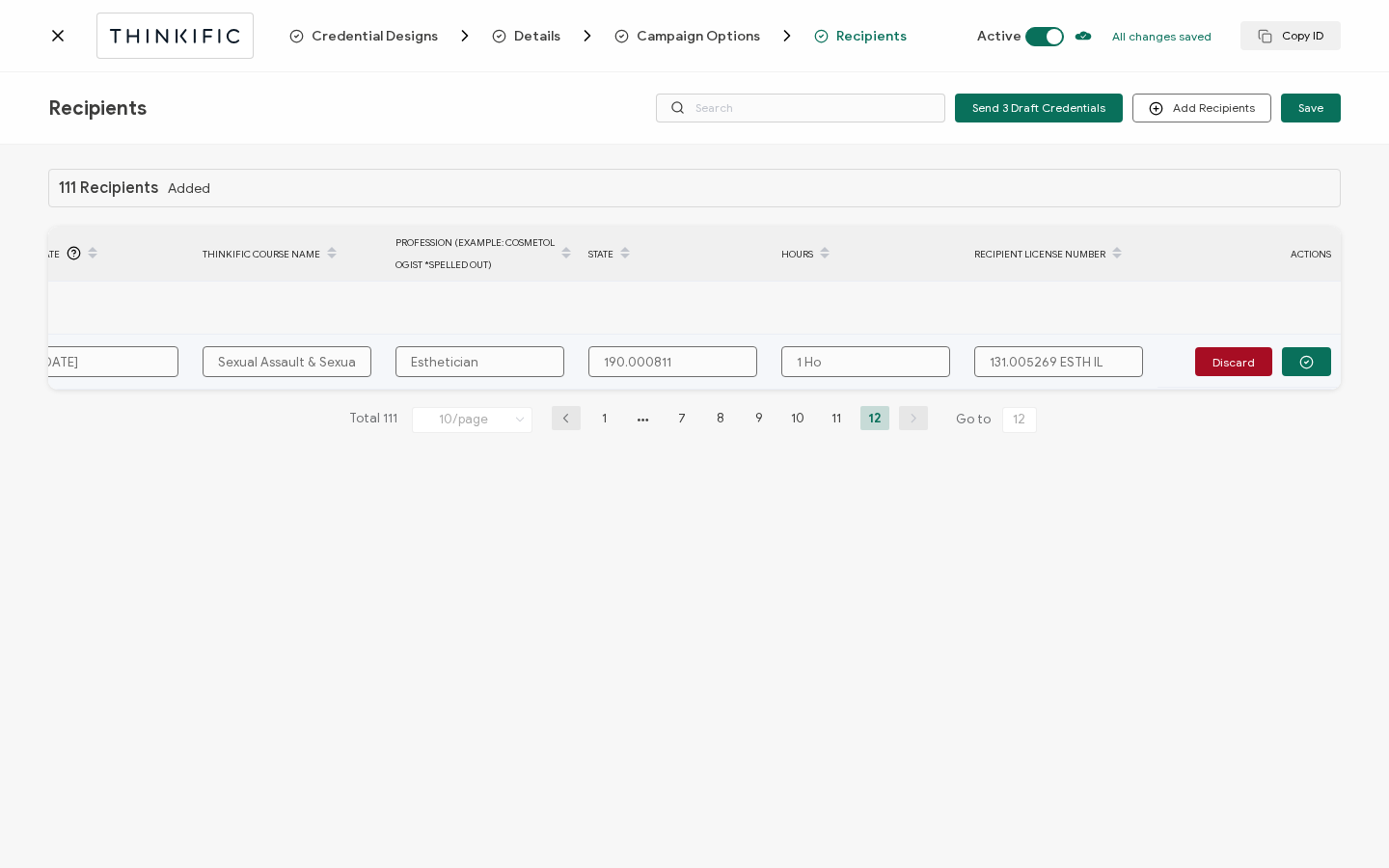
type input "1 Hou"
type input "1 Hour"
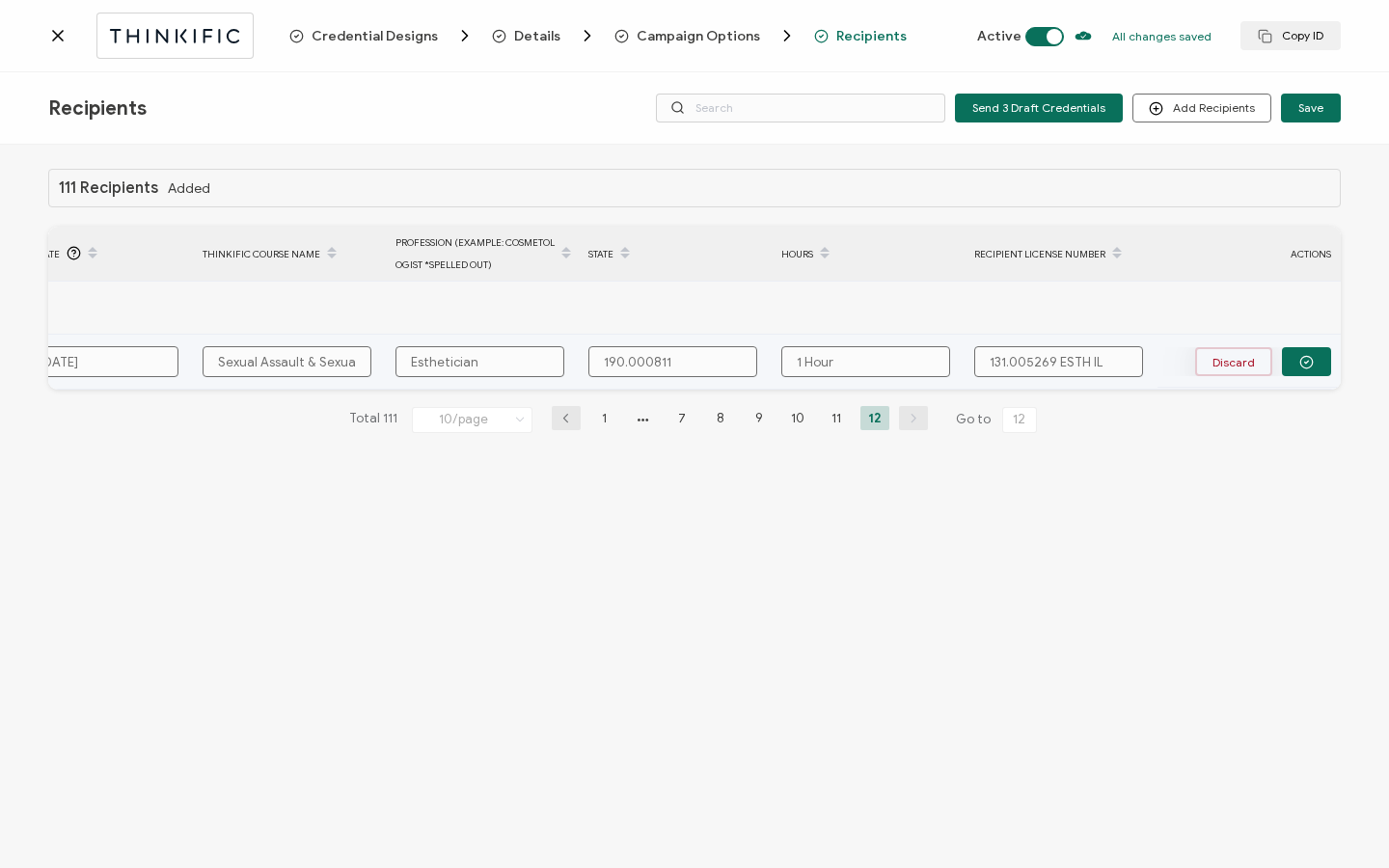
drag, startPoint x: 1062, startPoint y: 356, endPoint x: 1215, endPoint y: 370, distance: 153.6
click at [1209, 372] on div "FULL NAME EMAIL Status Expiration Date Issue Date Thinkific Course Name Profess…" at bounding box center [694, 307] width 1292 height 163
type input "131.005269 ="
type input "131.005269"
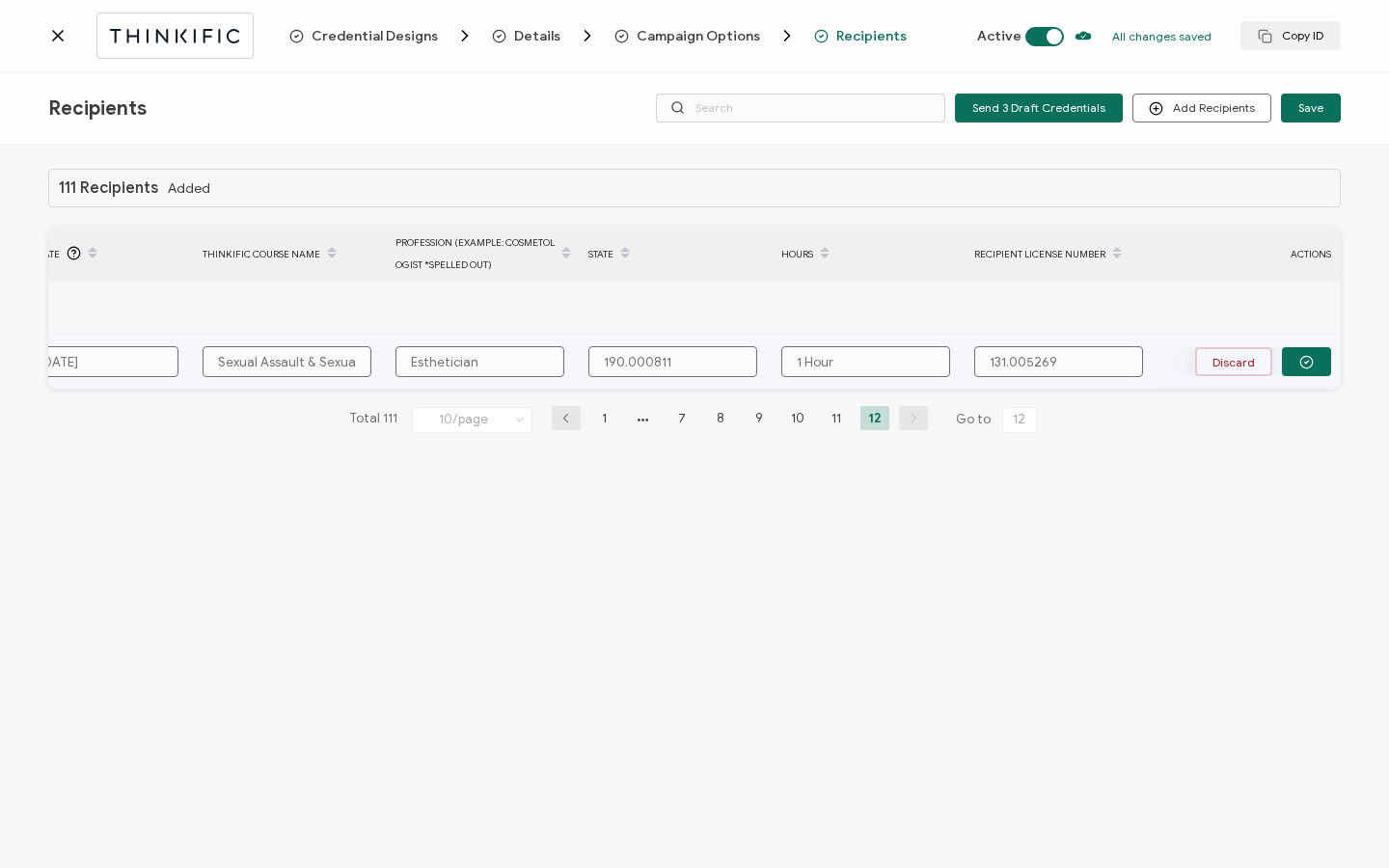
type input "131.005269"
click at [1304, 356] on icon "button" at bounding box center [1306, 362] width 15 height 15
click at [1236, 356] on span "Send" at bounding box center [1228, 361] width 15 height 15
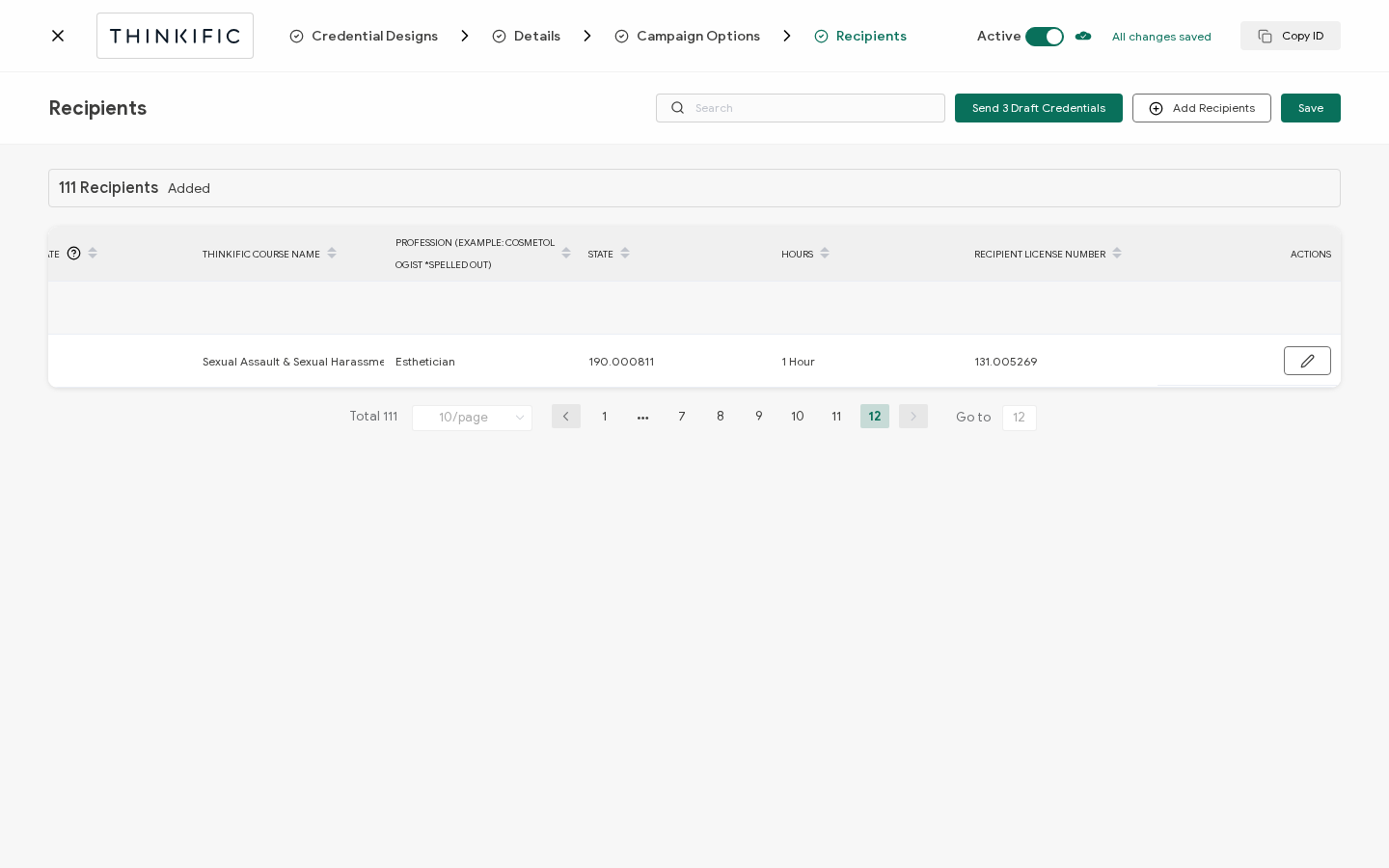
click at [71, 41] on div at bounding box center [169, 36] width 241 height 45
click at [60, 38] on icon at bounding box center [58, 36] width 20 height 20
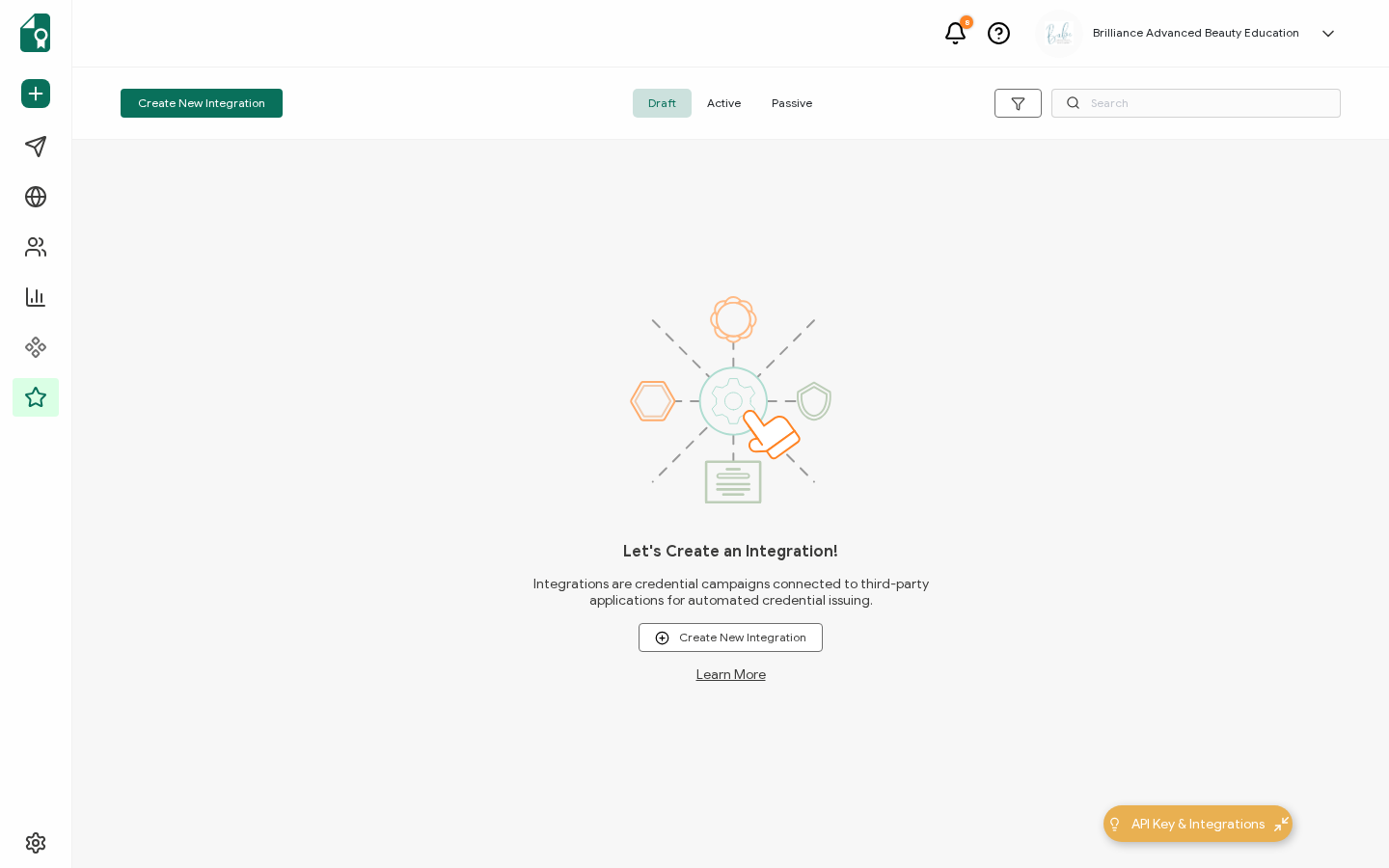
click at [738, 105] on span "Active" at bounding box center [724, 103] width 64 height 29
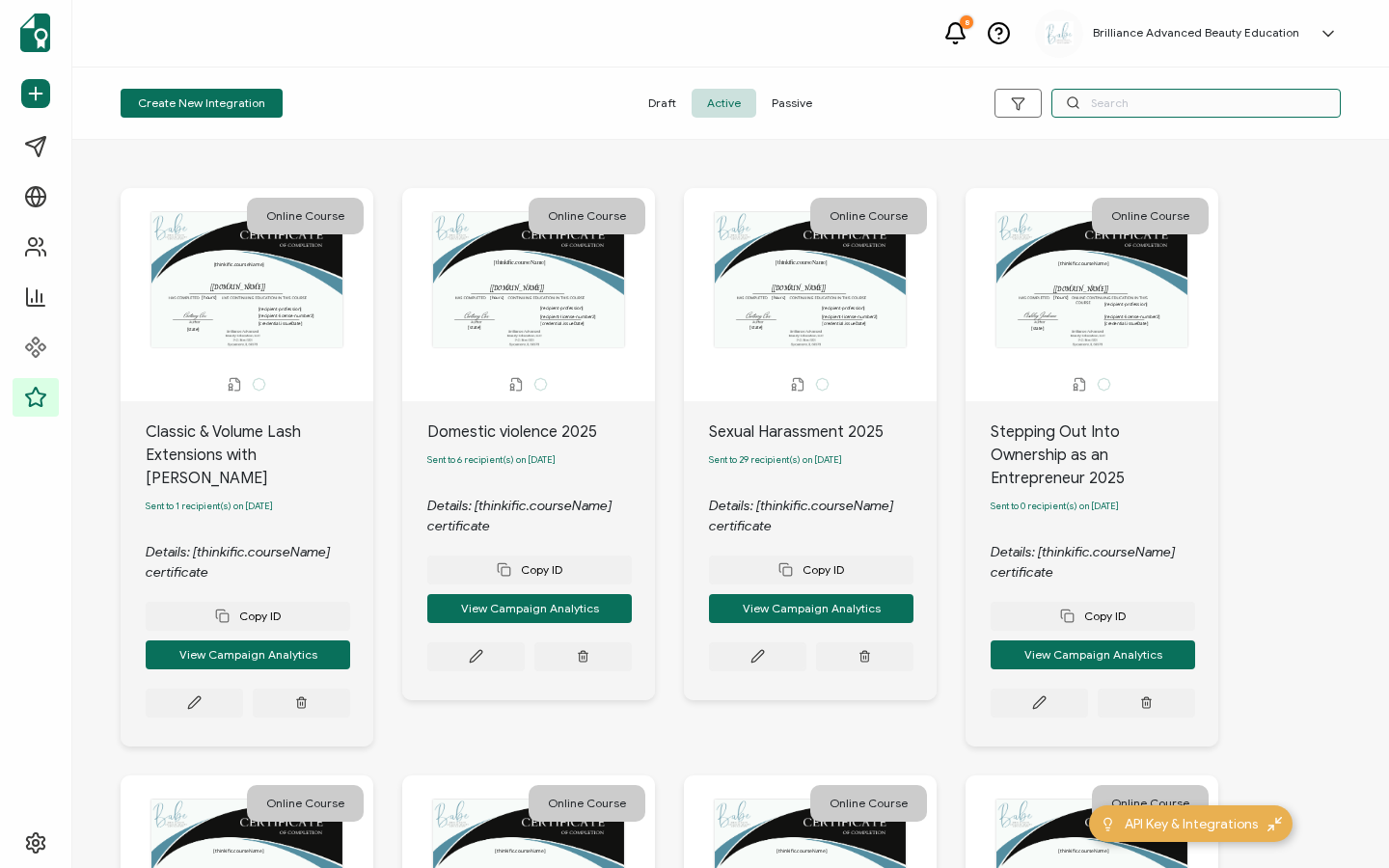
click at [1104, 97] on input "text" at bounding box center [1196, 103] width 290 height 29
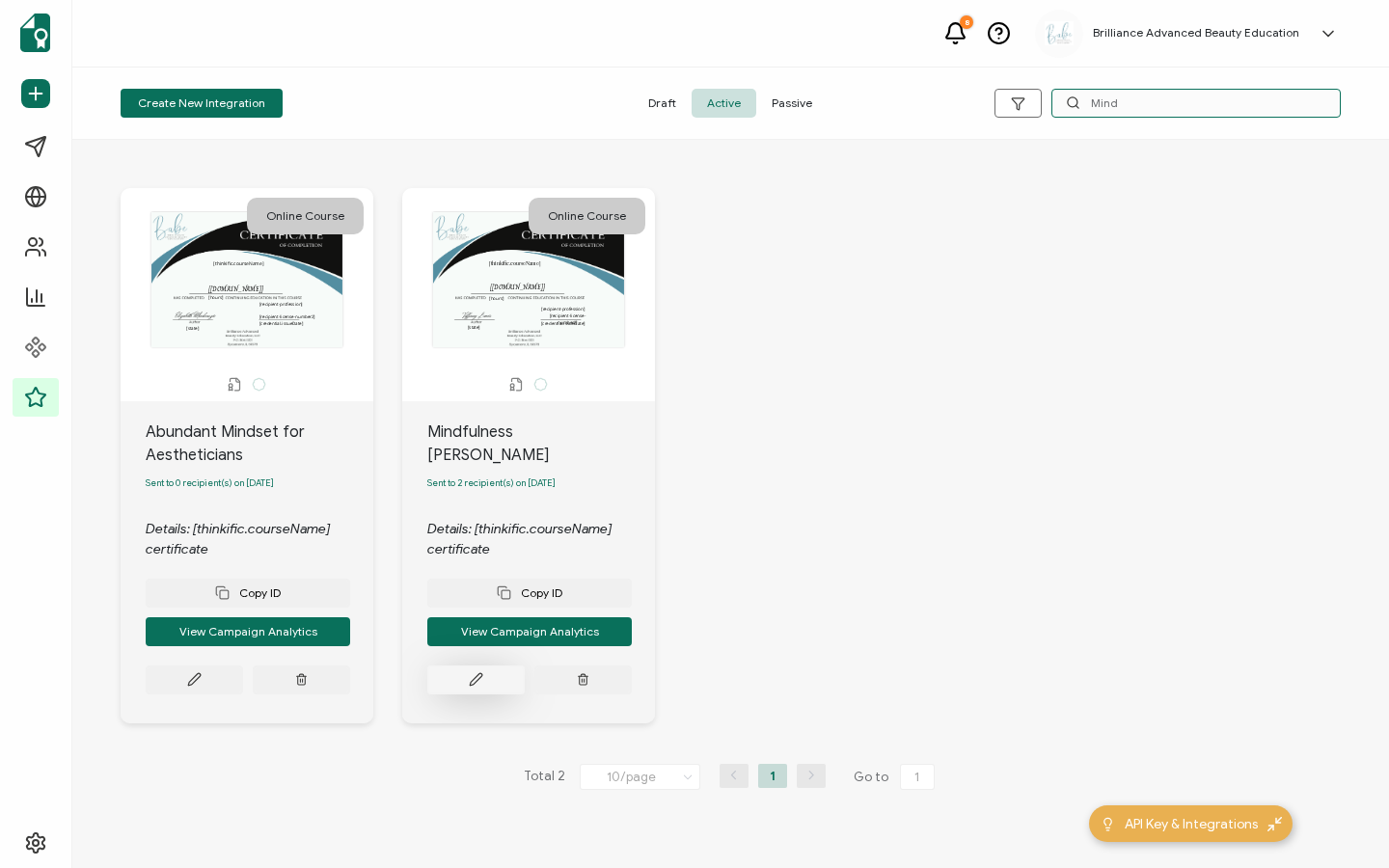
type input "Mind"
click at [243, 669] on button at bounding box center [194, 679] width 98 height 29
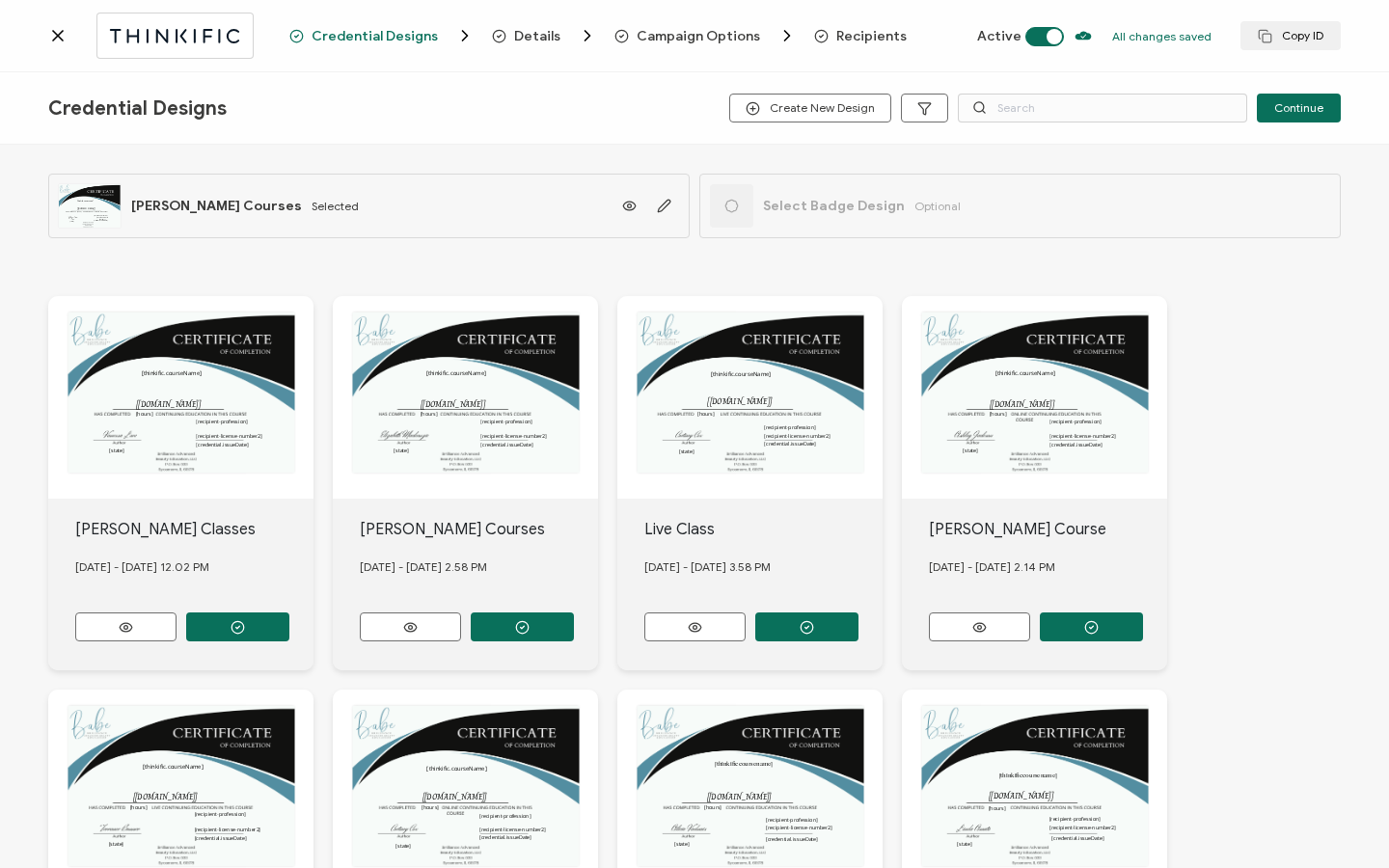
click at [877, 34] on span "Recipients" at bounding box center [871, 36] width 70 height 15
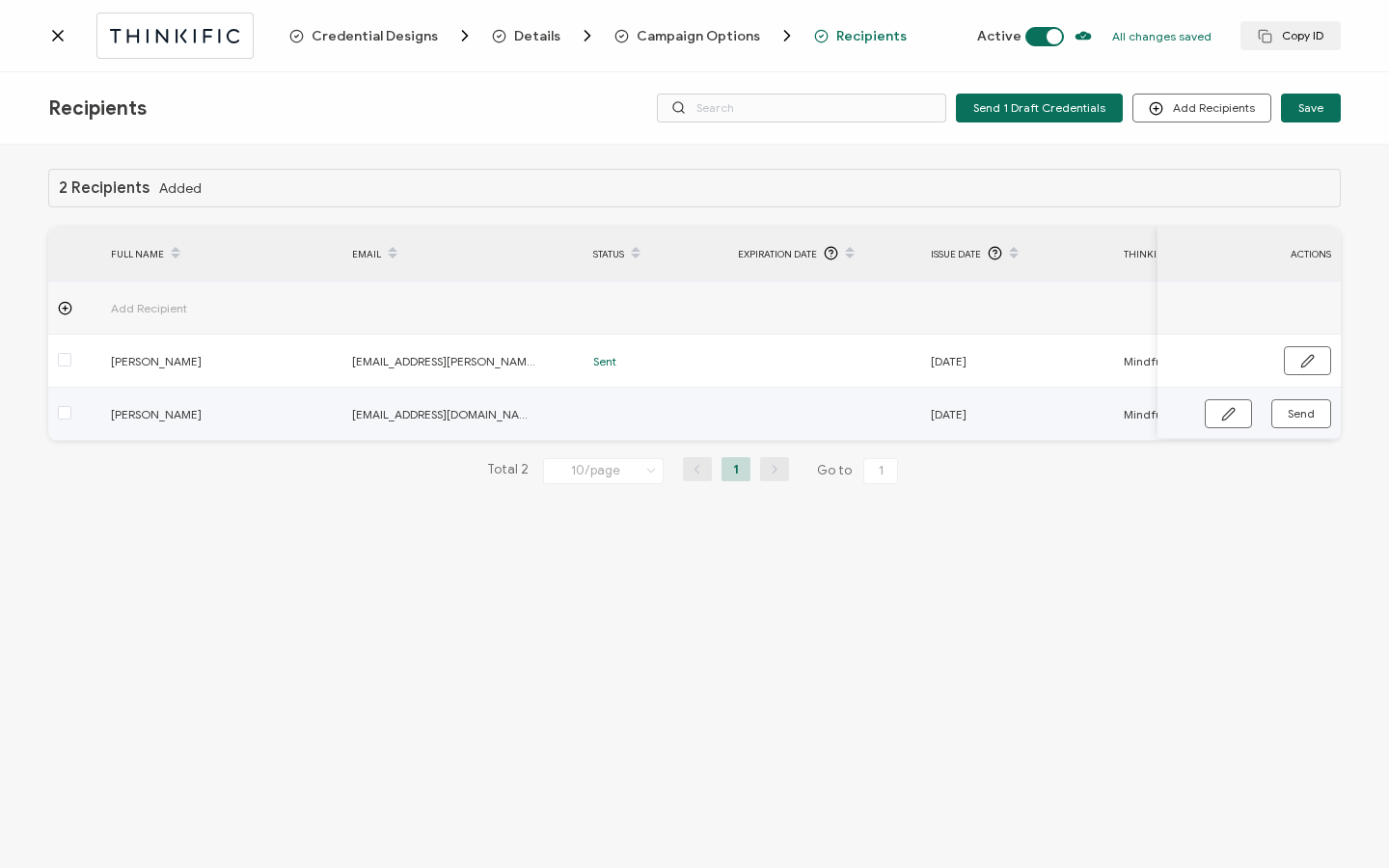
drag, startPoint x: 463, startPoint y: 439, endPoint x: 871, endPoint y: 409, distance: 409.1
click at [877, 410] on tr "[PERSON_NAME] [EMAIL_ADDRESS][DOMAIN_NAME] [DATE] Mindfulness Techniques For A …" at bounding box center [1155, 414] width 2214 height 53
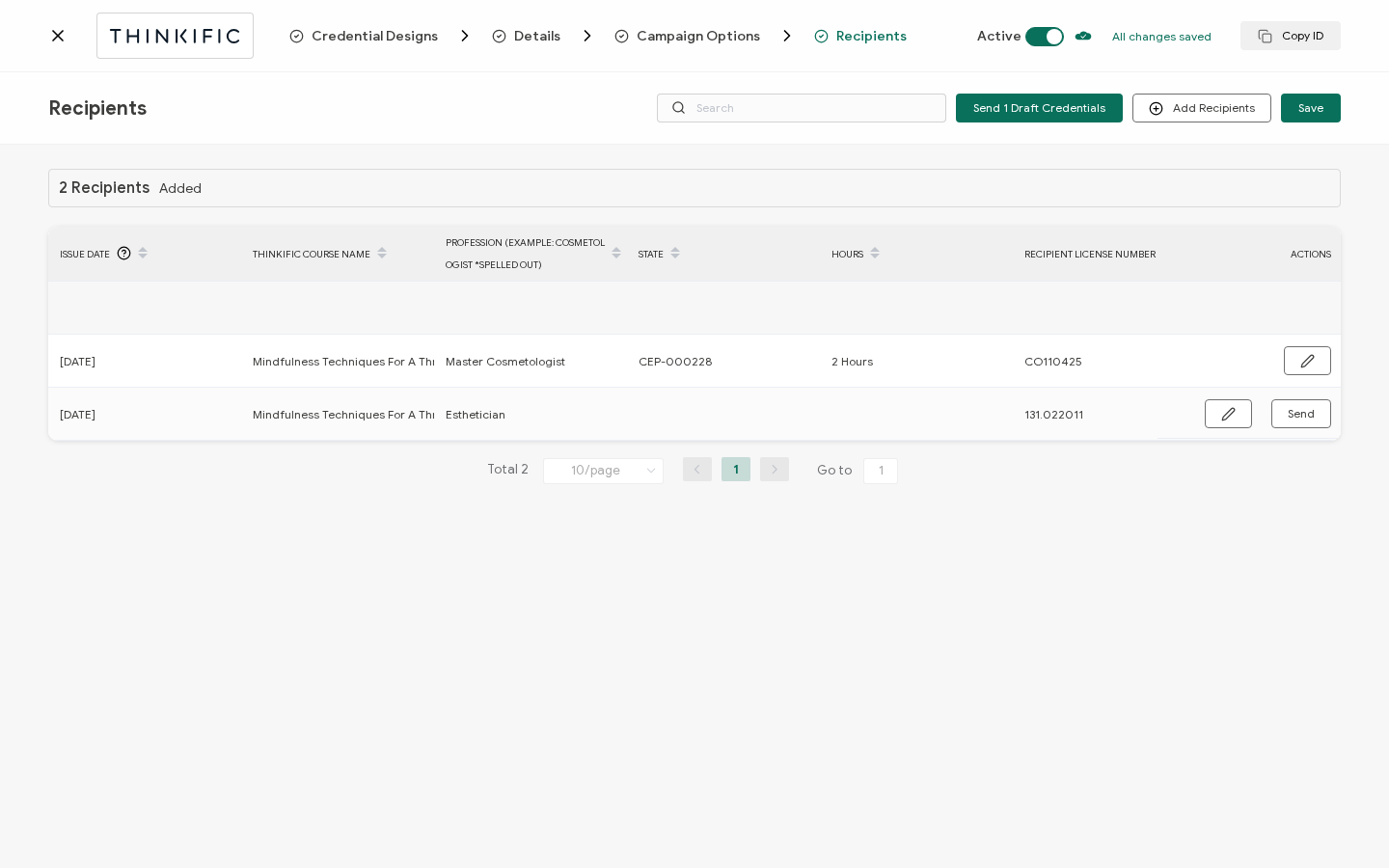
scroll to position [0, 921]
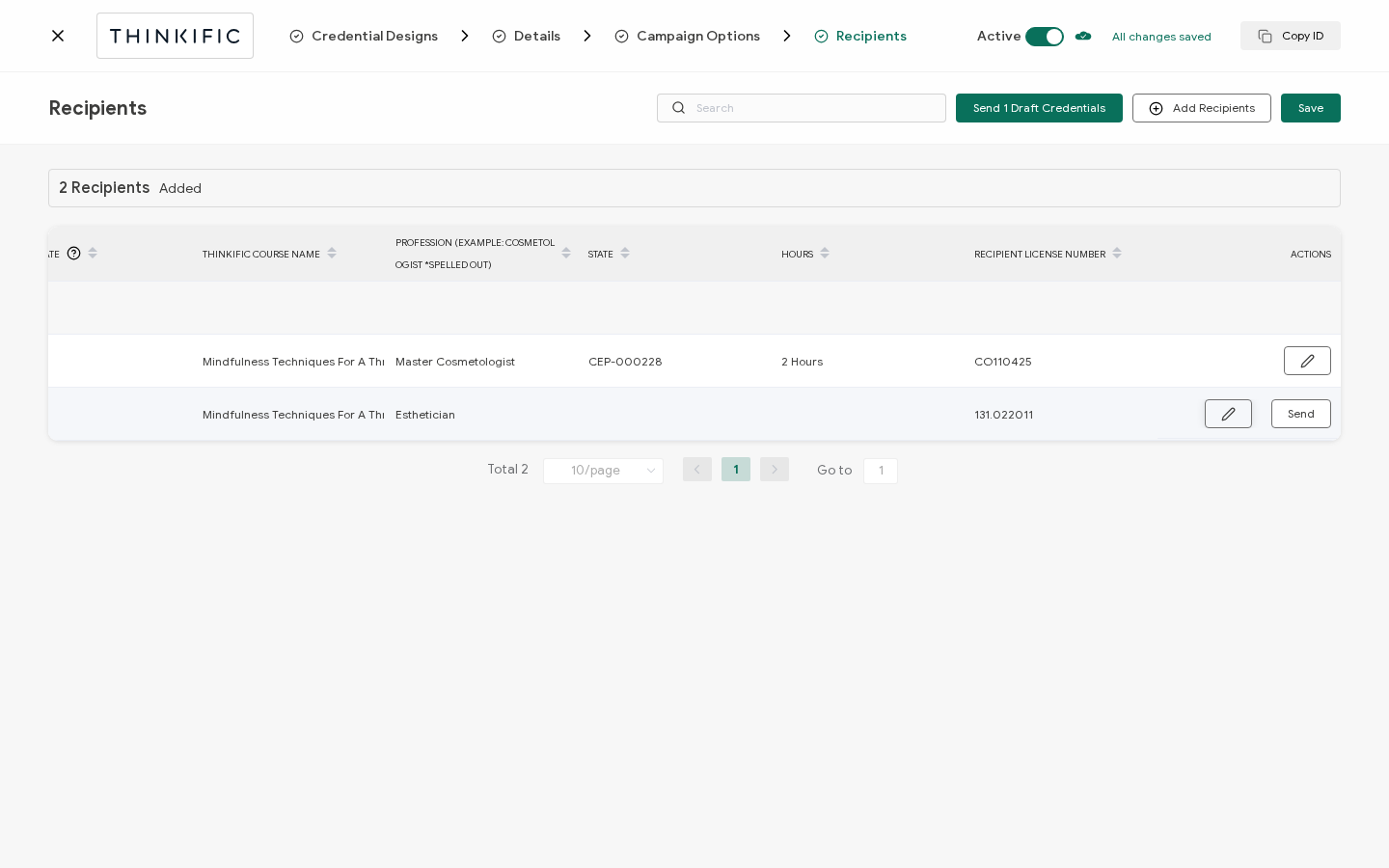
click at [1229, 416] on icon "button" at bounding box center [1228, 414] width 12 height 12
paste input "190.000811"
type input "190.000811"
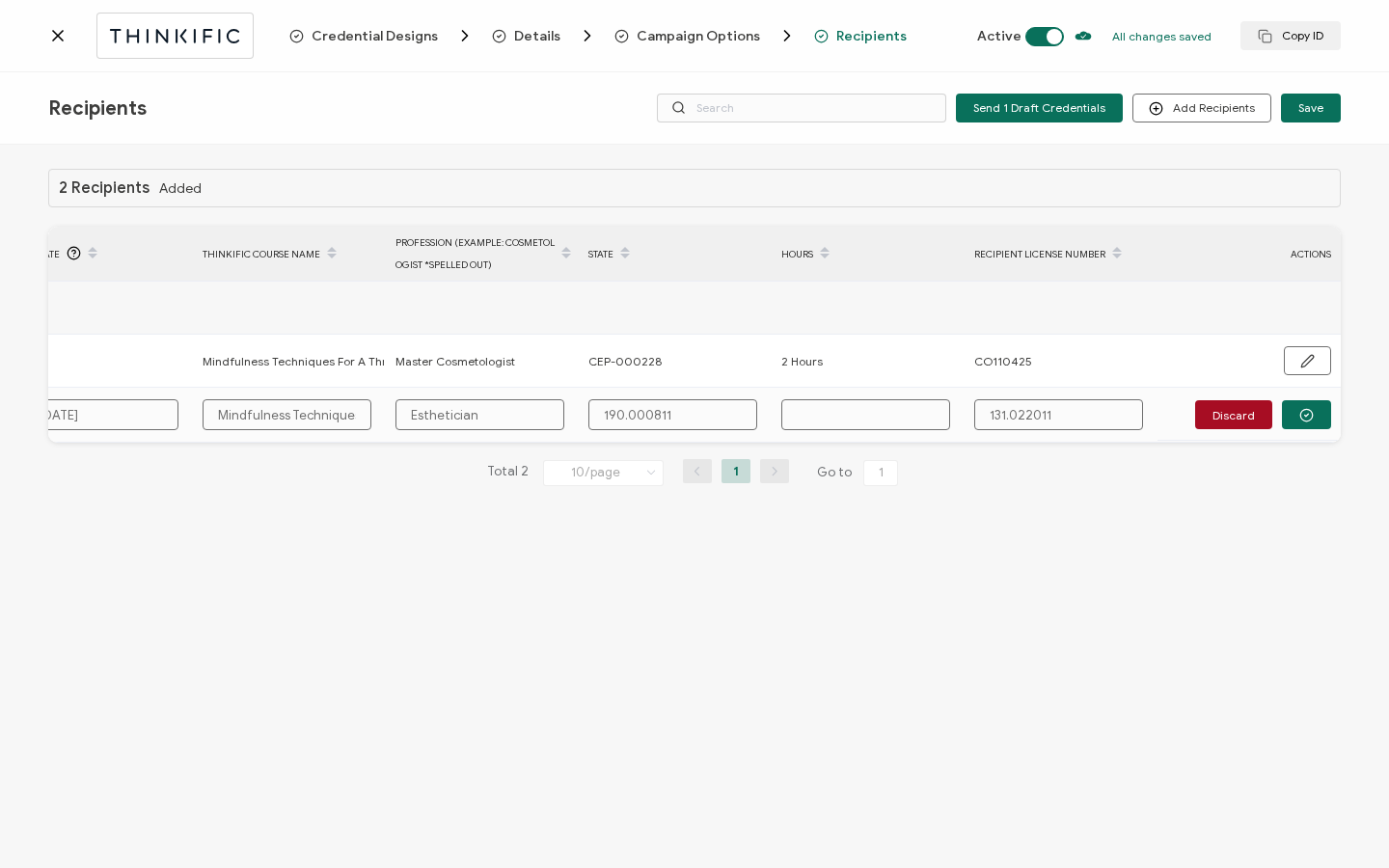
click at [877, 394] on td at bounding box center [868, 415] width 193 height 55
click at [875, 408] on input "text" at bounding box center [865, 414] width 169 height 31
type input "3"
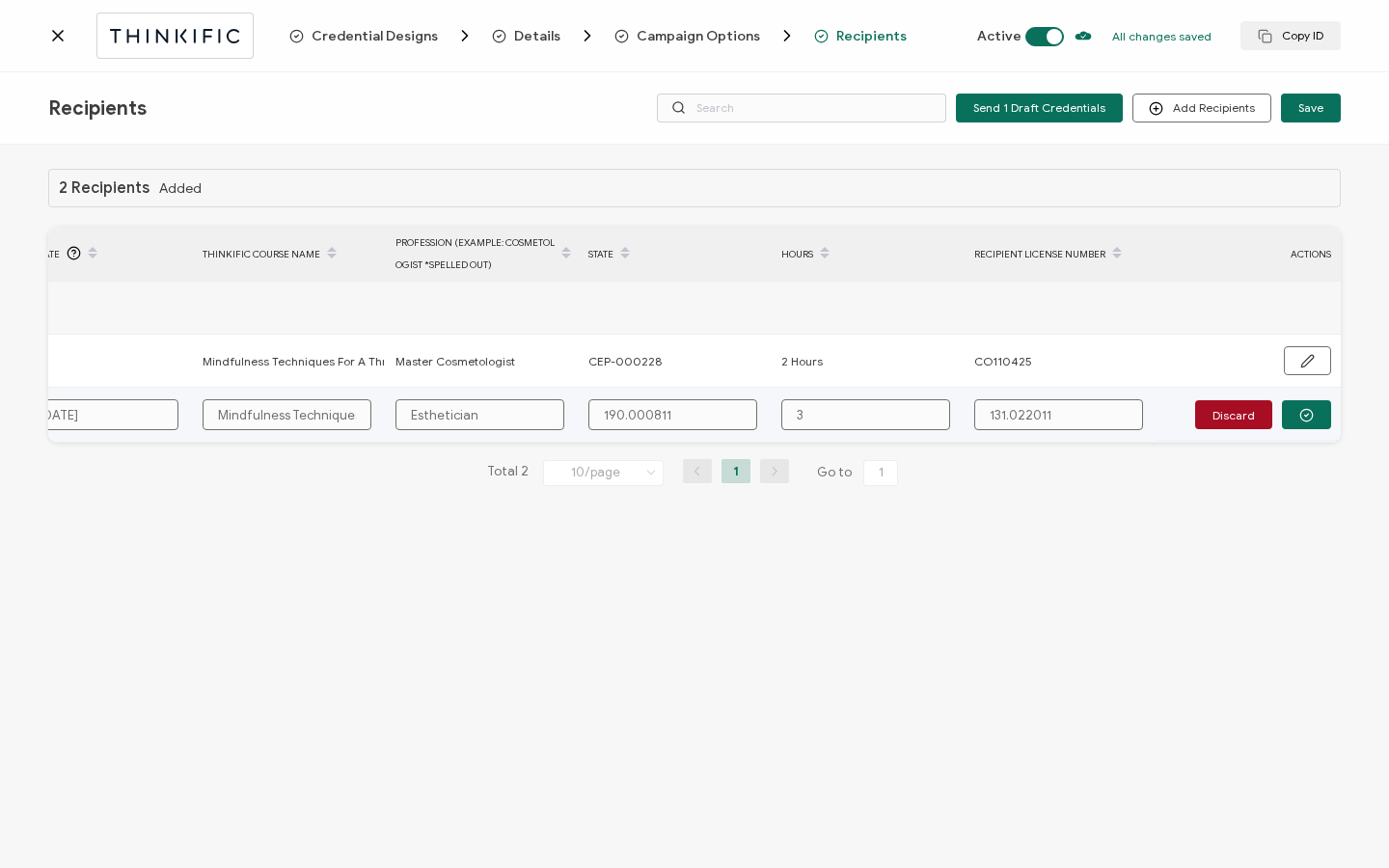
type input "3"
type input "3 H"
type input "3 Ho"
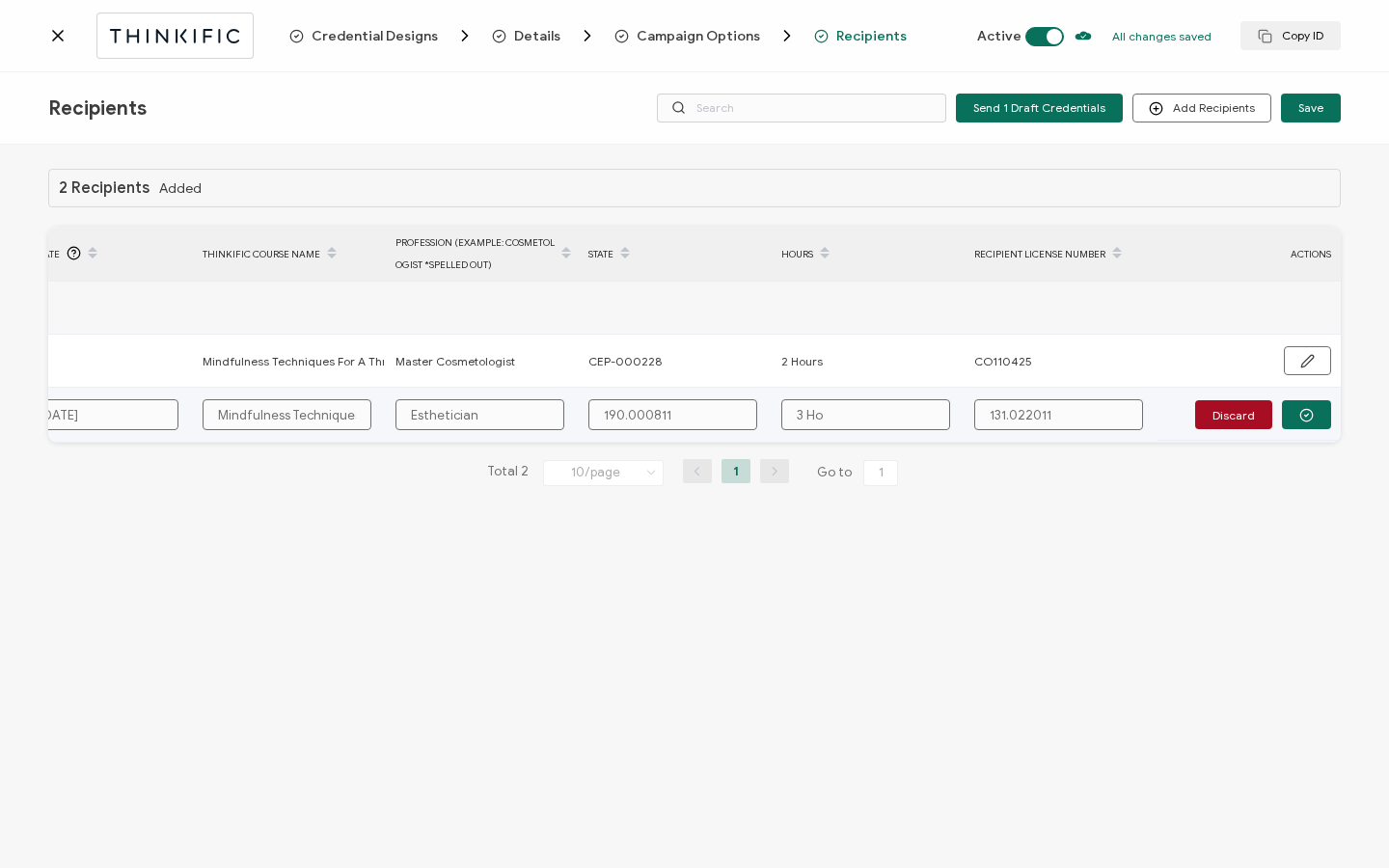
type input "3 Hou"
type input "3 Hour"
type input "3 Hours"
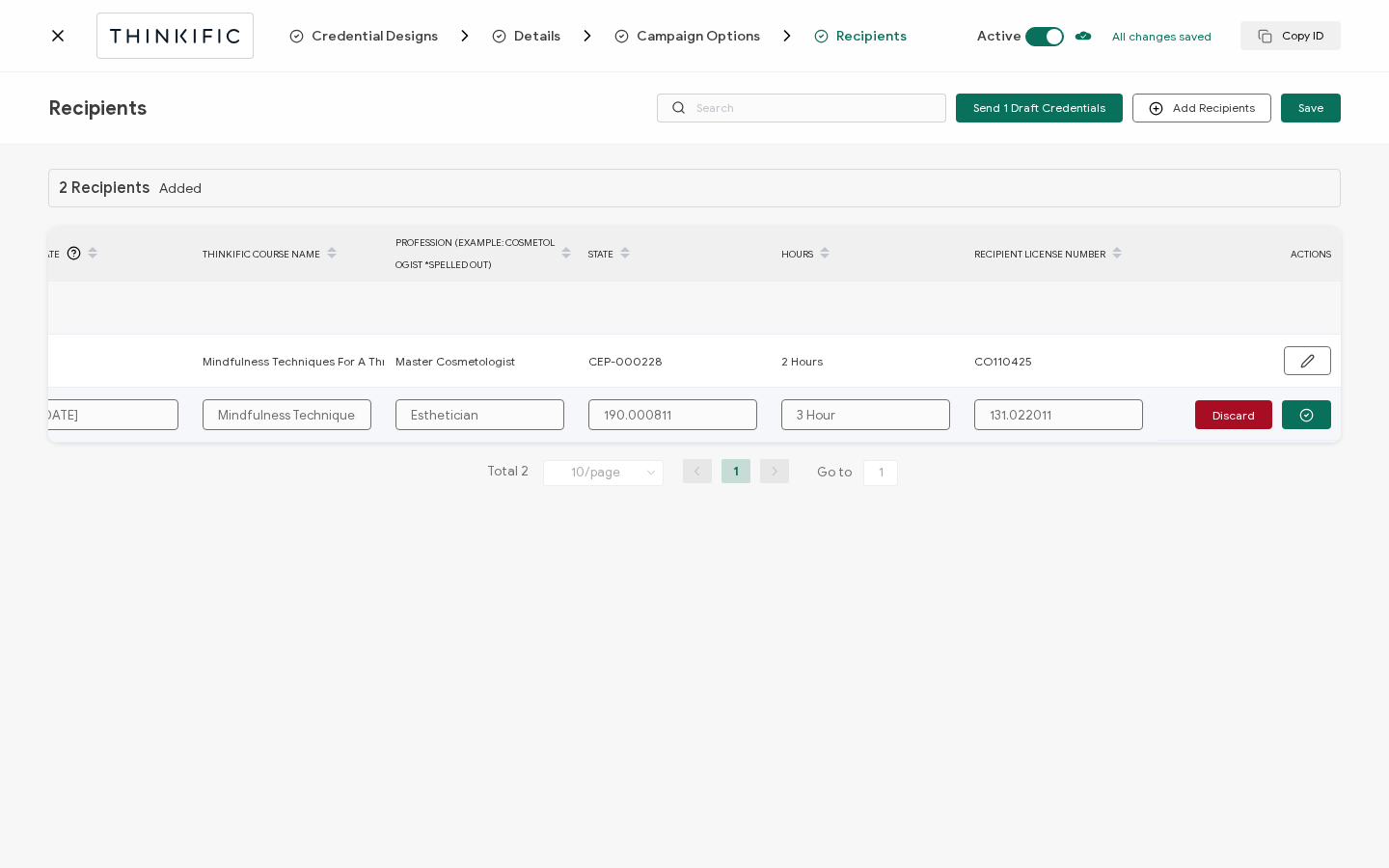
type input "3 Hours"
click at [1287, 416] on button "button" at bounding box center [1307, 414] width 49 height 29
click at [1236, 415] on span "Send" at bounding box center [1228, 414] width 15 height 15
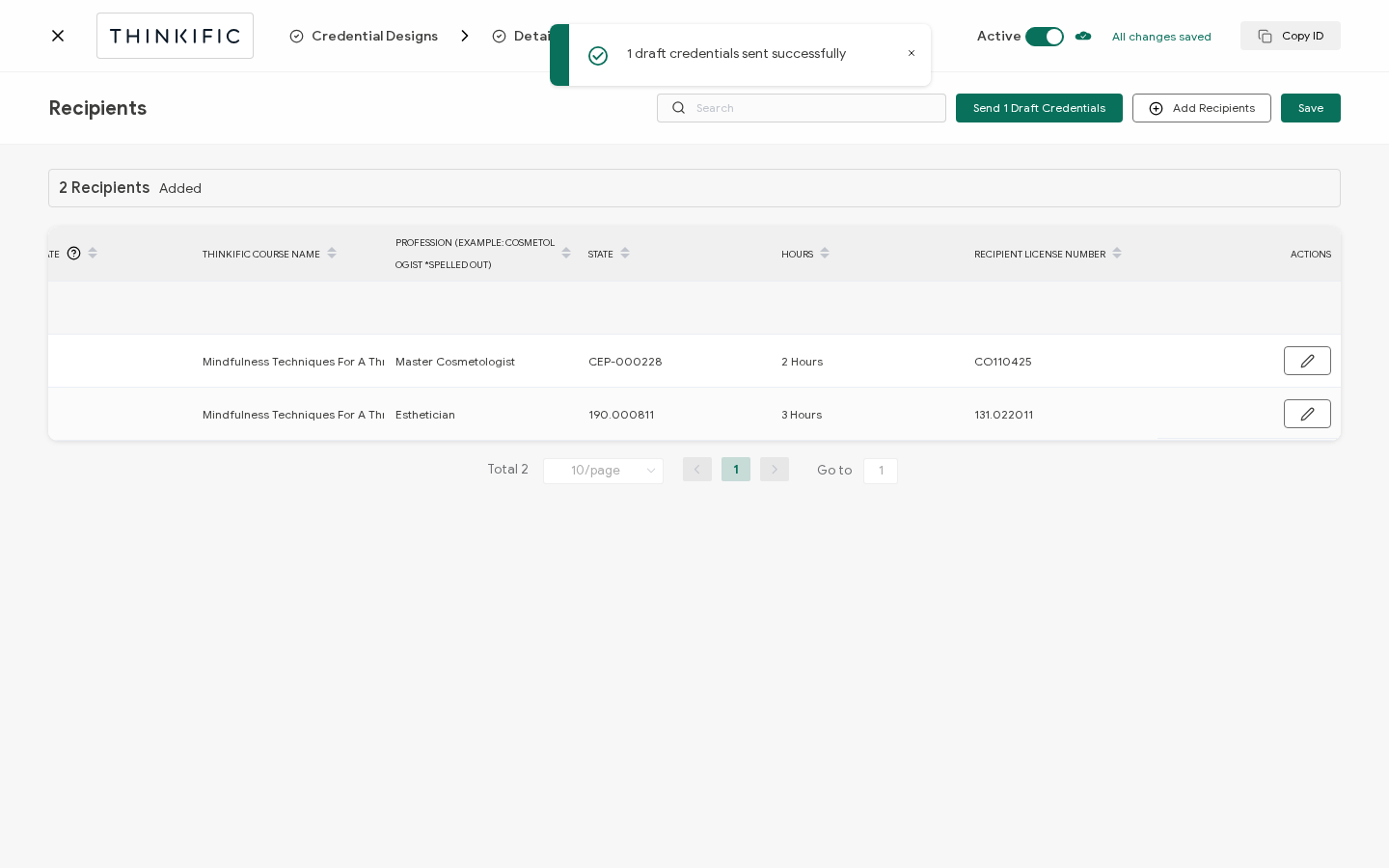
click at [61, 46] on div at bounding box center [169, 36] width 241 height 45
click at [53, 36] on icon at bounding box center [58, 36] width 20 height 20
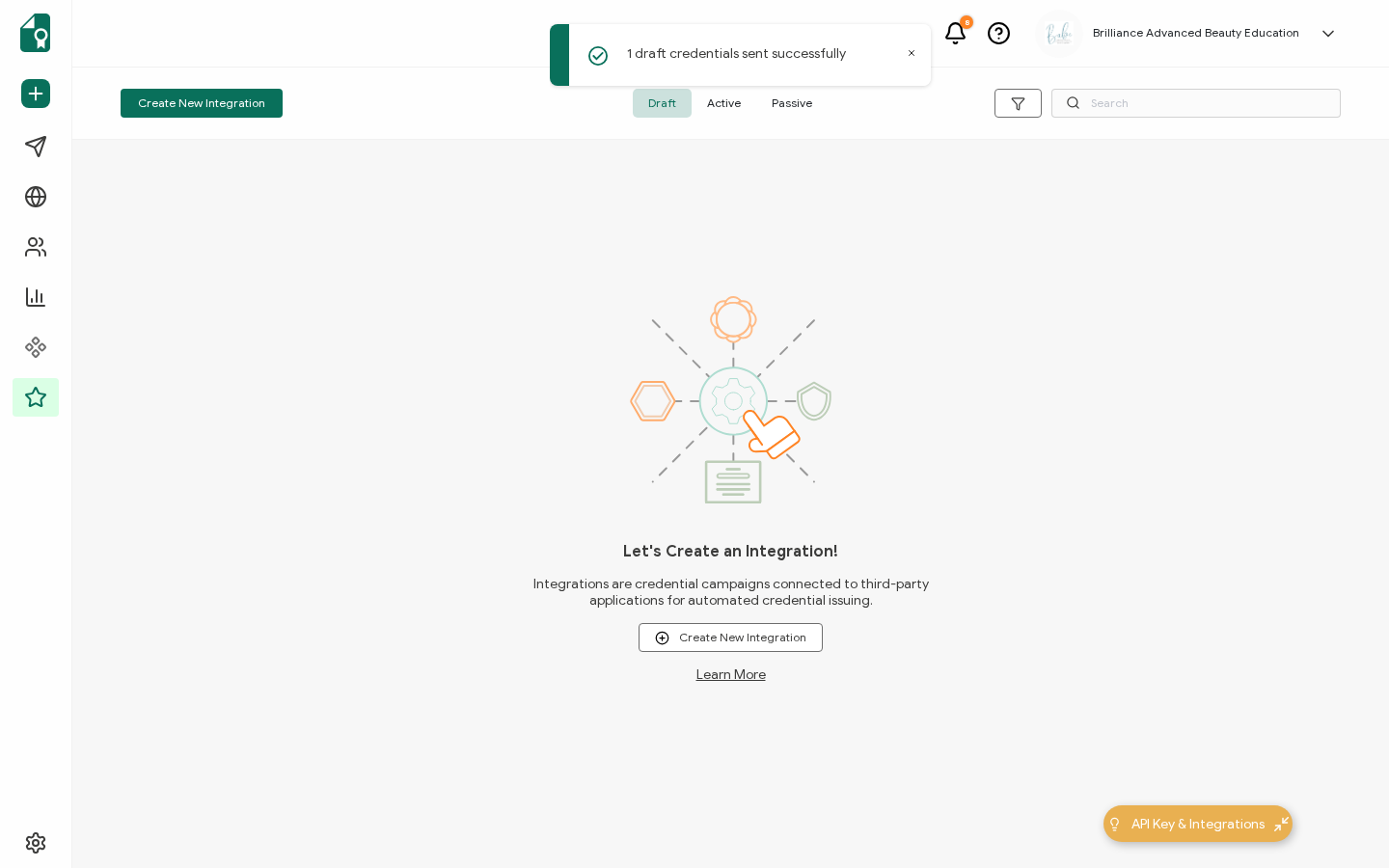
click at [728, 110] on span "Active" at bounding box center [724, 103] width 64 height 29
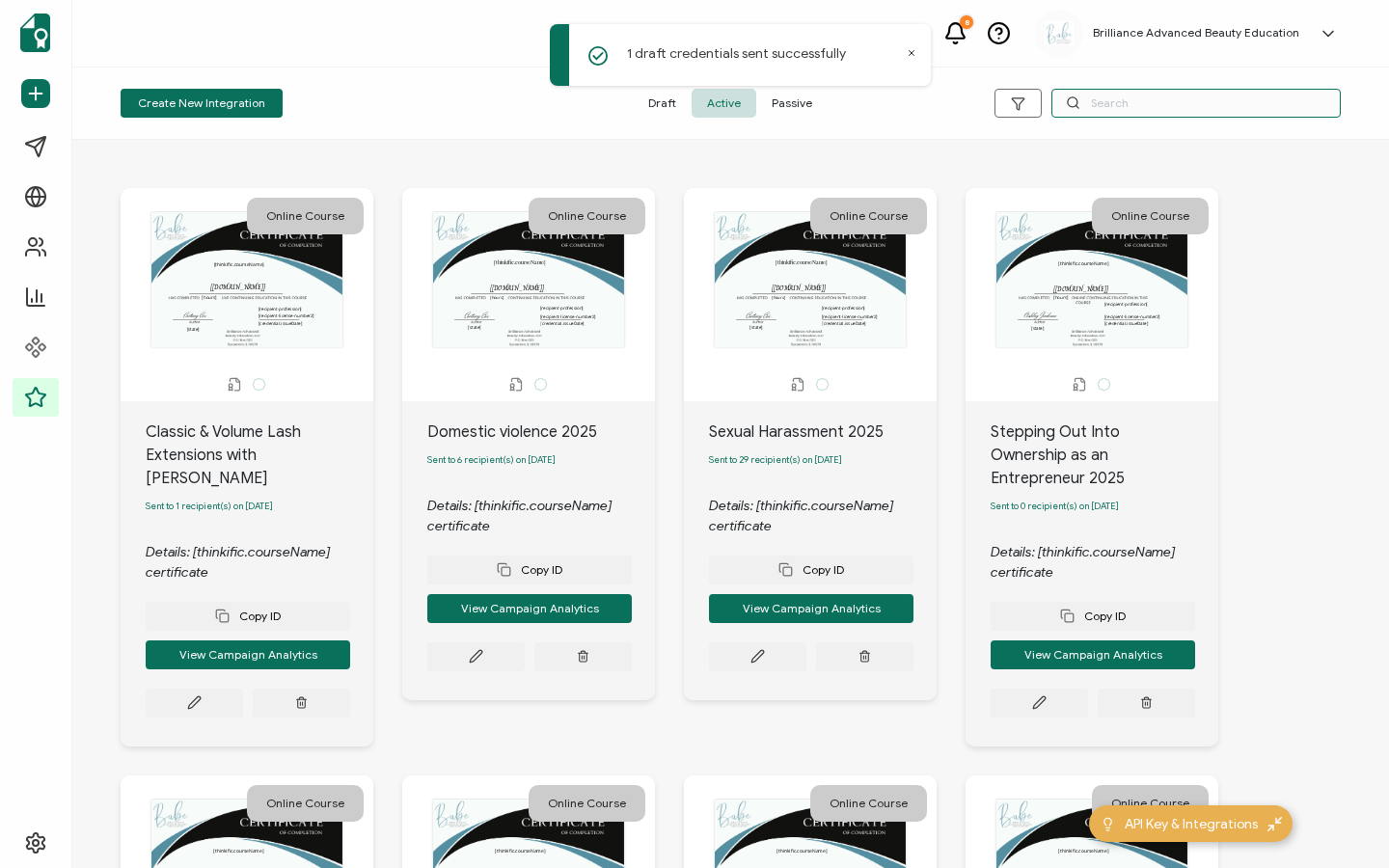
click at [1140, 111] on input "text" at bounding box center [1196, 103] width 290 height 29
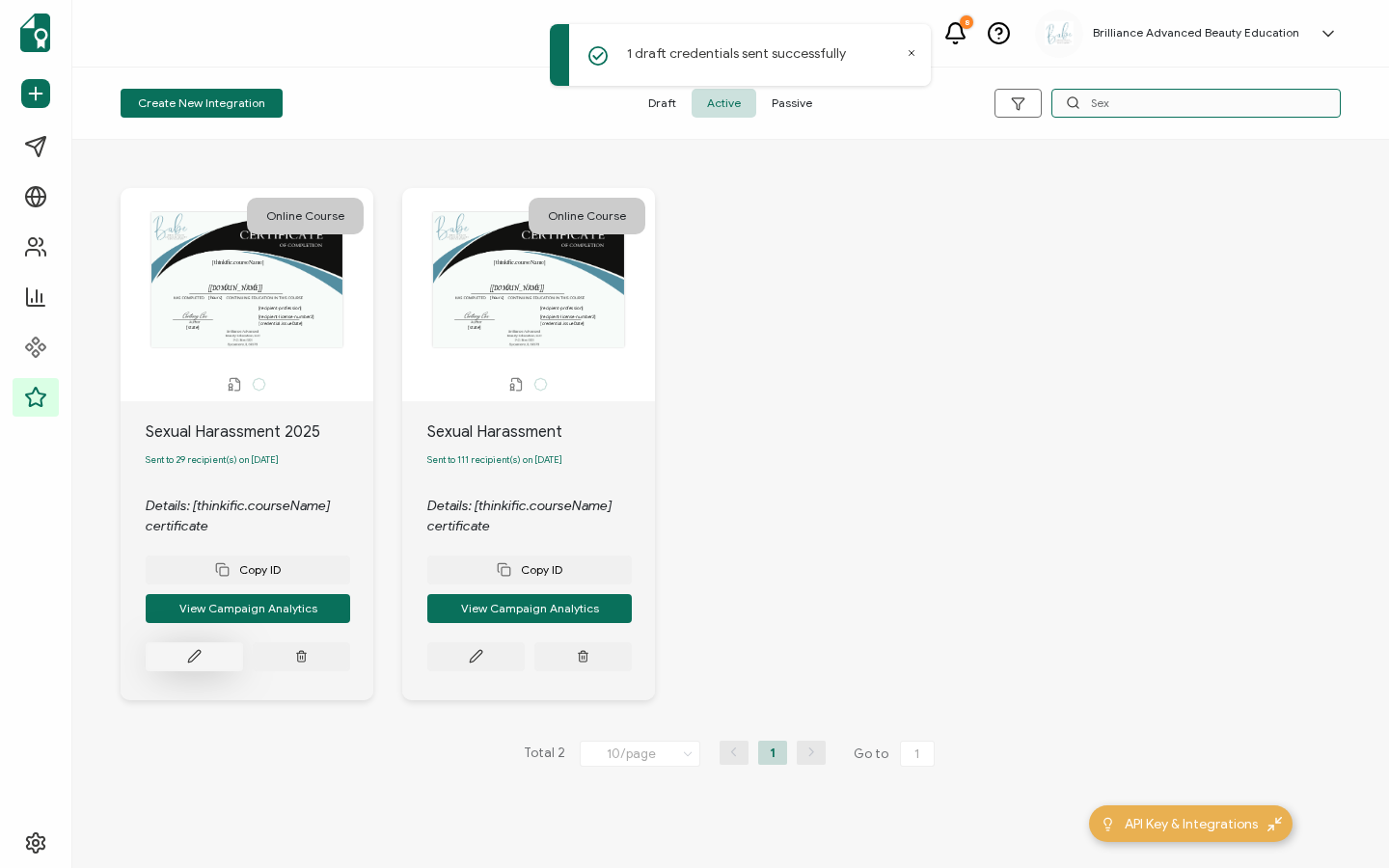
type input "Sex"
click at [198, 656] on icon at bounding box center [194, 656] width 15 height 15
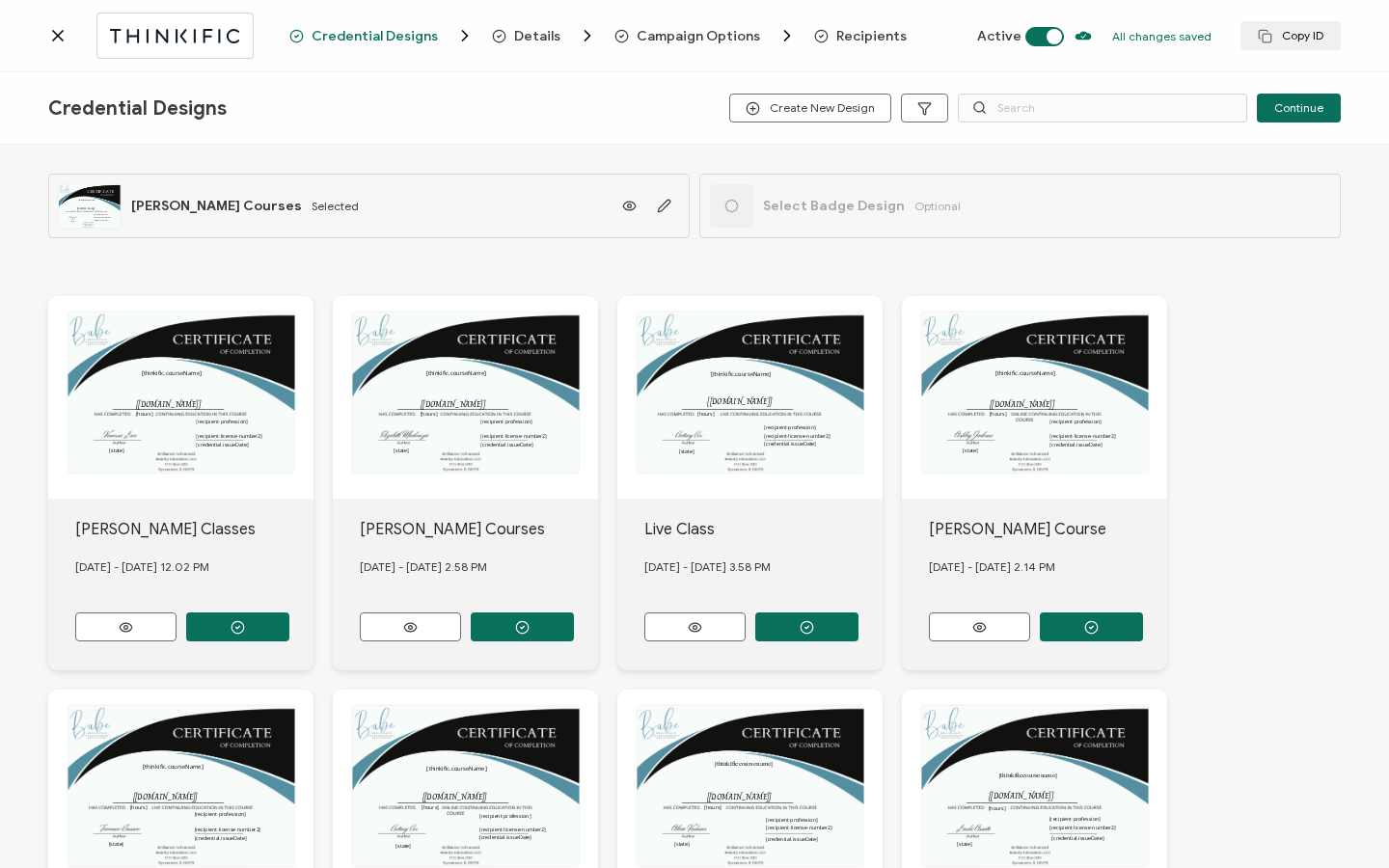
click at [912, 52] on icon at bounding box center [912, 53] width 5 height 5
click at [863, 31] on span "Recipients" at bounding box center [871, 36] width 70 height 15
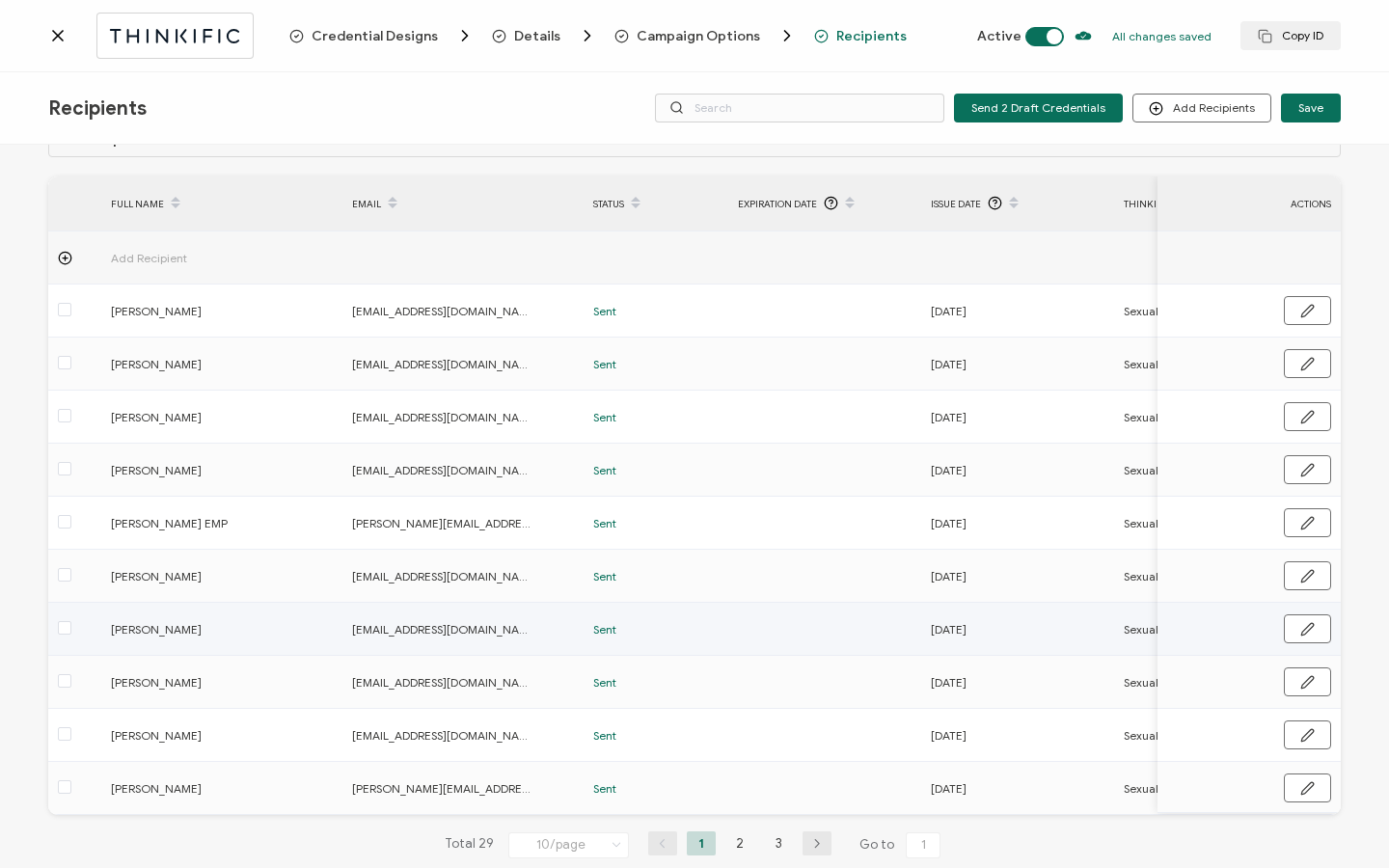
scroll to position [98, 0]
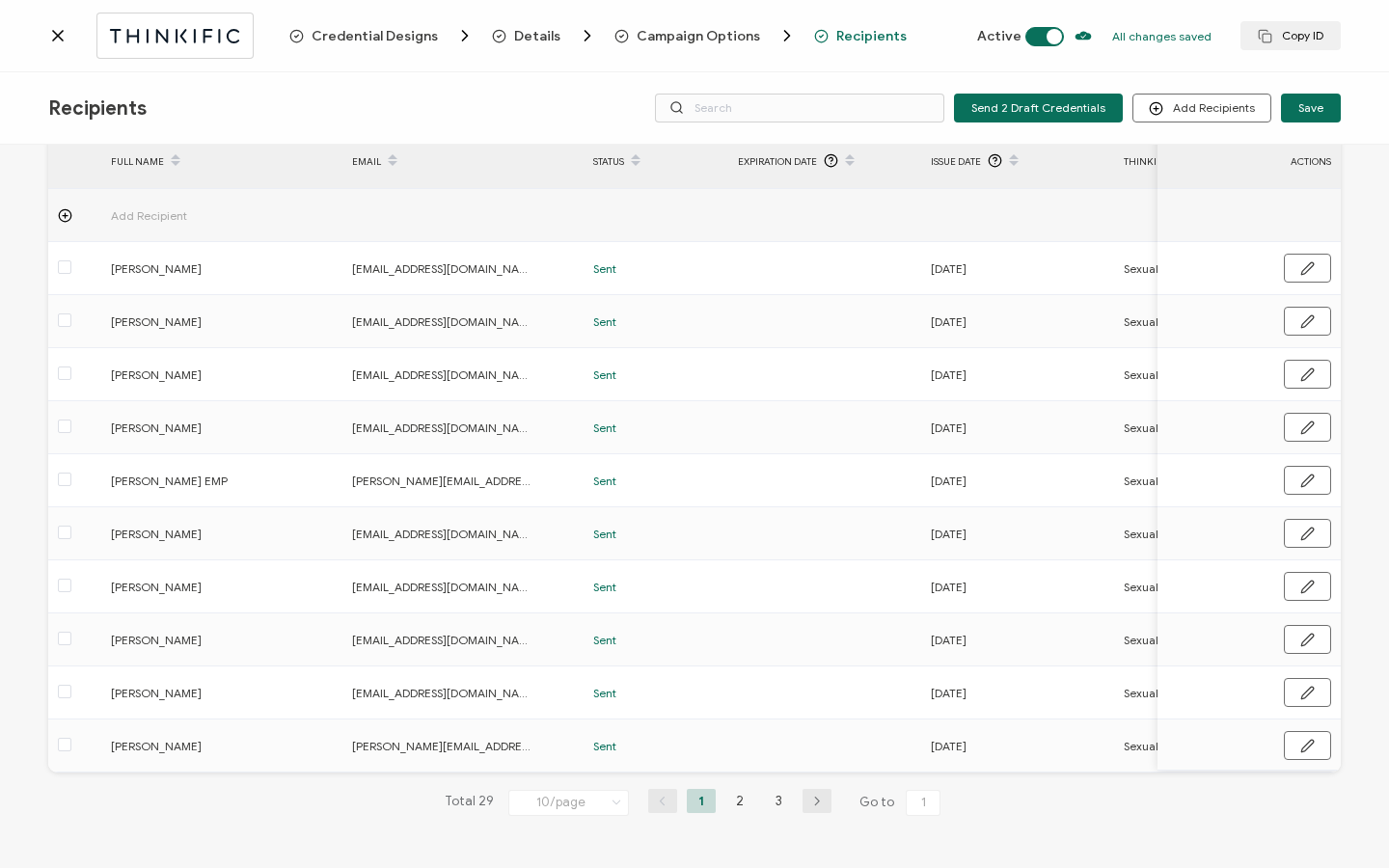
click at [739, 774] on div "29 Recipients Added FULL NAME EMAIL Status Expiration Date Issue Date Thinkific…" at bounding box center [694, 462] width 1292 height 771
click at [771, 800] on li "3" at bounding box center [778, 801] width 29 height 24
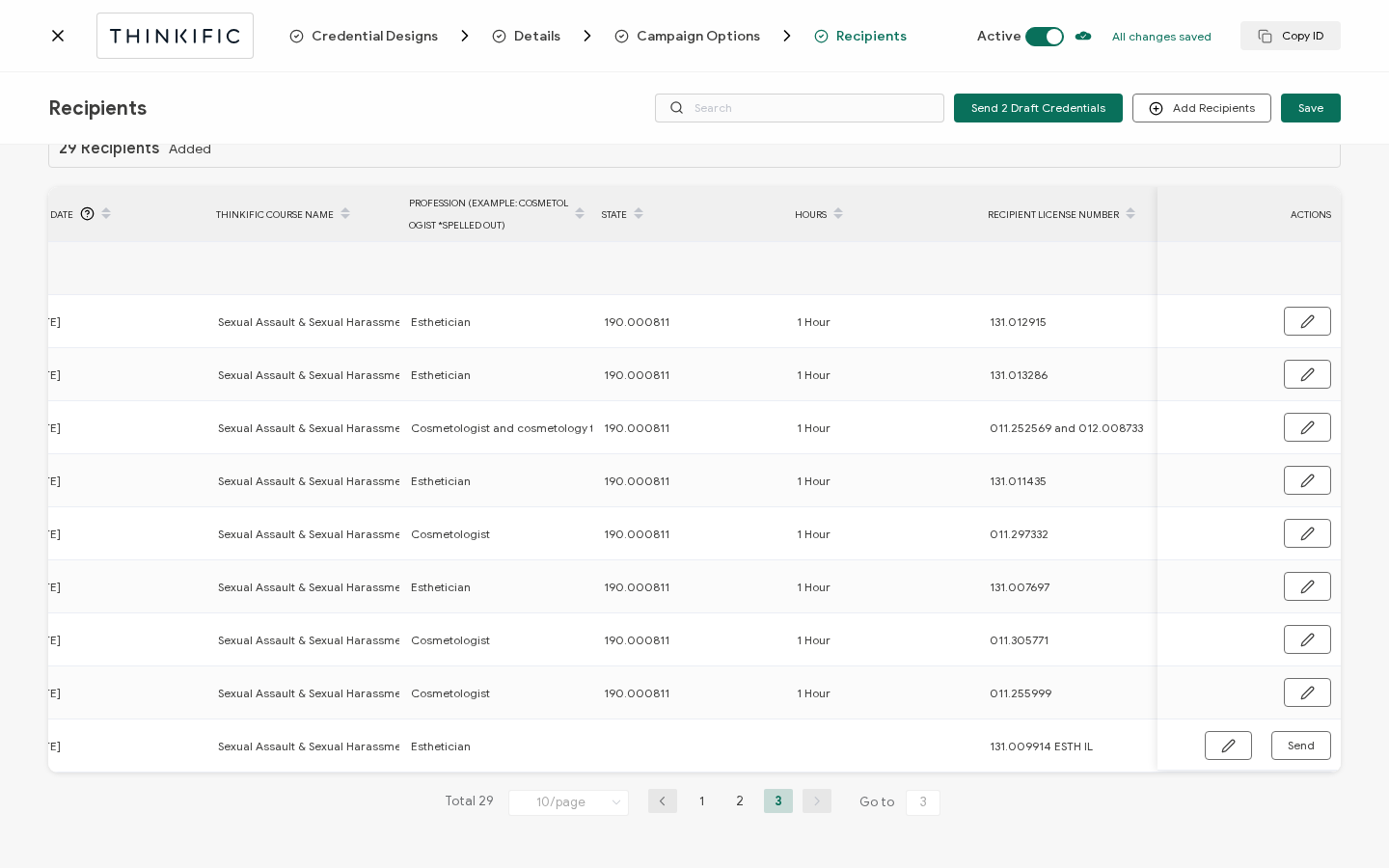
scroll to position [0, 908]
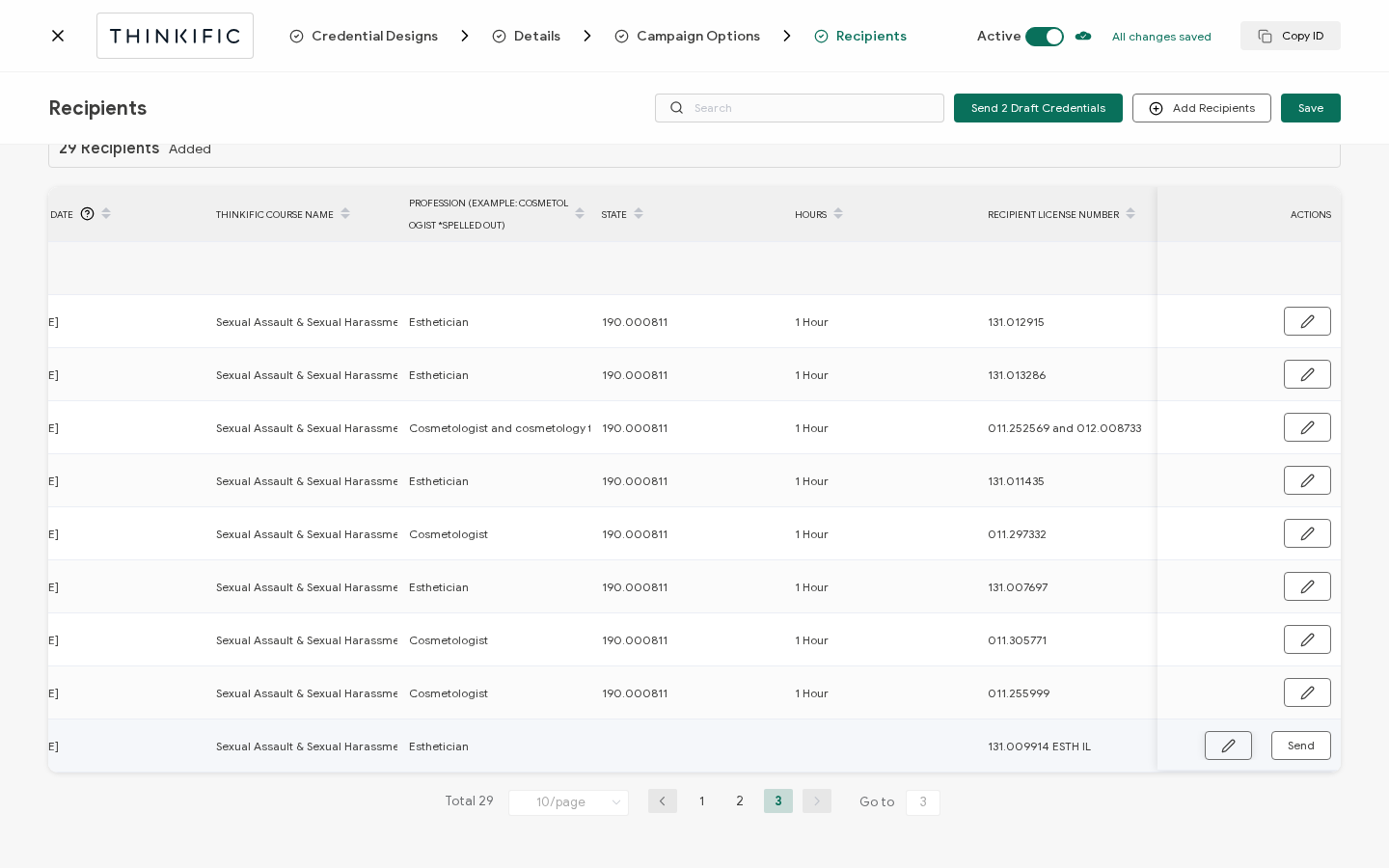
click at [1205, 745] on button "button" at bounding box center [1229, 745] width 47 height 29
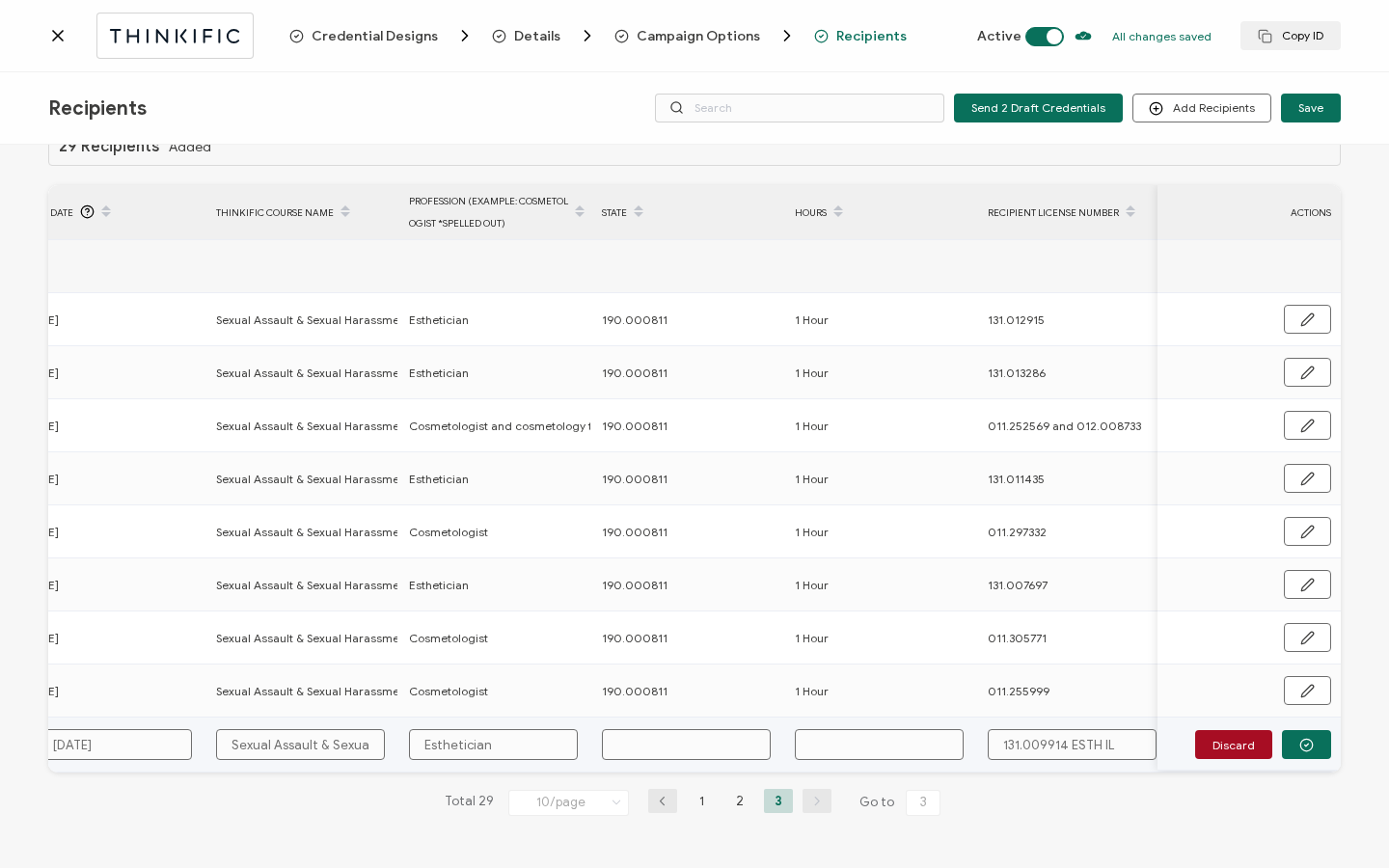
click at [698, 753] on input "text" at bounding box center [686, 744] width 169 height 31
paste input "190.000811"
type input "190.000811"
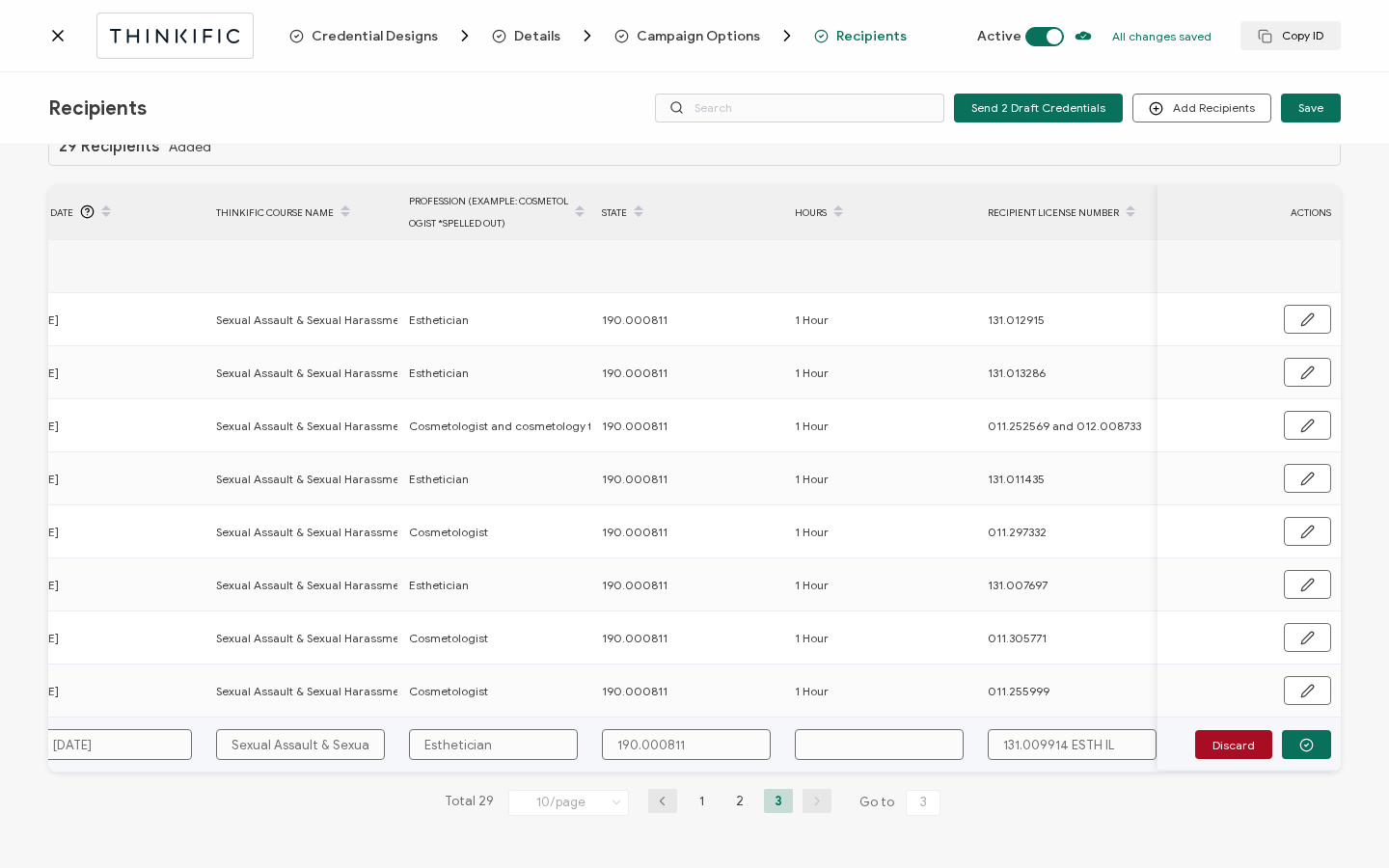
click at [911, 741] on input "text" at bounding box center [879, 744] width 169 height 31
type input "1"
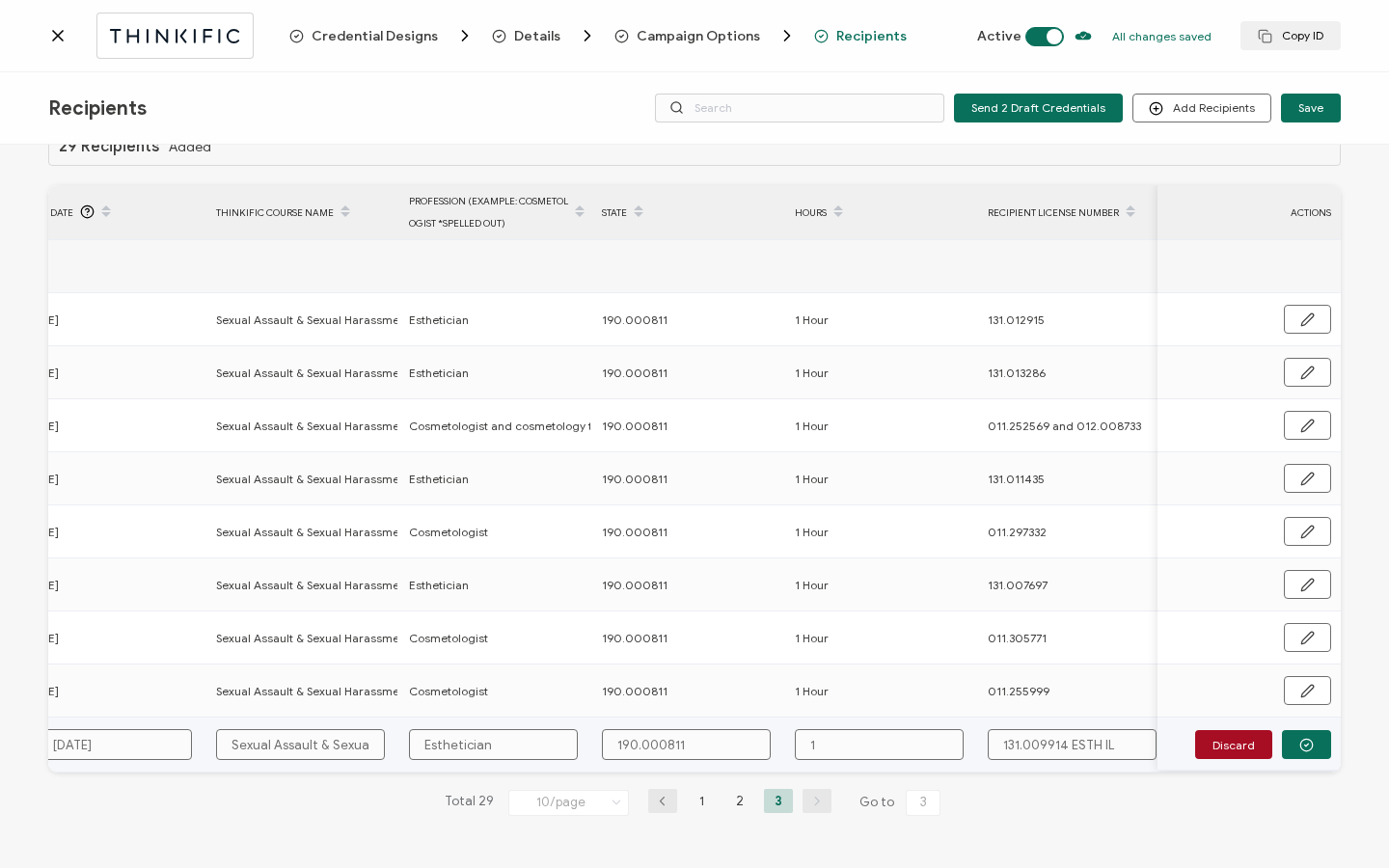
type input "1 H"
type input "1 Ho"
type input "1 Hou"
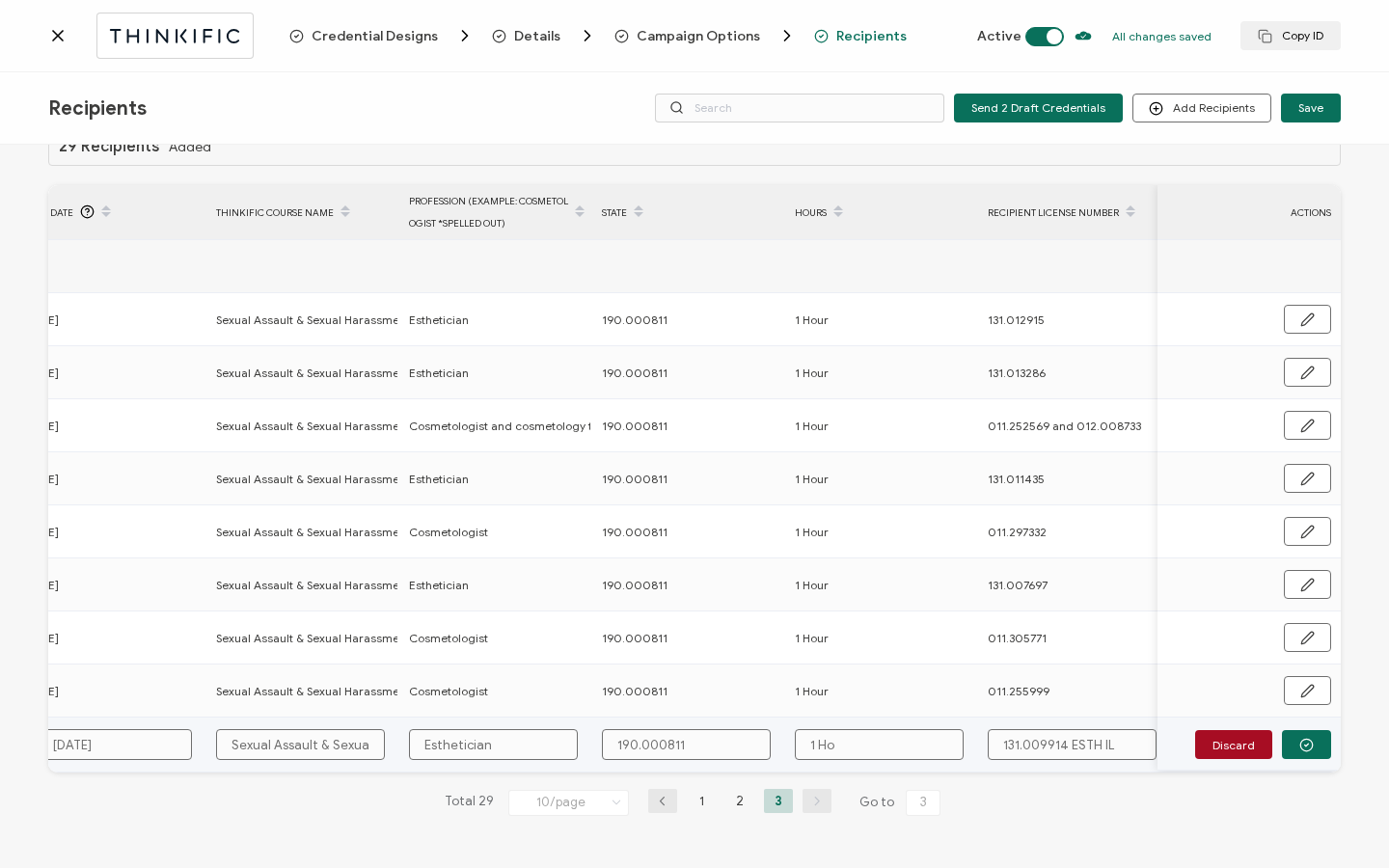
type input "1 Hou"
type input "1 Hour"
drag, startPoint x: 1068, startPoint y: 738, endPoint x: 1128, endPoint y: 738, distance: 60.0
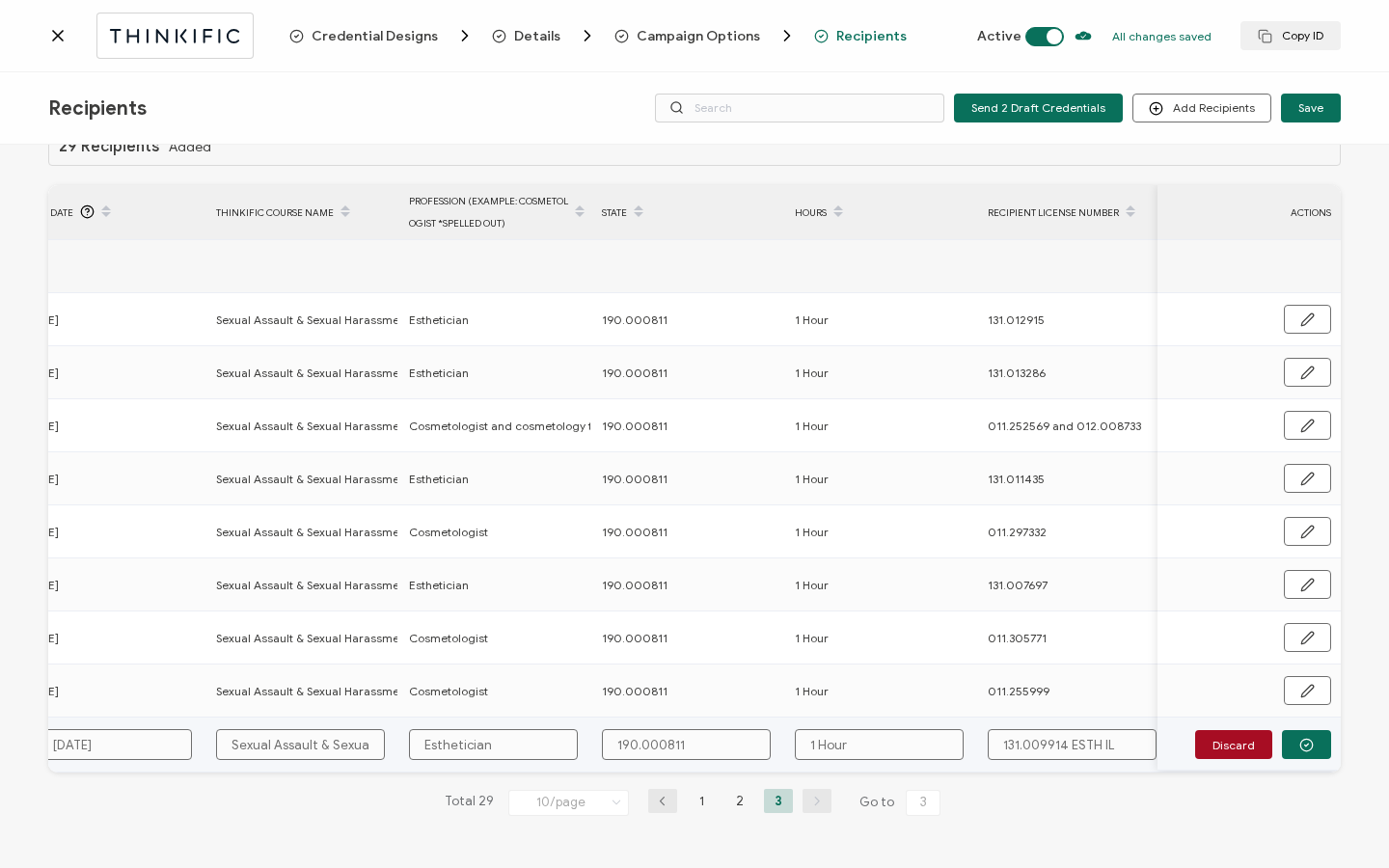
click at [1128, 738] on input "131.009914 ESTH IL" at bounding box center [1072, 744] width 169 height 31
type input "131.009914"
click at [1305, 738] on icon "button" at bounding box center [1306, 744] width 15 height 15
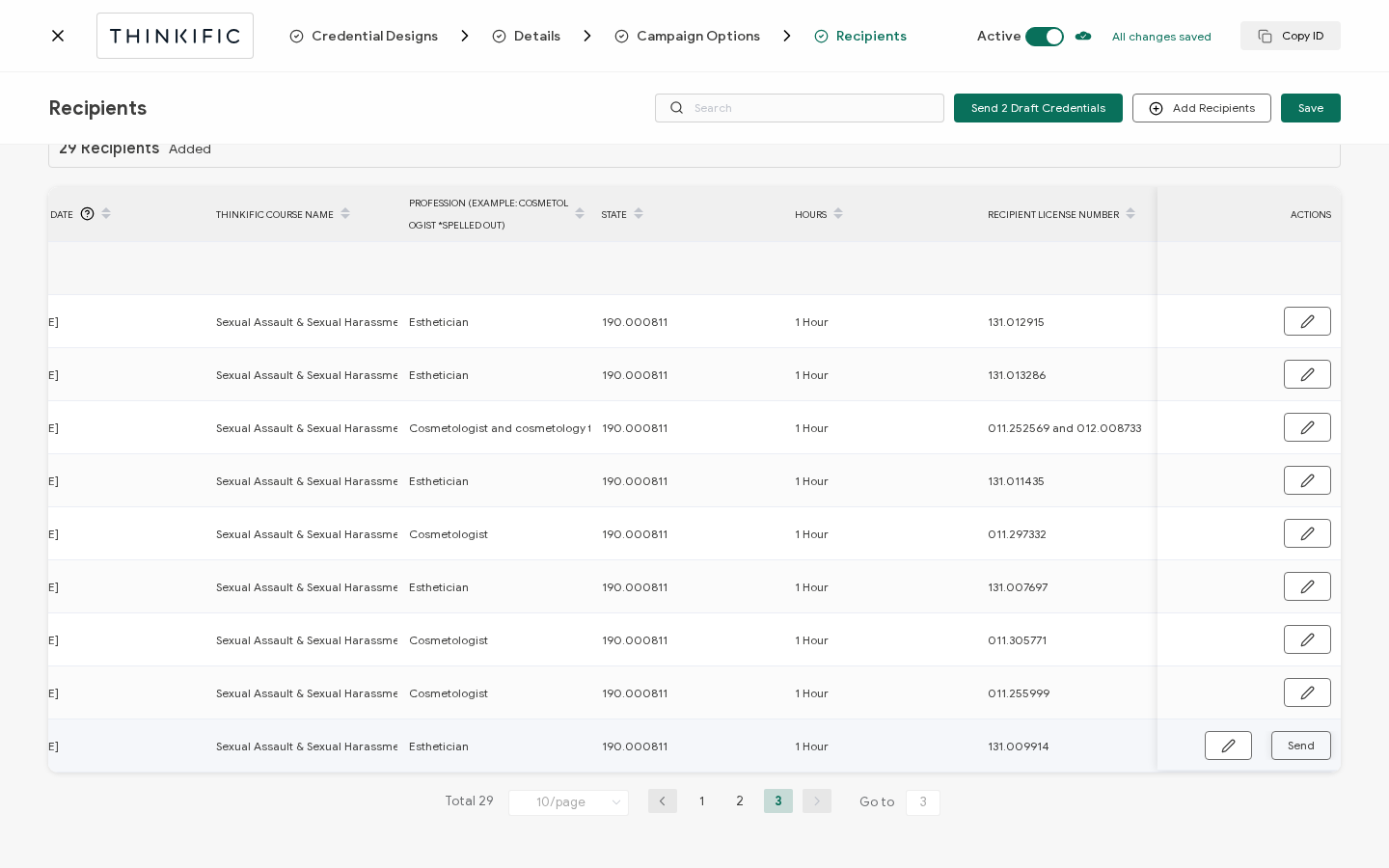
click at [1236, 738] on span "Send" at bounding box center [1228, 745] width 15 height 15
